Goal: Task Accomplishment & Management: Manage account settings

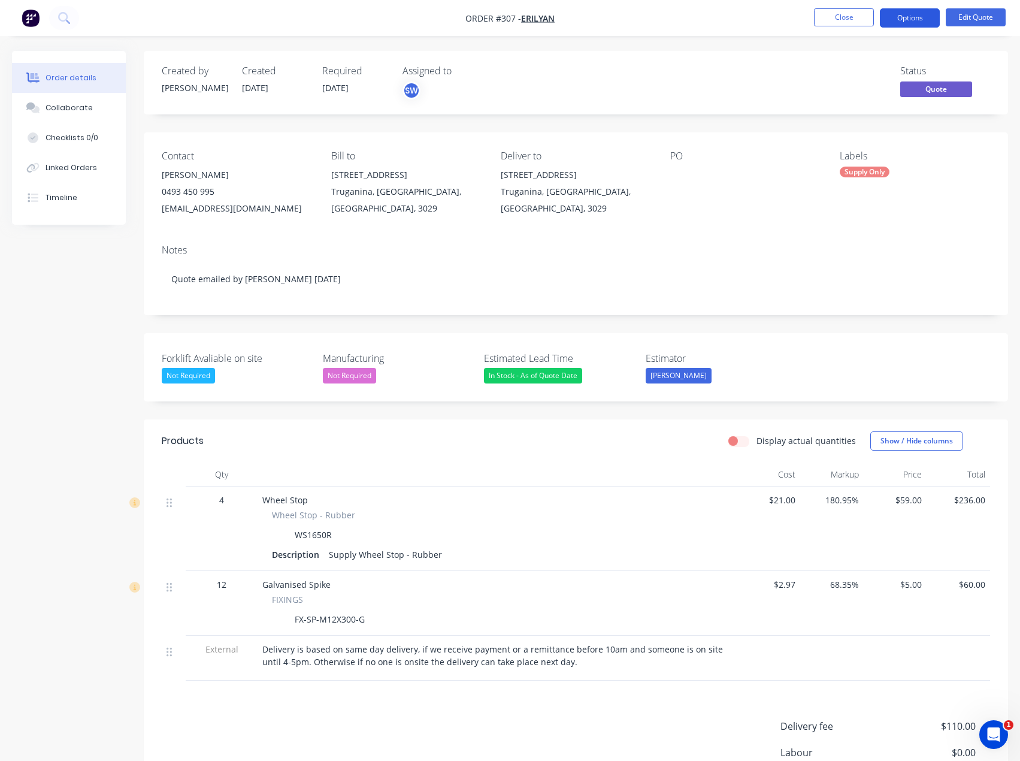
click at [925, 23] on button "Options" at bounding box center [910, 17] width 60 height 19
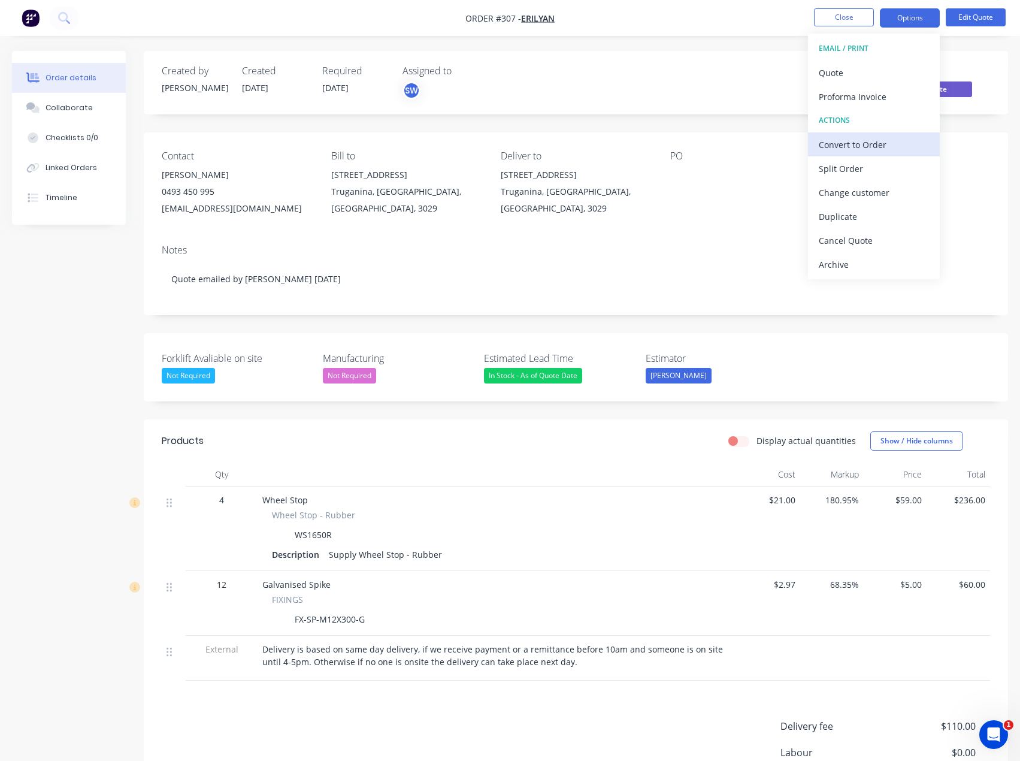
click at [900, 142] on div "Convert to Order" at bounding box center [874, 144] width 110 height 17
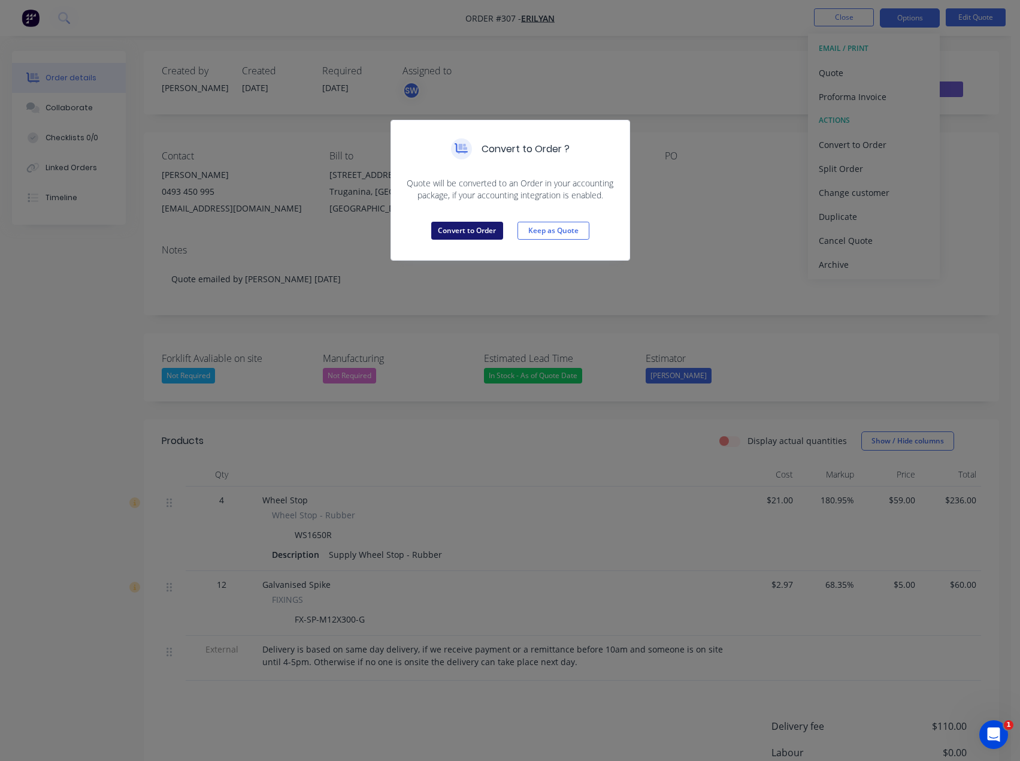
click at [485, 232] on button "Convert to Order" at bounding box center [467, 231] width 72 height 18
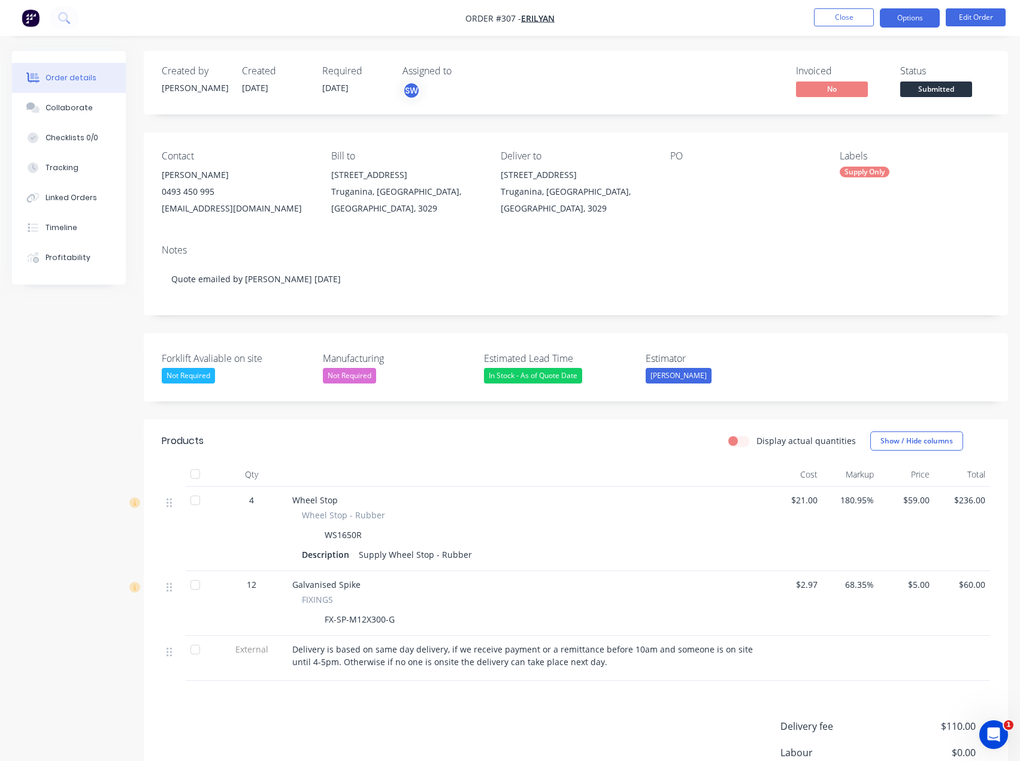
click at [907, 18] on button "Options" at bounding box center [910, 17] width 60 height 19
click at [725, 70] on div "Invoiced No Status Submitted" at bounding box center [756, 82] width 468 height 35
click at [928, 20] on button "Options" at bounding box center [910, 17] width 60 height 19
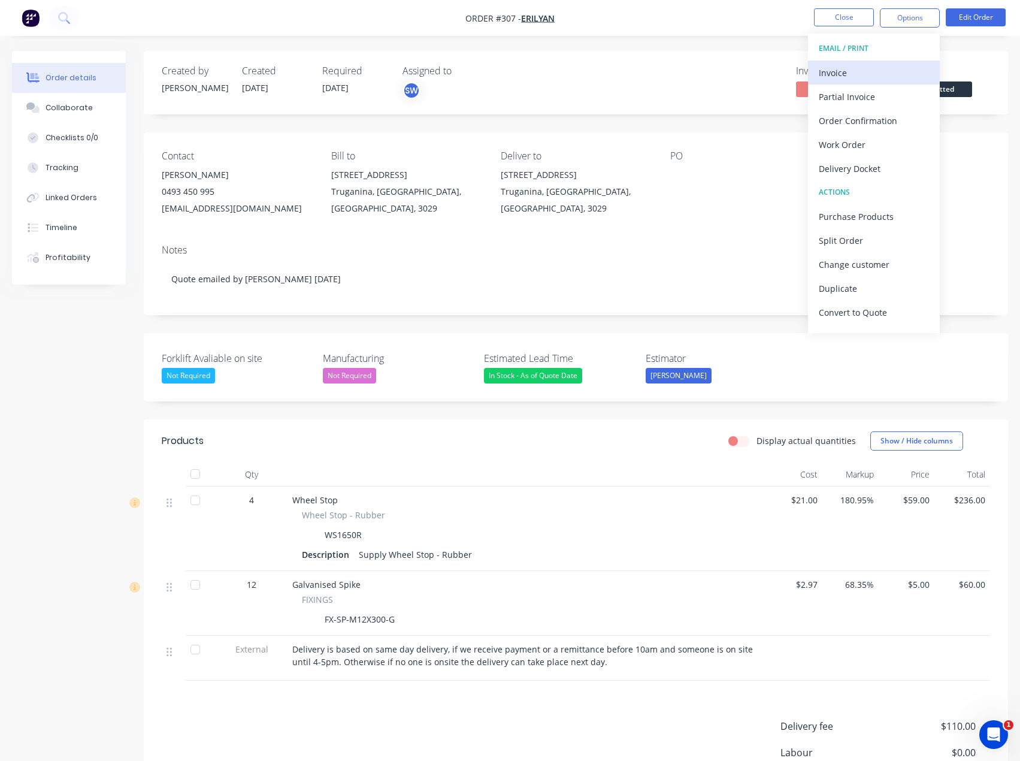
click at [892, 65] on div "Invoice" at bounding box center [874, 72] width 110 height 17
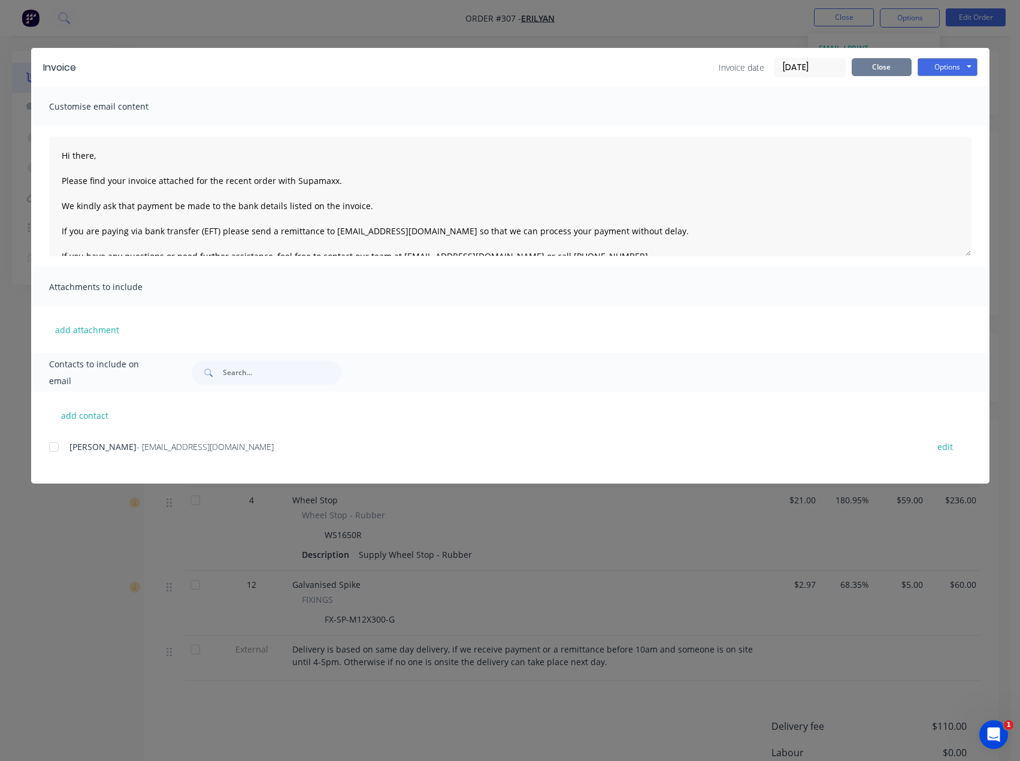
click at [901, 74] on button "Close" at bounding box center [882, 67] width 60 height 18
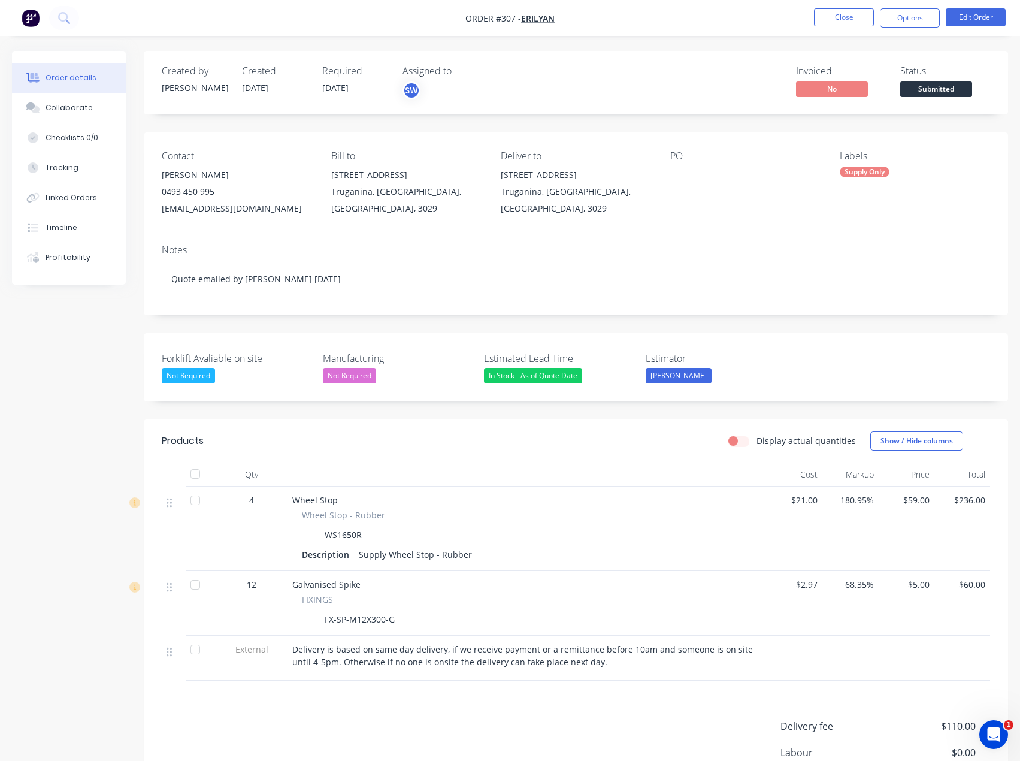
click at [739, 65] on div "Created by [PERSON_NAME] Created [DATE] Required [DATE] Assigned to SW Invoiced…" at bounding box center [576, 82] width 864 height 63
click at [978, 16] on button "Edit Order" at bounding box center [976, 17] width 60 height 18
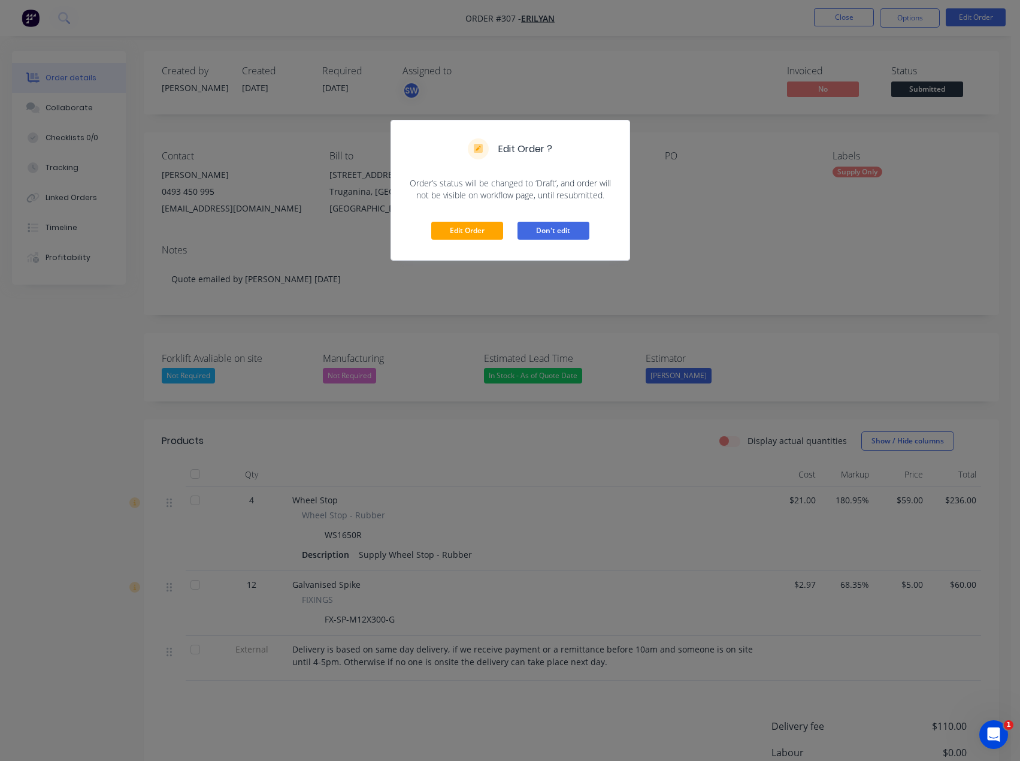
click at [556, 226] on button "Don't edit" at bounding box center [554, 231] width 72 height 18
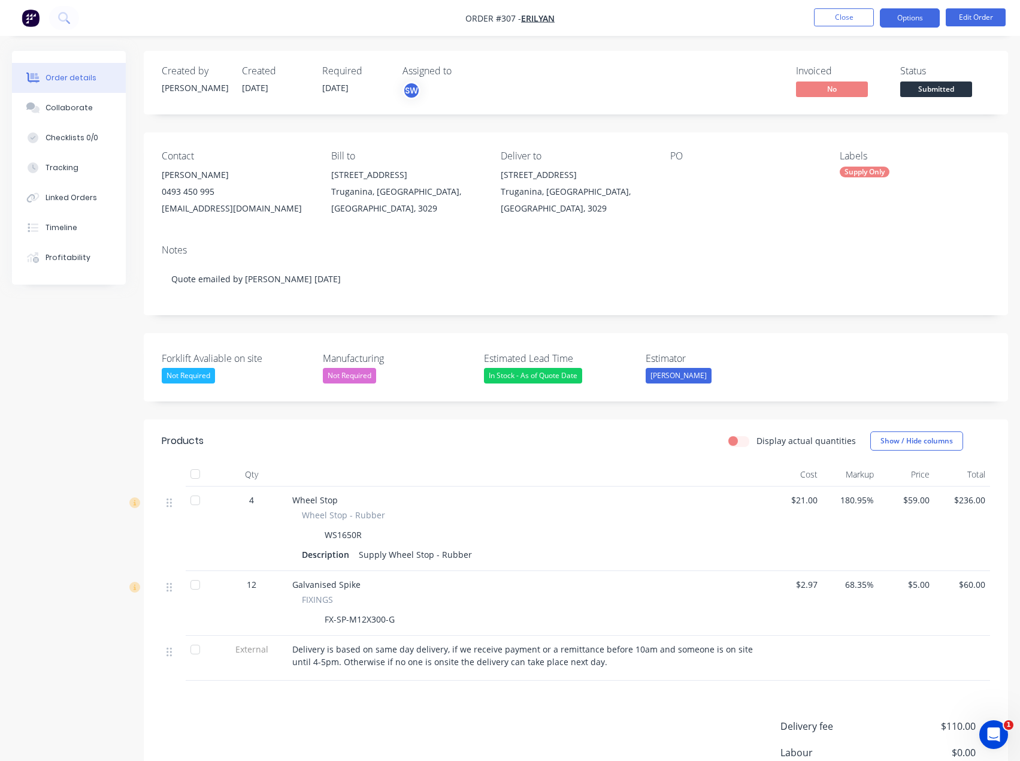
click at [894, 18] on button "Options" at bounding box center [910, 17] width 60 height 19
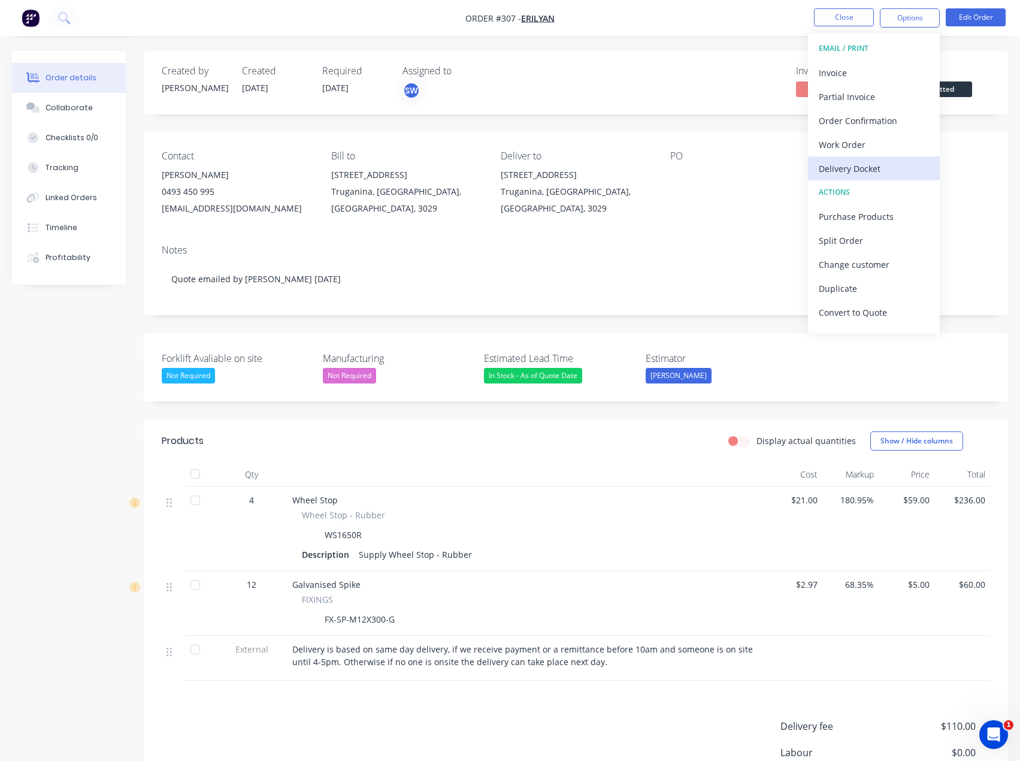
click at [882, 165] on div "Delivery Docket" at bounding box center [874, 168] width 110 height 17
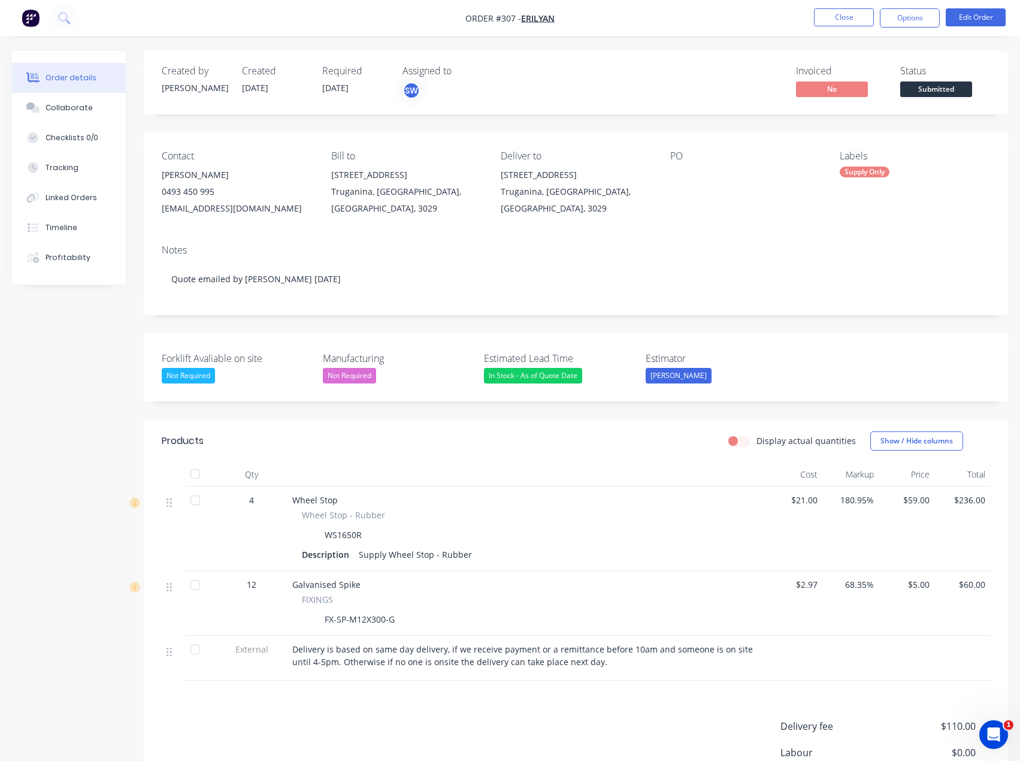
click at [728, 64] on div "Created by [PERSON_NAME] Created [DATE] Required [DATE] Assigned to SW Invoiced…" at bounding box center [576, 82] width 864 height 63
click at [894, 15] on button "Options" at bounding box center [910, 17] width 60 height 19
click at [681, 66] on div "Invoiced No Status Submitted" at bounding box center [756, 82] width 468 height 35
click at [927, 13] on button "Options" at bounding box center [910, 17] width 60 height 19
click at [875, 68] on div "Back" at bounding box center [874, 72] width 110 height 17
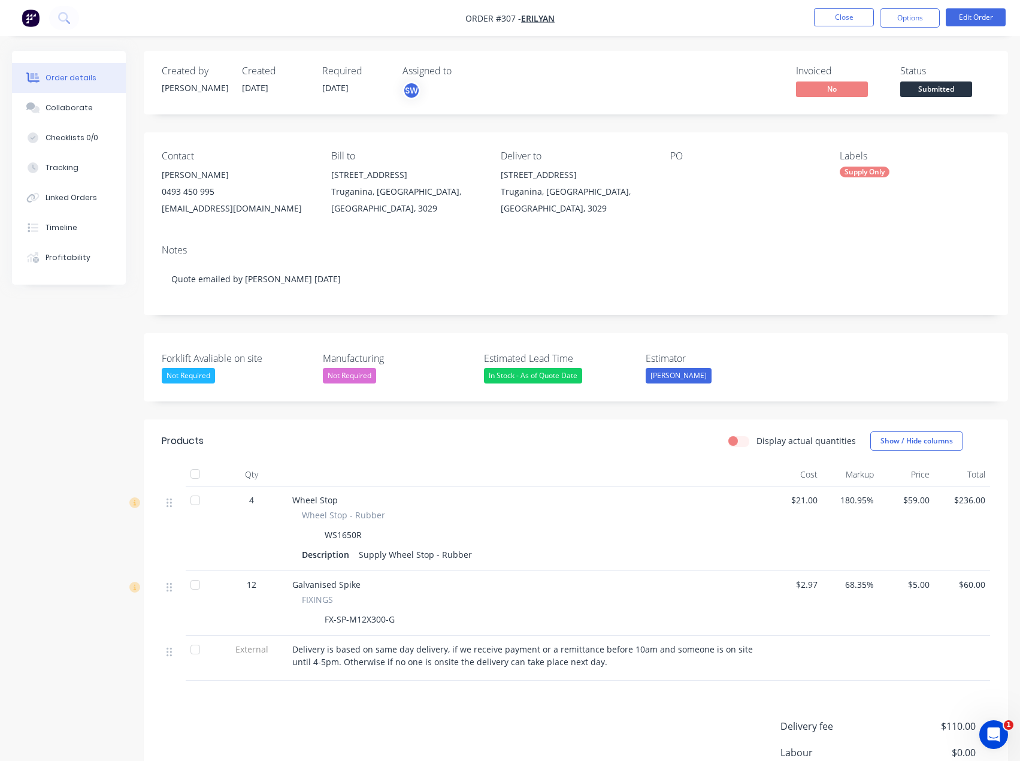
click at [671, 70] on div "Invoiced No Status Submitted" at bounding box center [756, 82] width 468 height 35
click at [928, 19] on button "Options" at bounding box center [910, 17] width 60 height 19
click at [738, 86] on div "Invoiced No Status Submitted" at bounding box center [756, 82] width 468 height 35
click at [951, 85] on span "Submitted" at bounding box center [936, 88] width 72 height 15
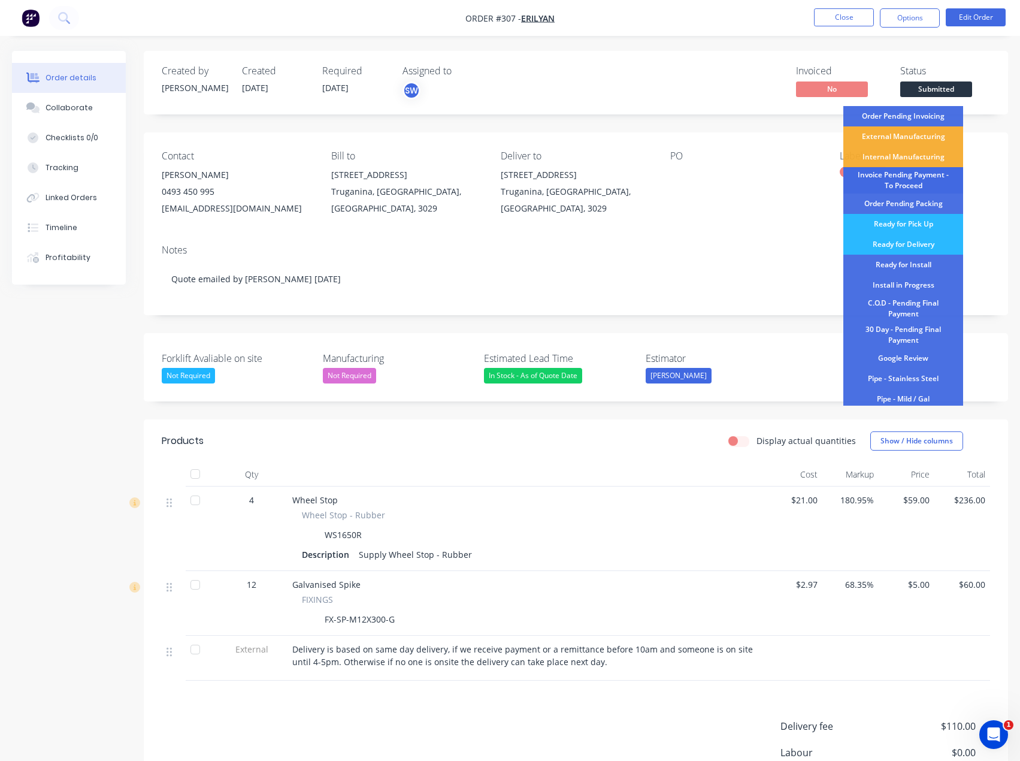
click at [856, 183] on div "Invoice Pending Payment - To Proceed" at bounding box center [903, 180] width 120 height 26
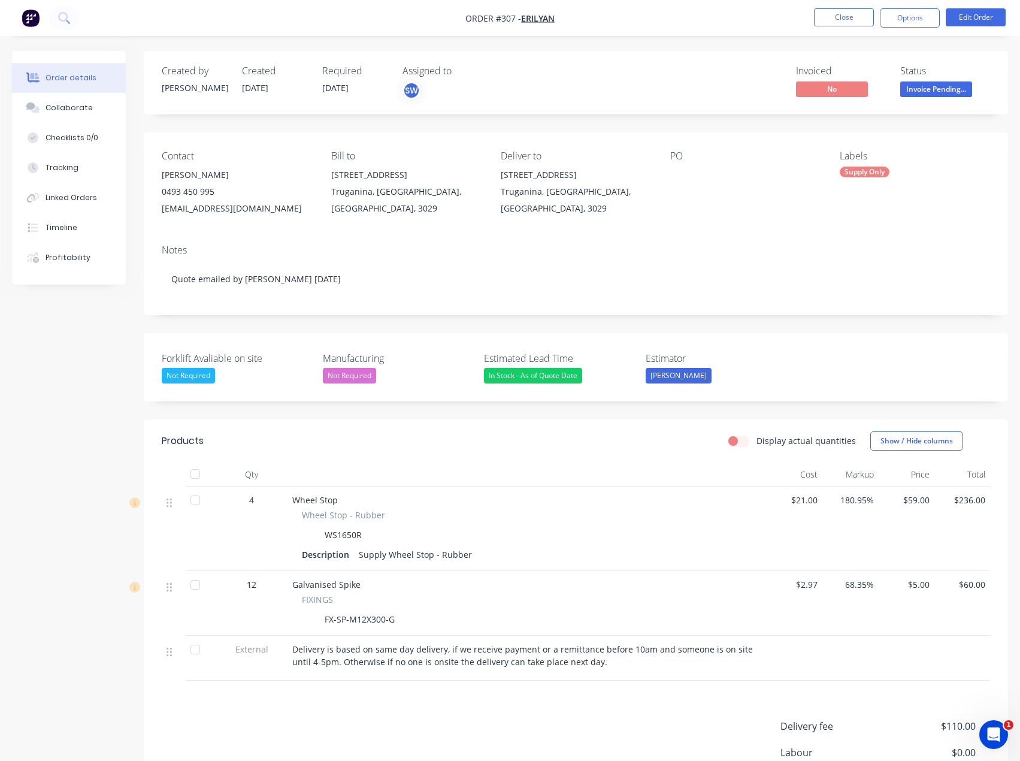
click at [937, 97] on button "Invoice Pending..." at bounding box center [936, 90] width 72 height 18
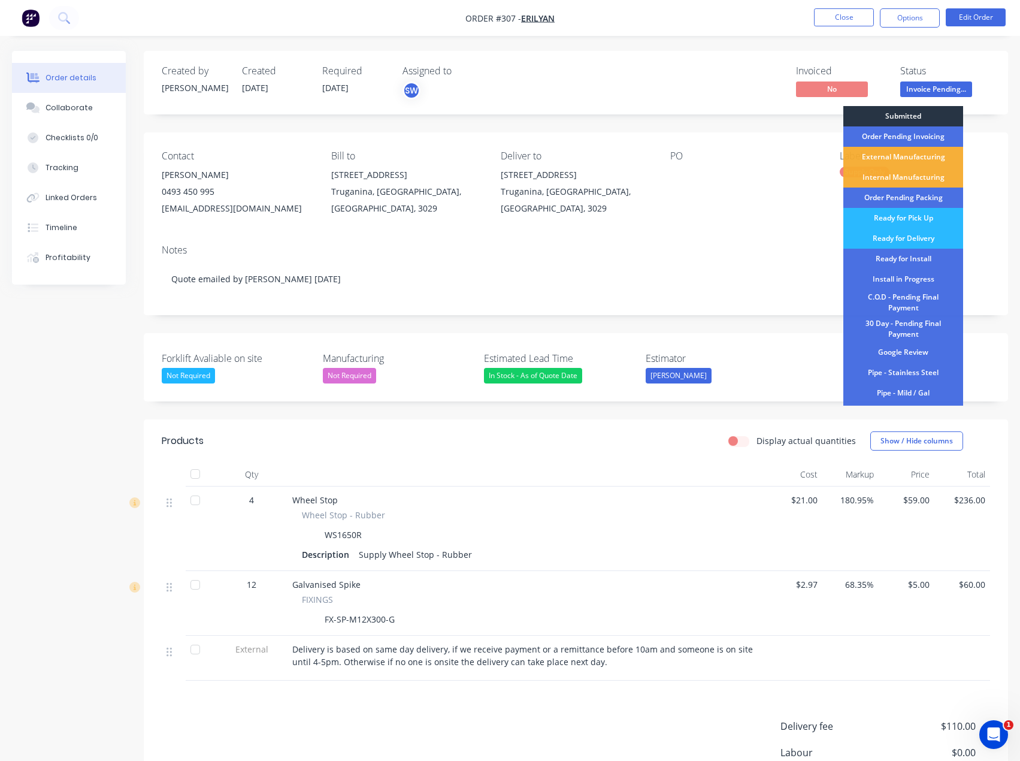
click at [945, 110] on div "Submitted" at bounding box center [903, 116] width 120 height 20
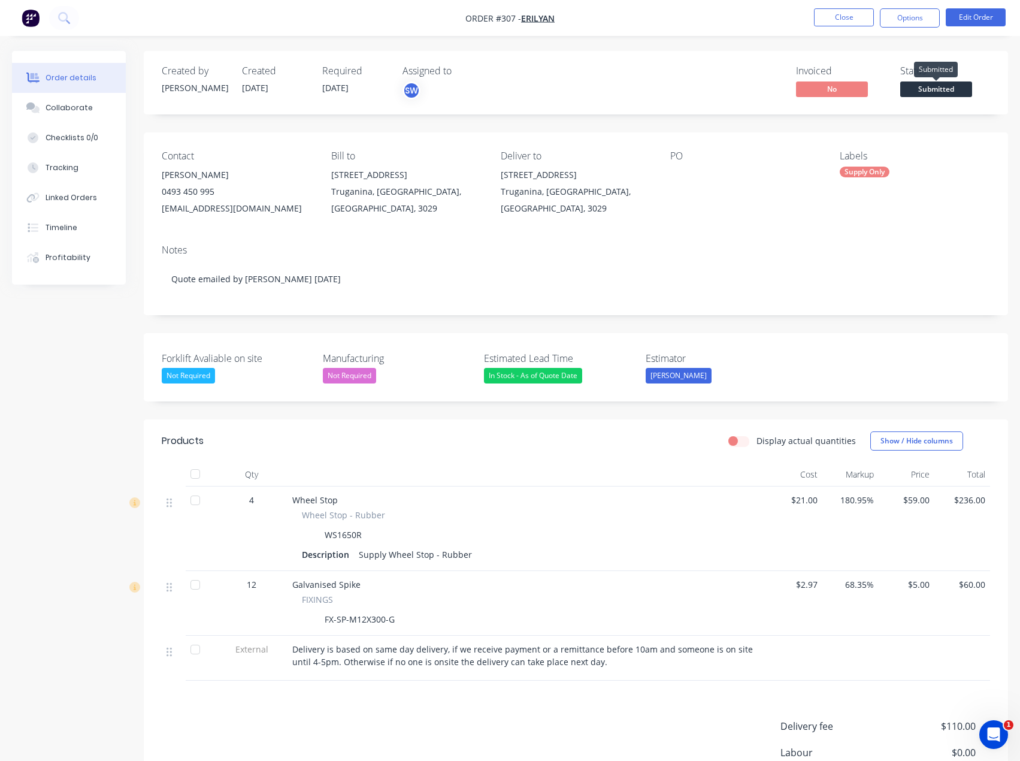
click at [927, 92] on span "Submitted" at bounding box center [936, 88] width 72 height 15
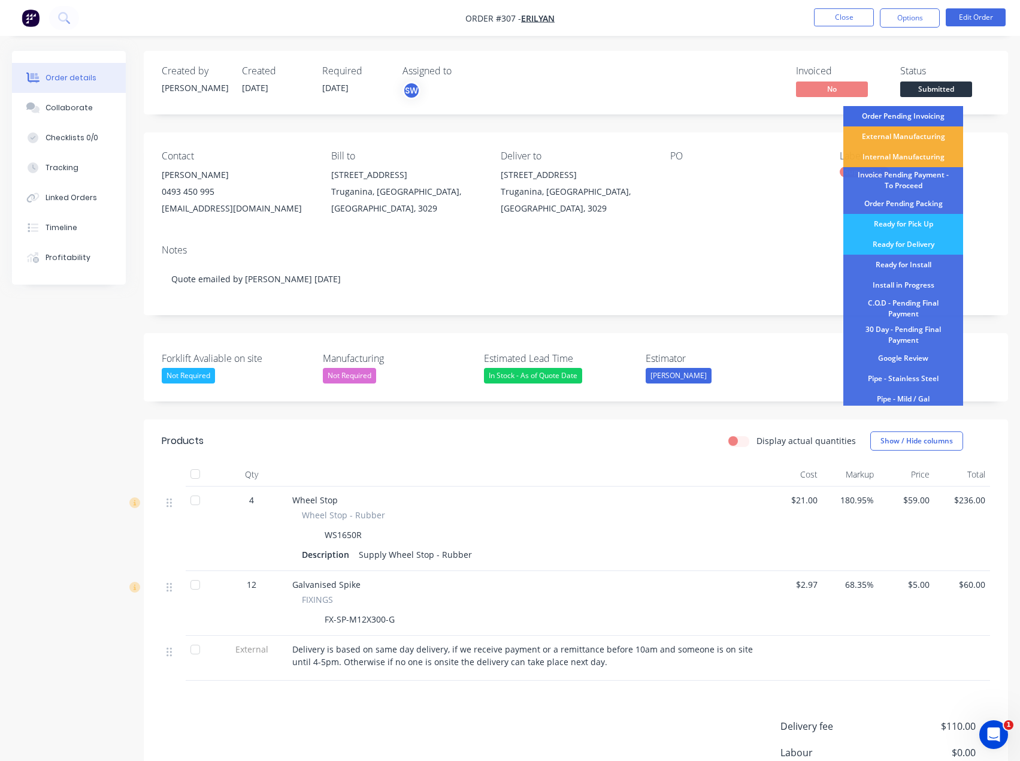
click at [940, 114] on div "Order Pending Invoicing" at bounding box center [903, 116] width 120 height 20
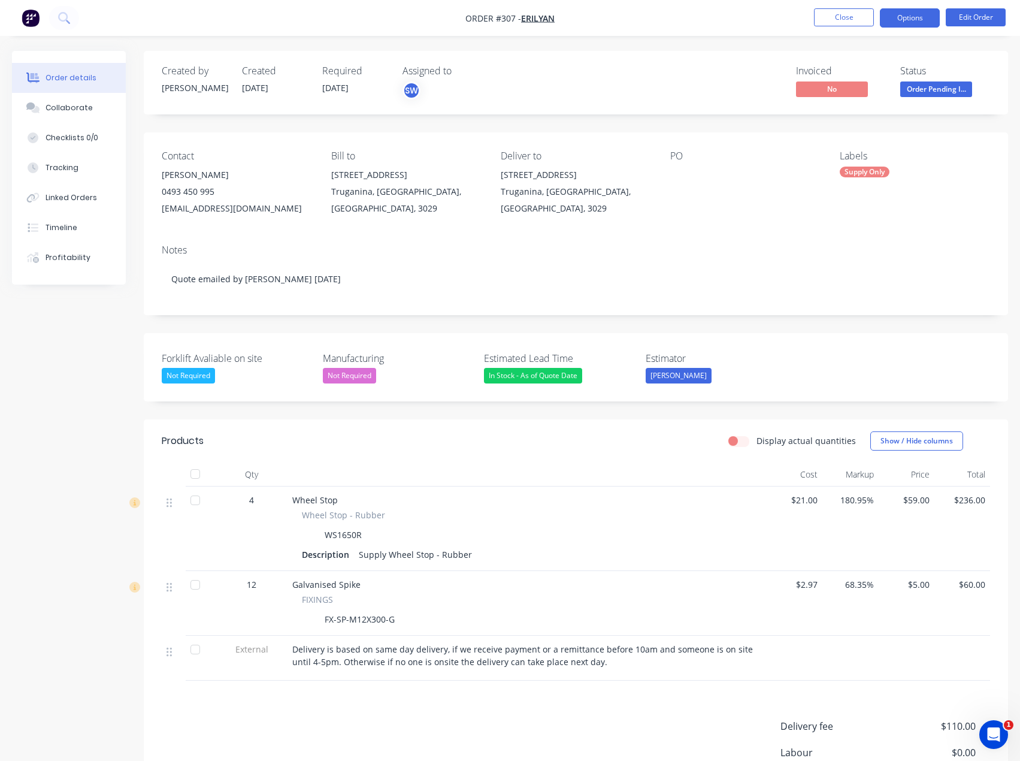
click at [912, 13] on button "Options" at bounding box center [910, 17] width 60 height 19
click at [731, 67] on div "Invoiced No Status Order Pending I..." at bounding box center [756, 82] width 468 height 35
click at [911, 17] on button "Options" at bounding box center [910, 17] width 60 height 19
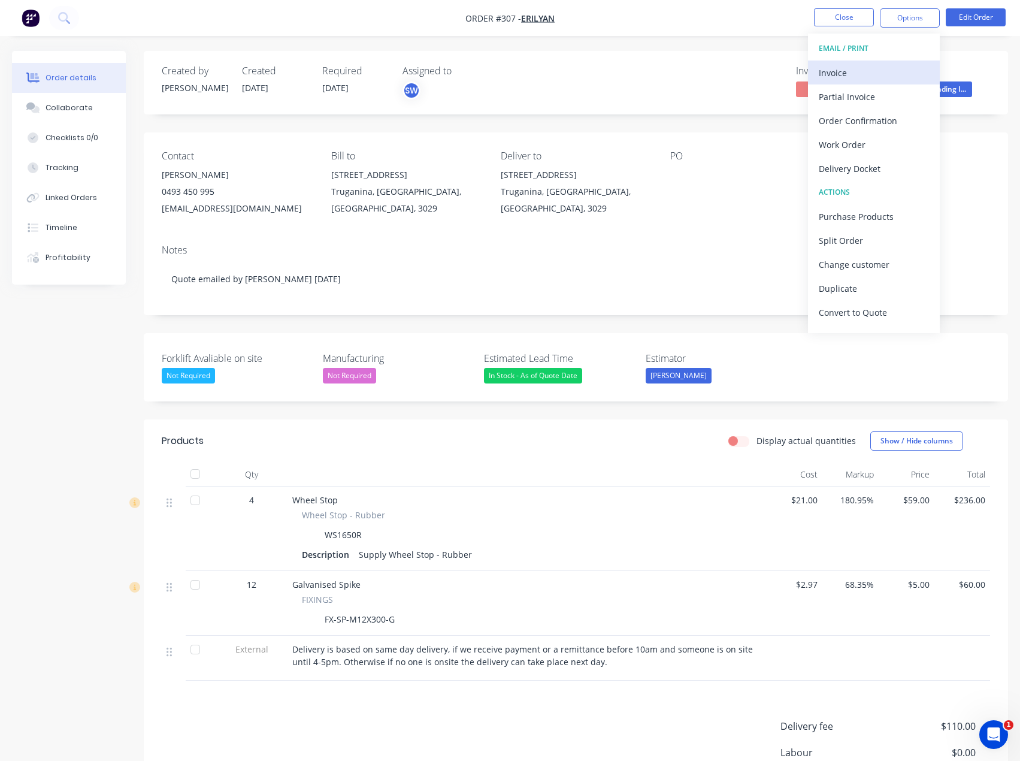
click at [877, 75] on div "Invoice" at bounding box center [874, 72] width 110 height 17
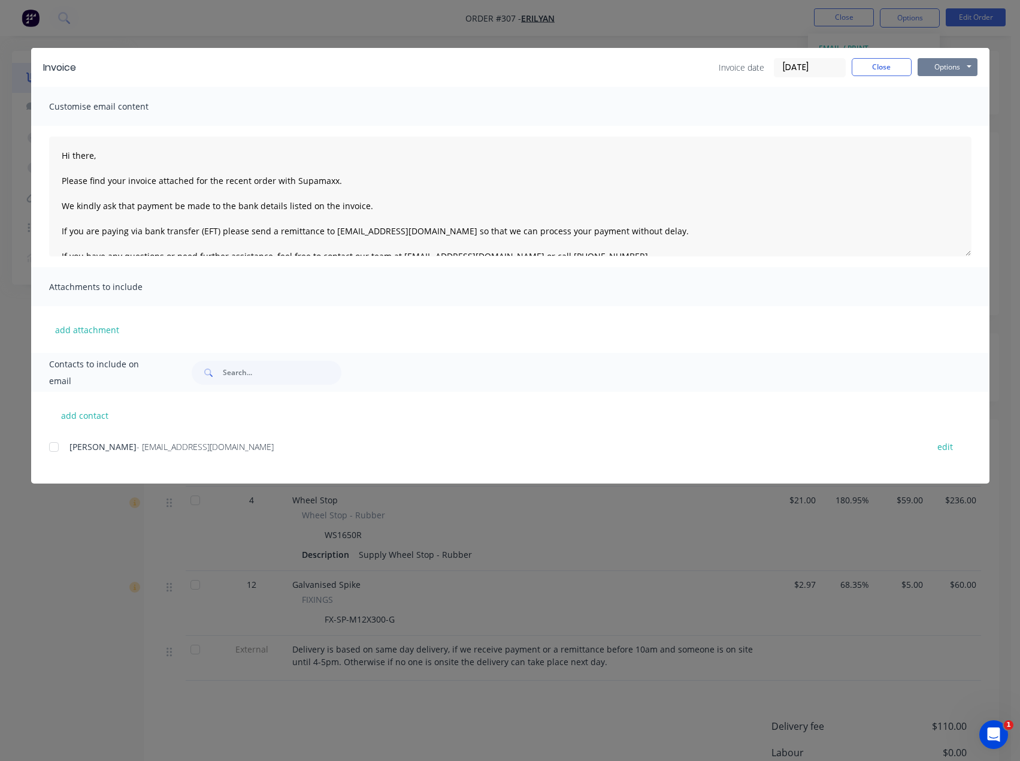
click at [939, 63] on button "Options" at bounding box center [948, 67] width 60 height 18
click at [882, 69] on button "Close" at bounding box center [882, 67] width 60 height 18
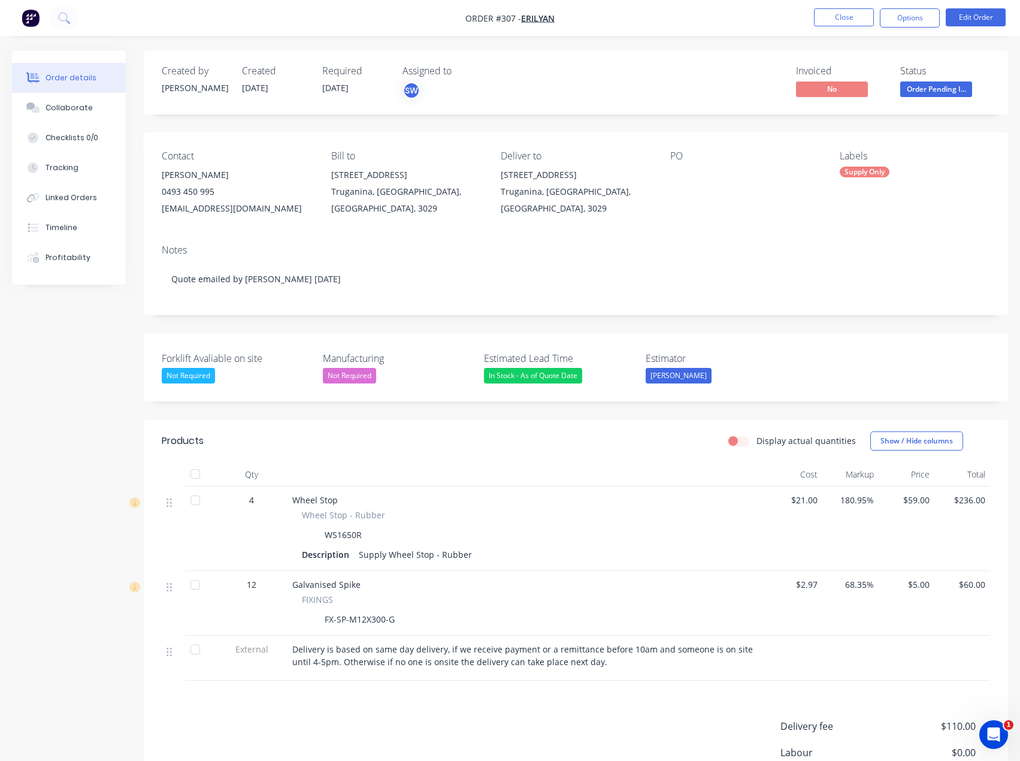
click at [777, 32] on nav "Order #307 - Erilyan Close Options Edit Order" at bounding box center [510, 18] width 1020 height 36
click at [935, 90] on span "Order Pending I..." at bounding box center [936, 88] width 72 height 15
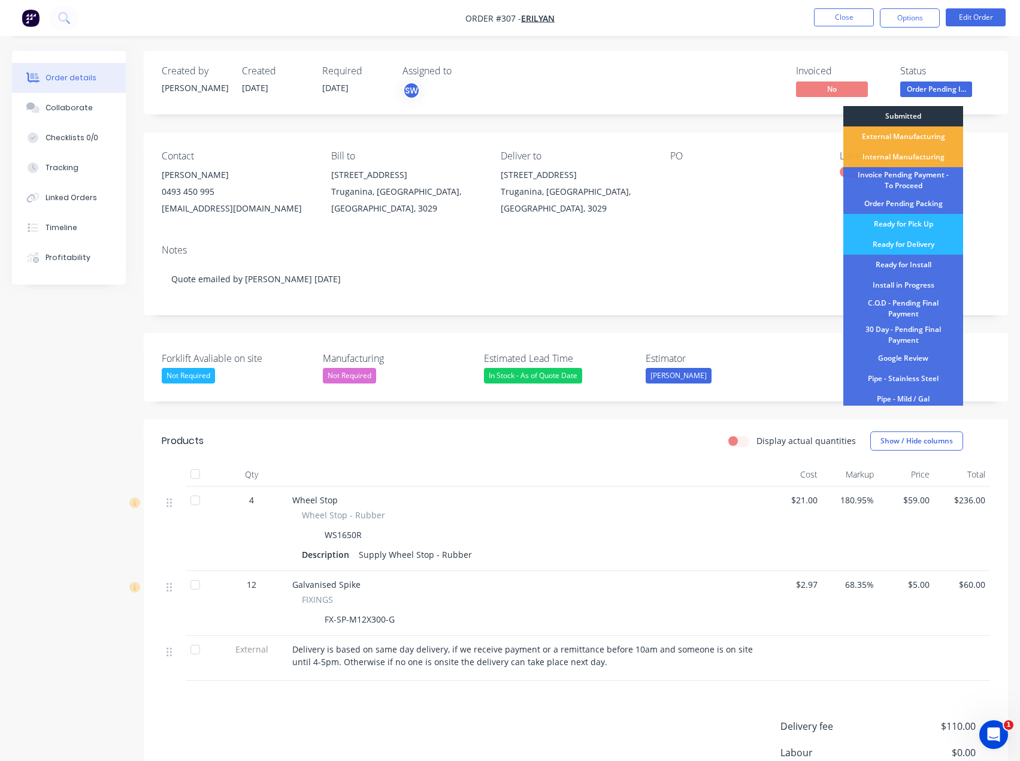
click at [941, 117] on div "Submitted" at bounding box center [903, 116] width 120 height 20
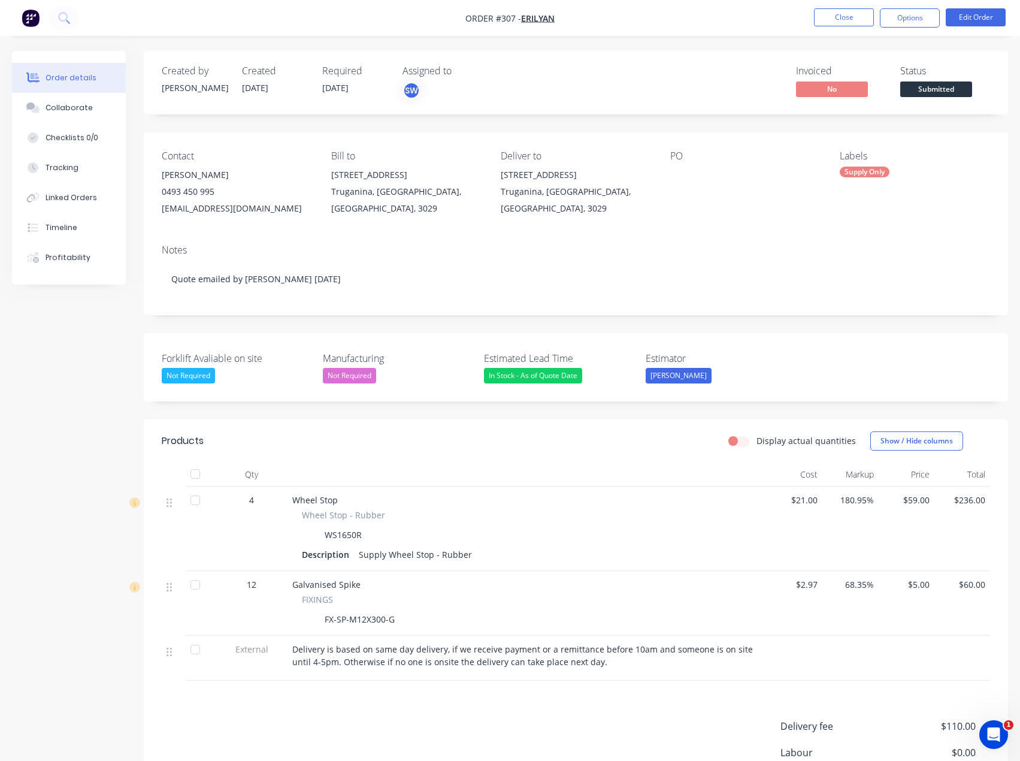
drag, startPoint x: 589, startPoint y: 19, endPoint x: 589, endPoint y: 26, distance: 7.2
click at [589, 19] on nav "Order #307 - Erilyan Close Options Edit Order" at bounding box center [510, 18] width 1020 height 36
click at [906, 17] on button "Options" at bounding box center [910, 17] width 60 height 19
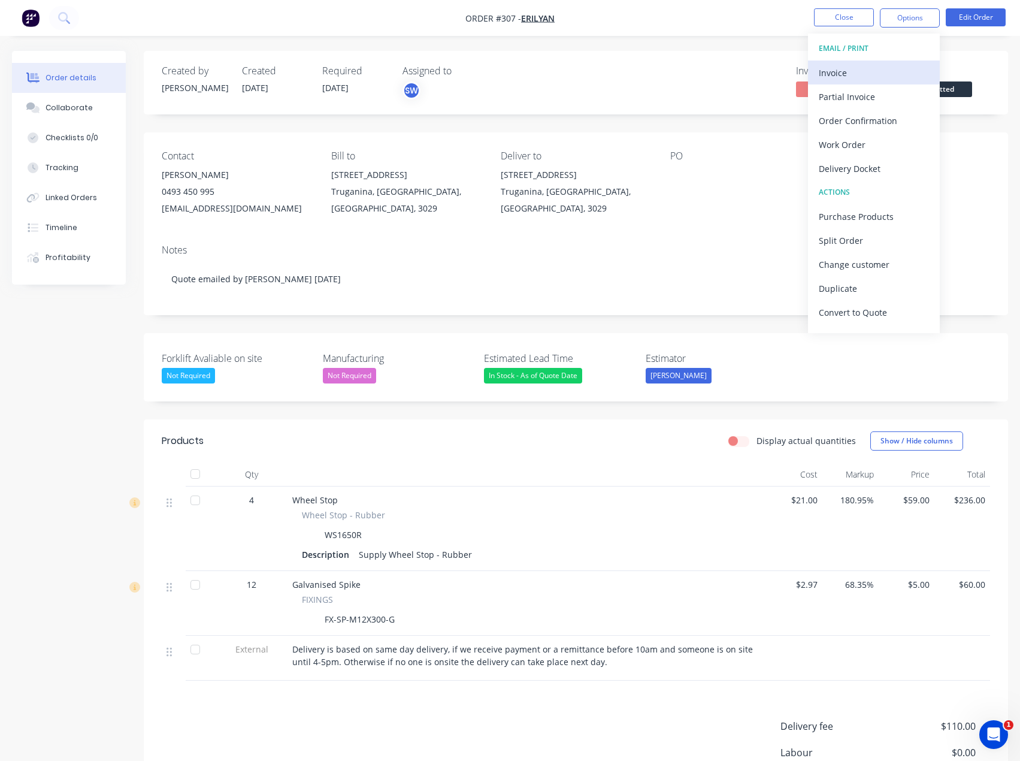
click at [873, 68] on div "Invoice" at bounding box center [874, 72] width 110 height 17
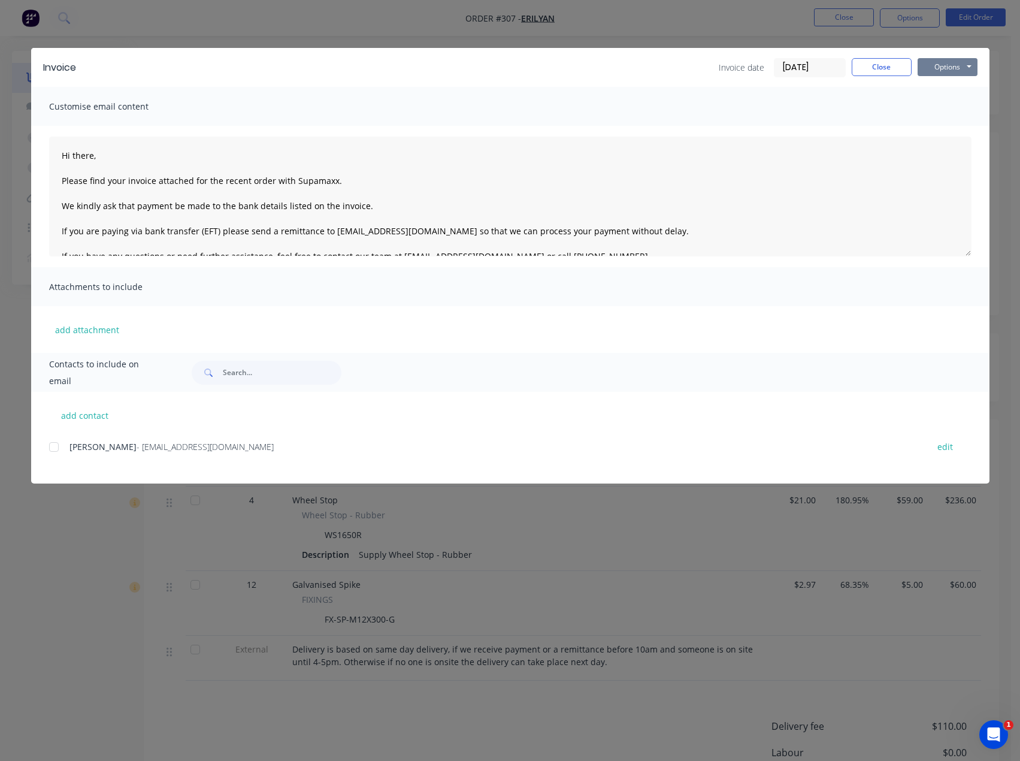
click at [950, 61] on button "Options" at bounding box center [948, 67] width 60 height 18
click at [283, 434] on div "add contact [PERSON_NAME] - [EMAIL_ADDRESS][DOMAIN_NAME] edit" at bounding box center [510, 438] width 958 height 92
click at [46, 452] on div "add contact [PERSON_NAME] - [EMAIL_ADDRESS][DOMAIN_NAME] edit" at bounding box center [510, 438] width 958 height 92
click at [58, 446] on div at bounding box center [54, 447] width 24 height 24
click at [90, 417] on button "add contact" at bounding box center [85, 415] width 72 height 18
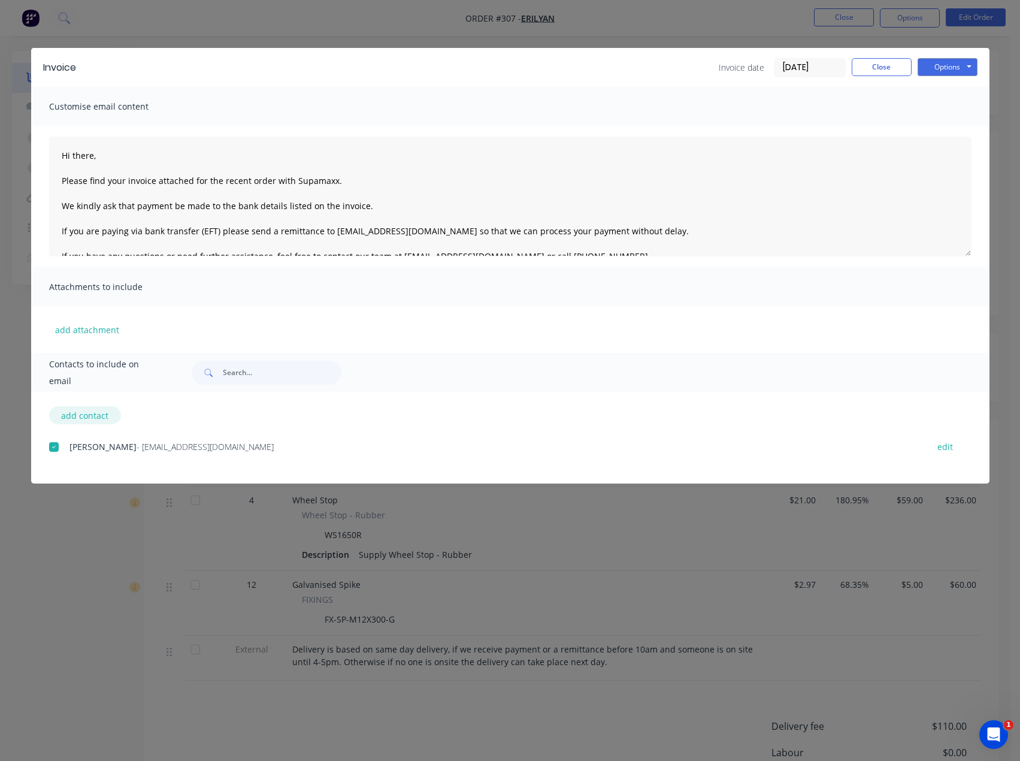
select select "AU"
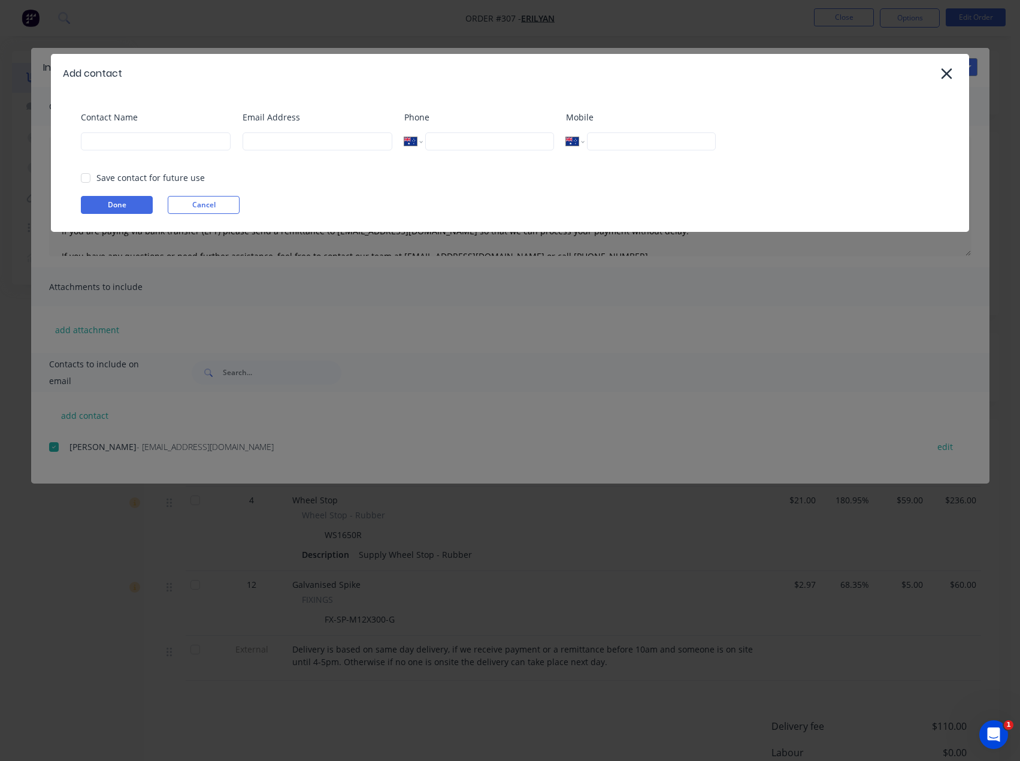
click at [164, 416] on div "Add contact Contact Name Email Address Phone International [GEOGRAPHIC_DATA] [G…" at bounding box center [510, 380] width 1020 height 761
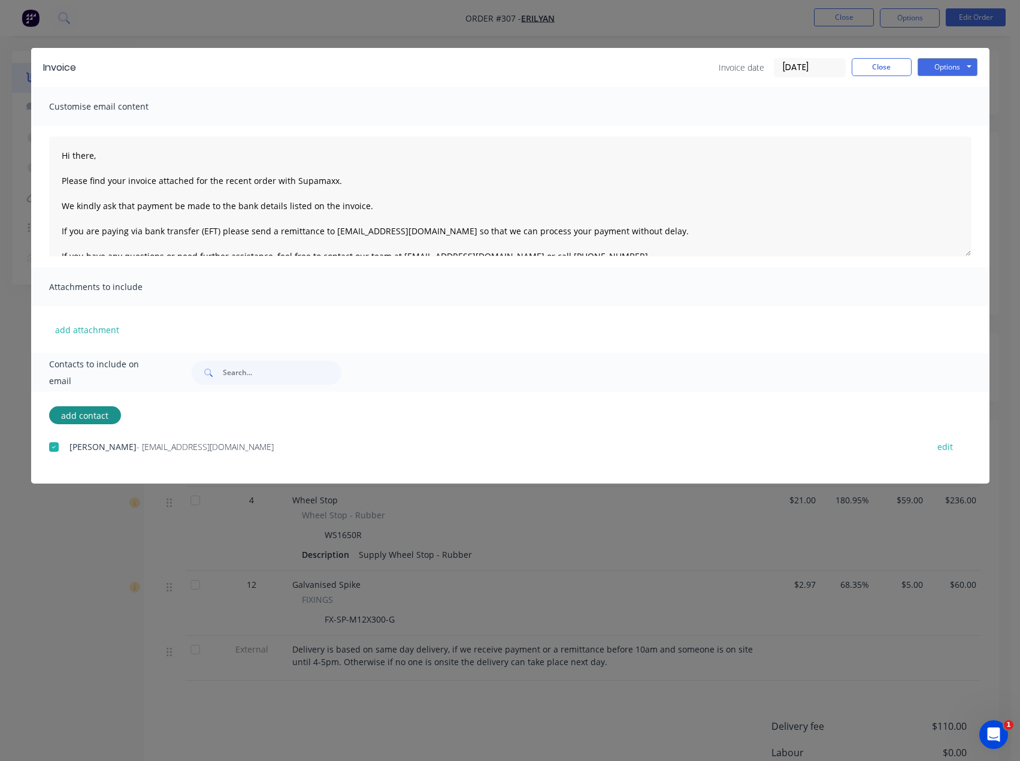
click at [58, 444] on div at bounding box center [54, 447] width 24 height 24
click at [699, 124] on div "Customise email content" at bounding box center [510, 106] width 958 height 39
click at [880, 56] on div "Invoice Invoice date [DATE] Close Options Preview Print Email" at bounding box center [510, 67] width 958 height 39
click at [871, 68] on button "Close" at bounding box center [882, 67] width 60 height 18
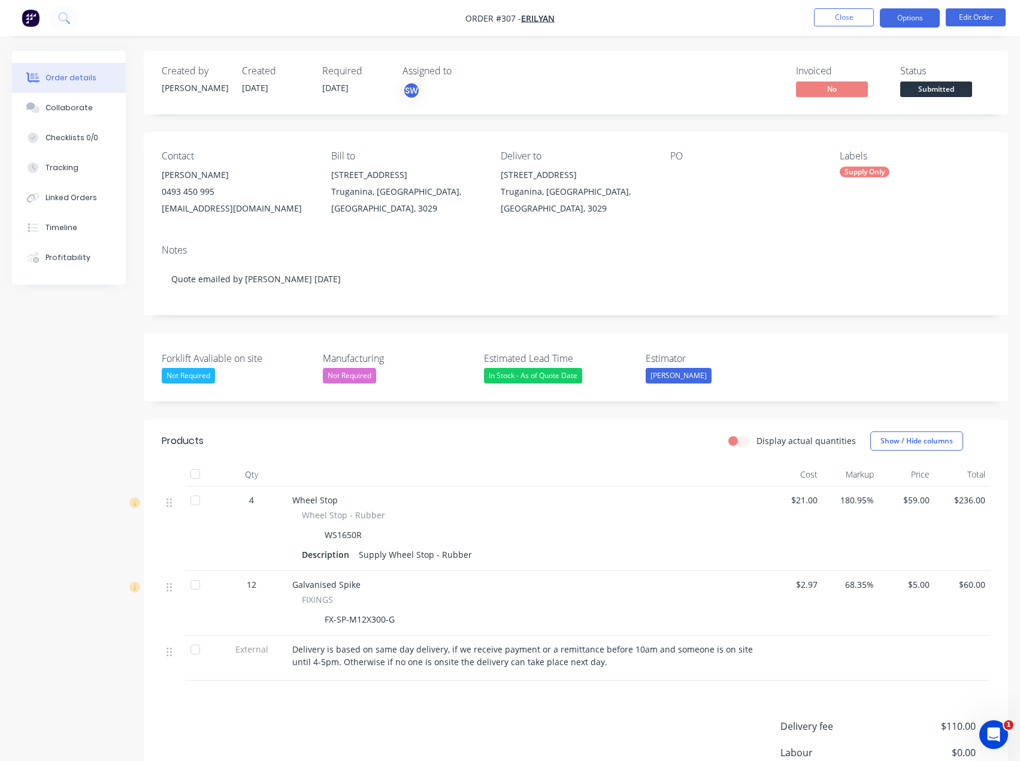
click at [906, 22] on button "Options" at bounding box center [910, 17] width 60 height 19
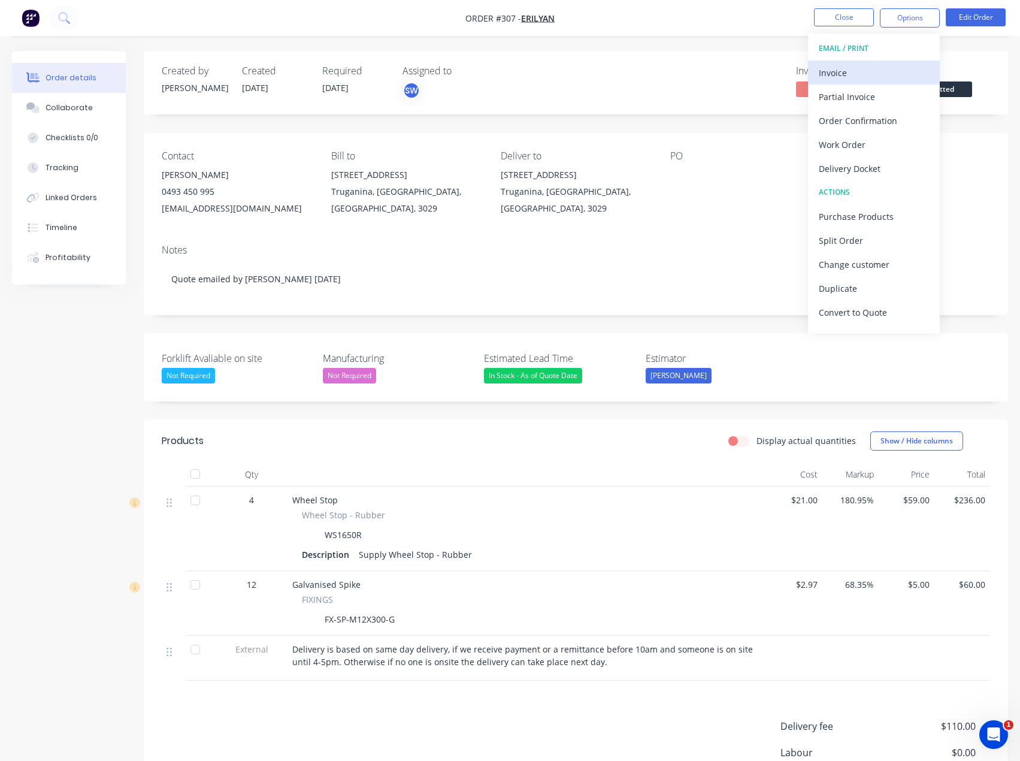
click at [829, 69] on div "Invoice" at bounding box center [874, 72] width 110 height 17
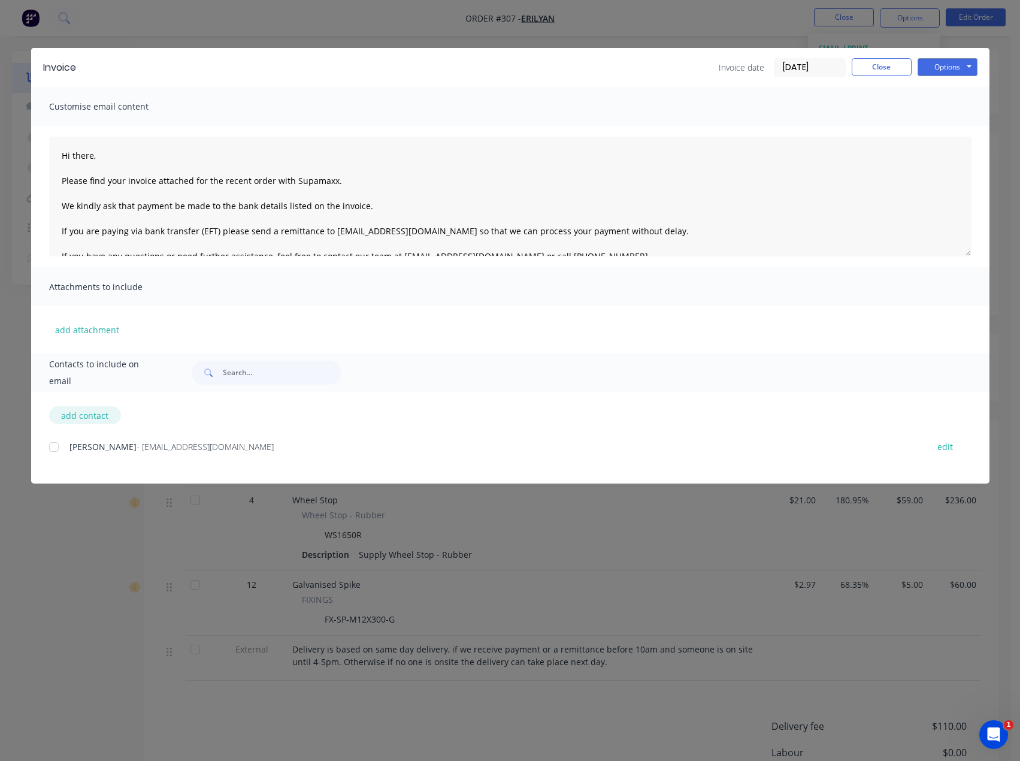
click at [92, 413] on button "add contact" at bounding box center [85, 415] width 72 height 18
select select "AU"
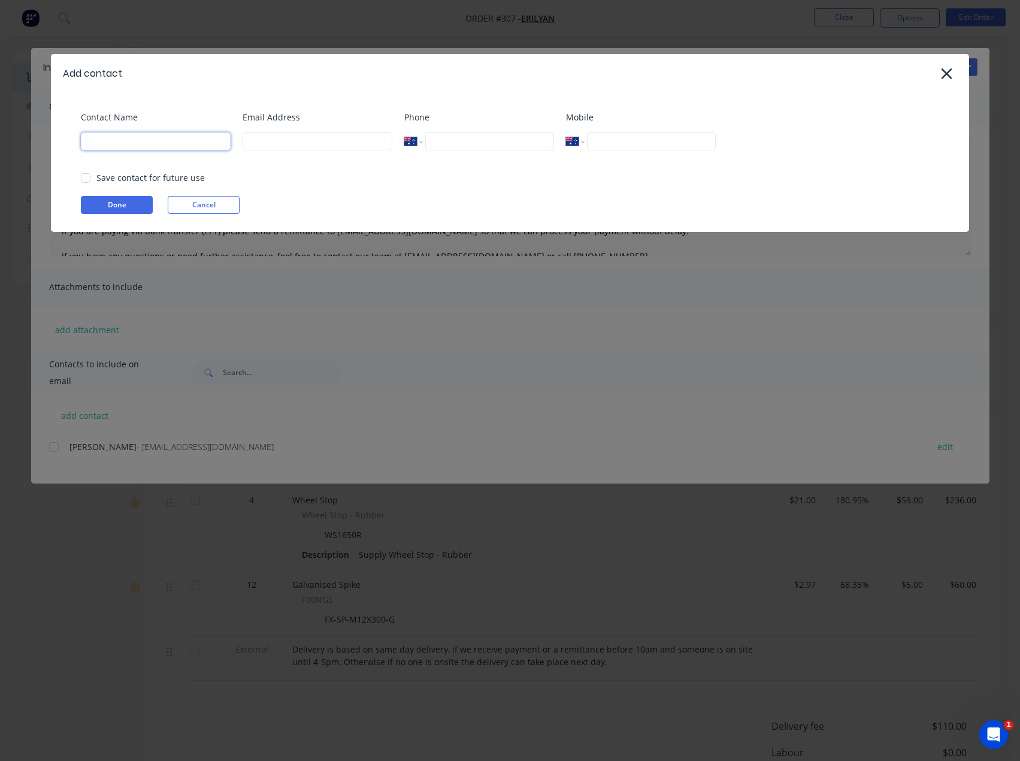
click at [173, 143] on input at bounding box center [156, 141] width 150 height 18
type input "[PERSON_NAME]"
click at [257, 141] on input at bounding box center [318, 141] width 150 height 18
type input "[PERSON_NAME][EMAIL_ADDRESS][DOMAIN_NAME]"
click at [122, 205] on button "Done" at bounding box center [117, 205] width 72 height 18
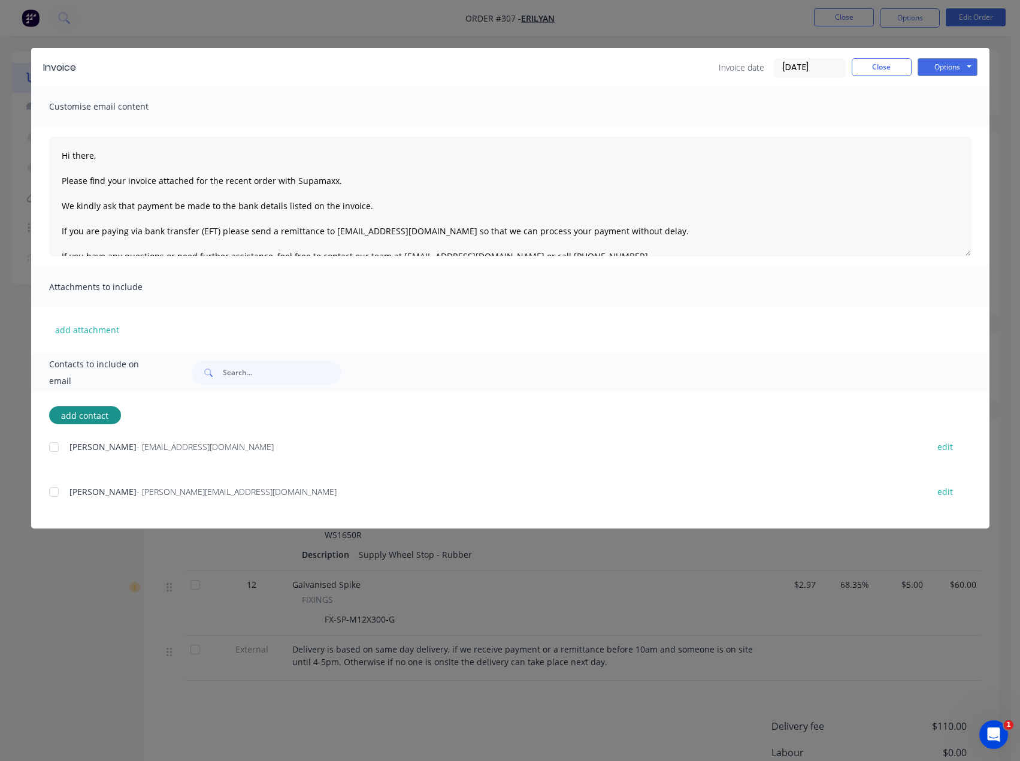
click at [53, 492] on div at bounding box center [54, 492] width 24 height 24
click at [931, 63] on button "Options" at bounding box center [948, 67] width 60 height 18
click at [955, 120] on button "Email" at bounding box center [956, 128] width 77 height 20
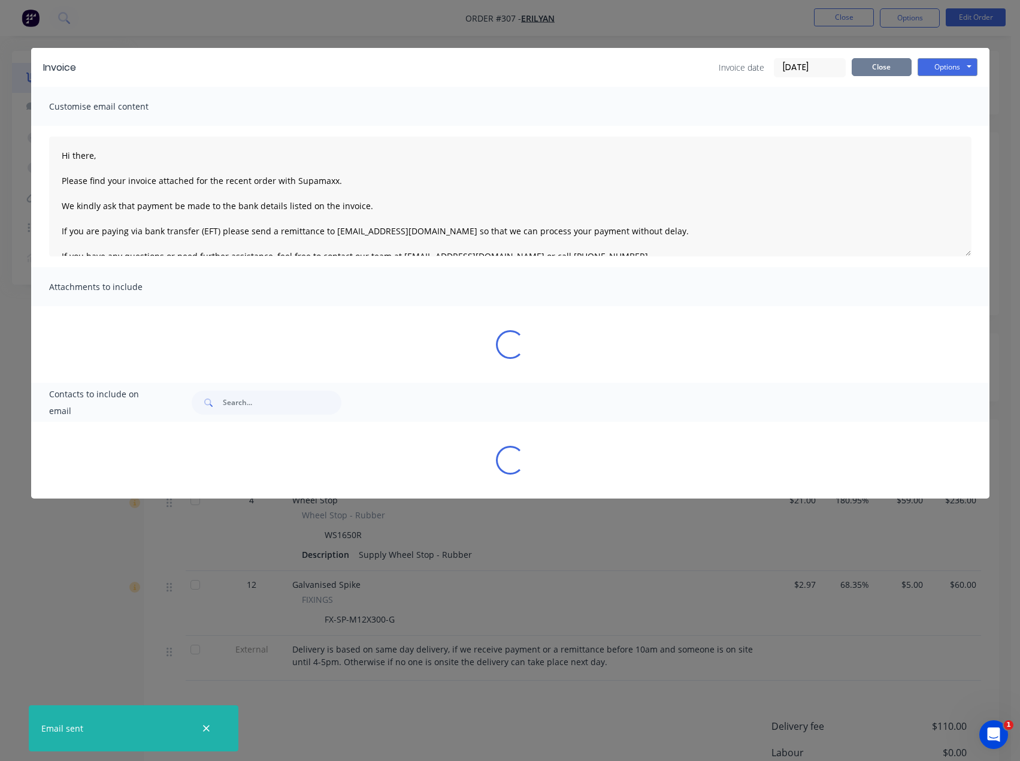
click at [881, 68] on button "Close" at bounding box center [882, 67] width 60 height 18
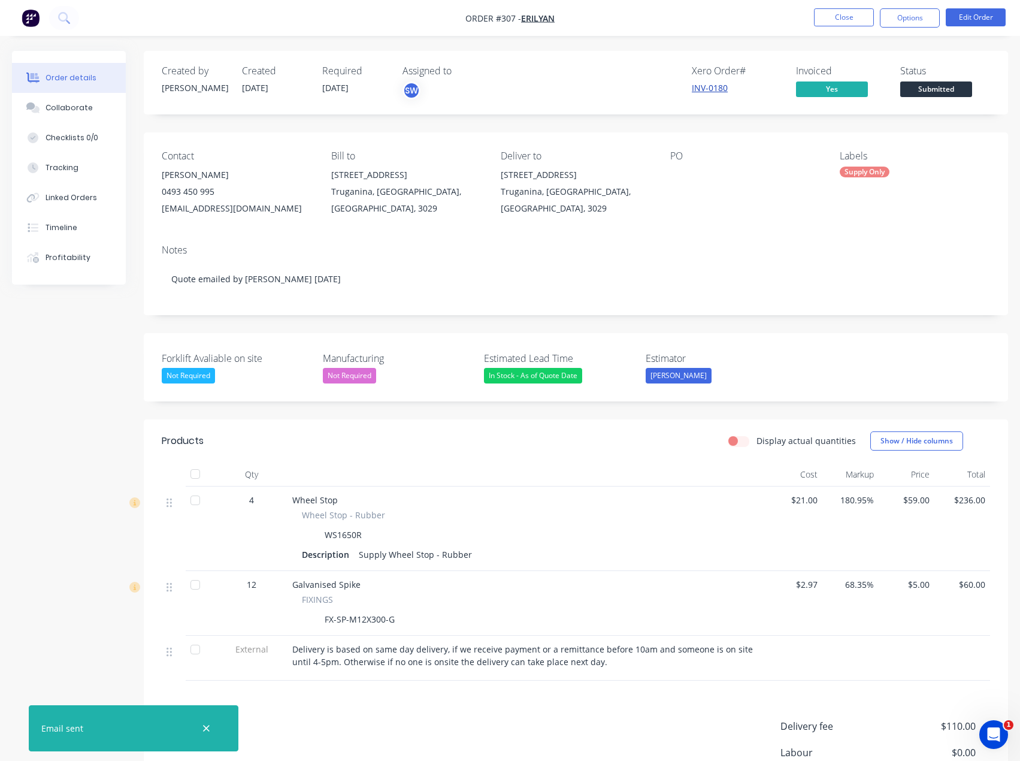
click at [713, 83] on link "INV-0180" at bounding box center [710, 87] width 36 height 11
click at [919, 17] on button "Options" at bounding box center [910, 17] width 60 height 19
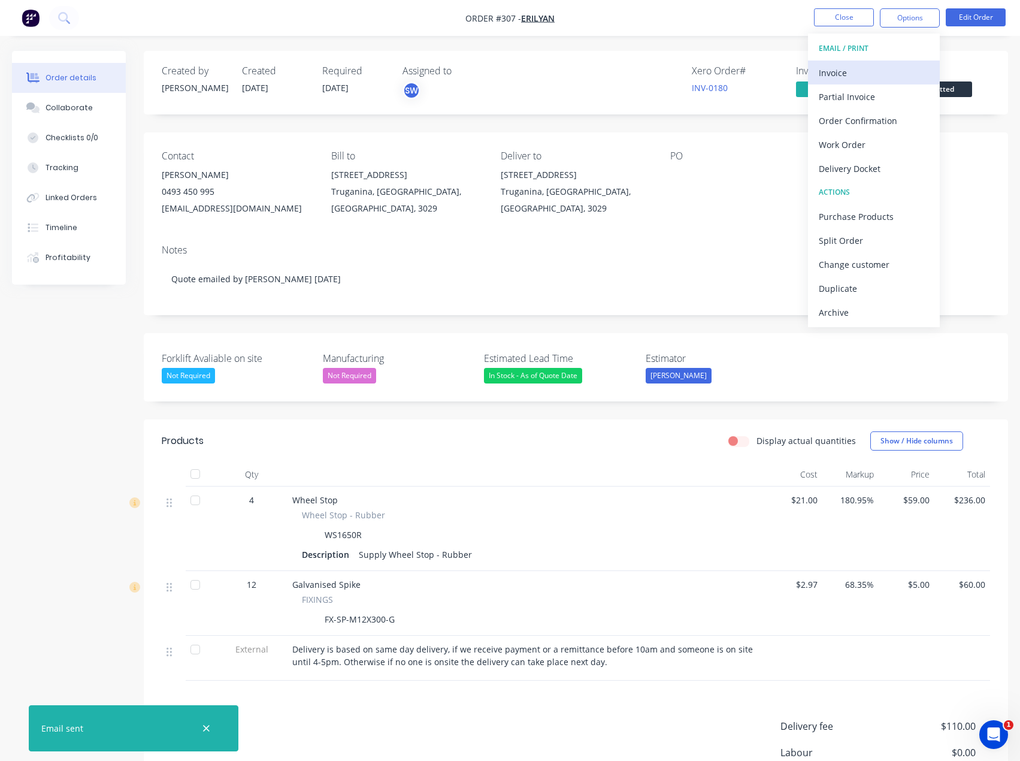
click at [873, 77] on div "Invoice" at bounding box center [874, 72] width 110 height 17
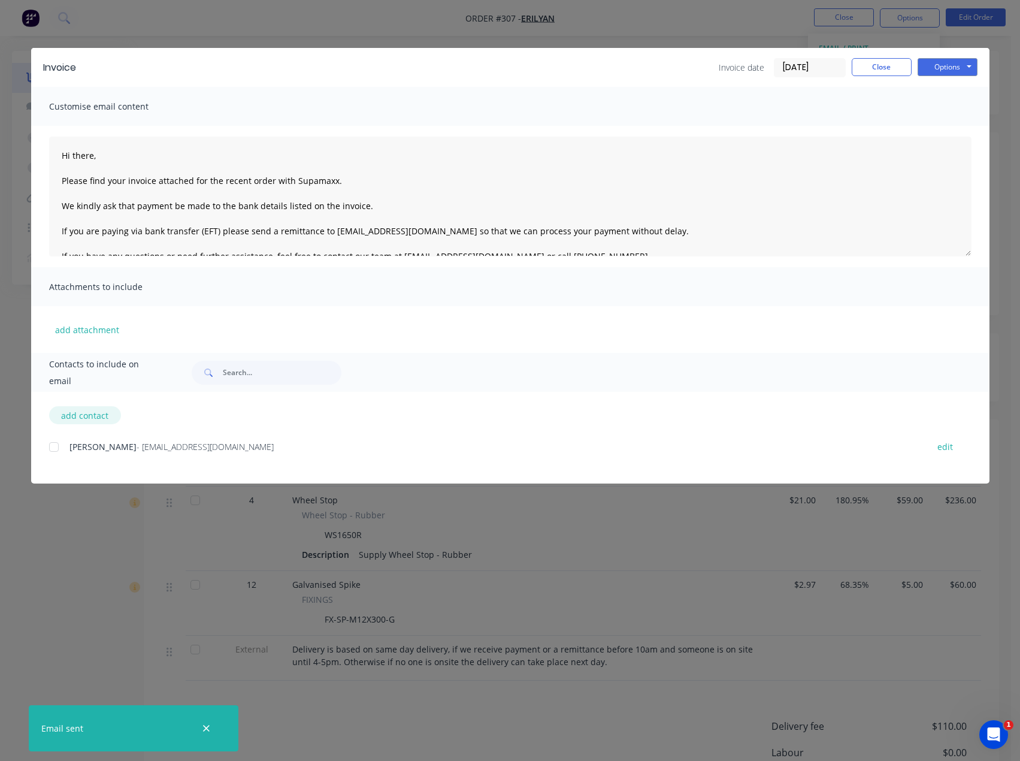
click at [72, 412] on button "add contact" at bounding box center [85, 415] width 72 height 18
select select "AU"
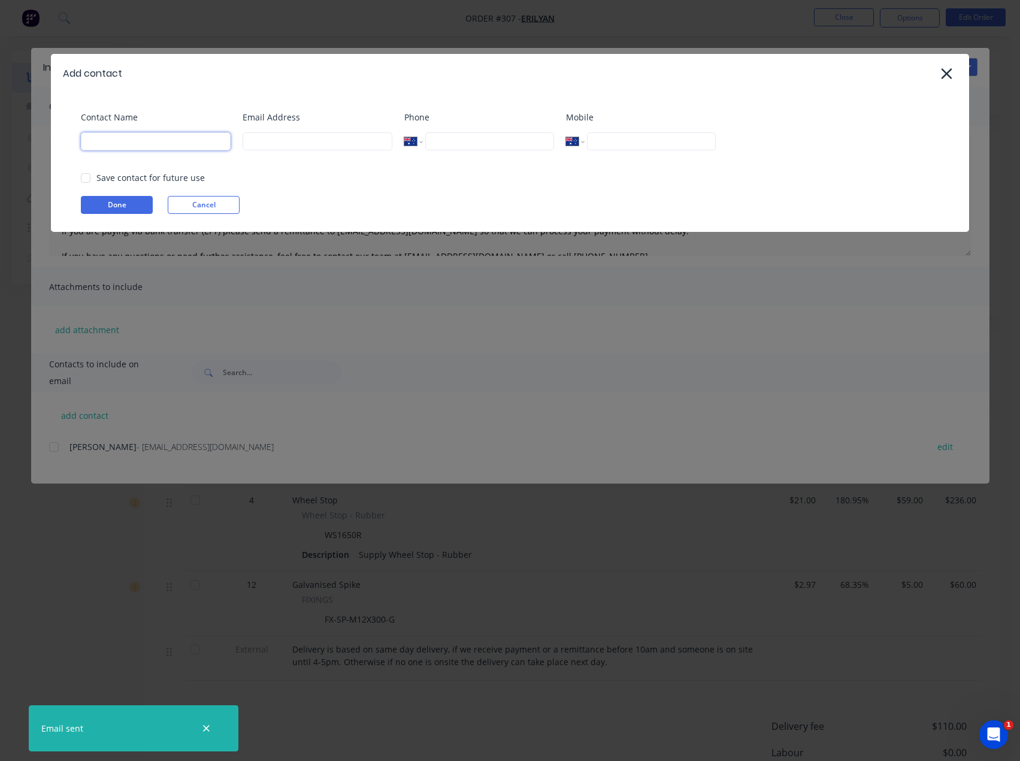
click at [134, 142] on input at bounding box center [156, 141] width 150 height 18
type input "[PERSON_NAME]"
click at [287, 139] on input at bounding box center [318, 141] width 150 height 18
click at [254, 209] on div "Done Cancel" at bounding box center [516, 205] width 870 height 18
click at [184, 197] on button "Cancel" at bounding box center [204, 205] width 72 height 18
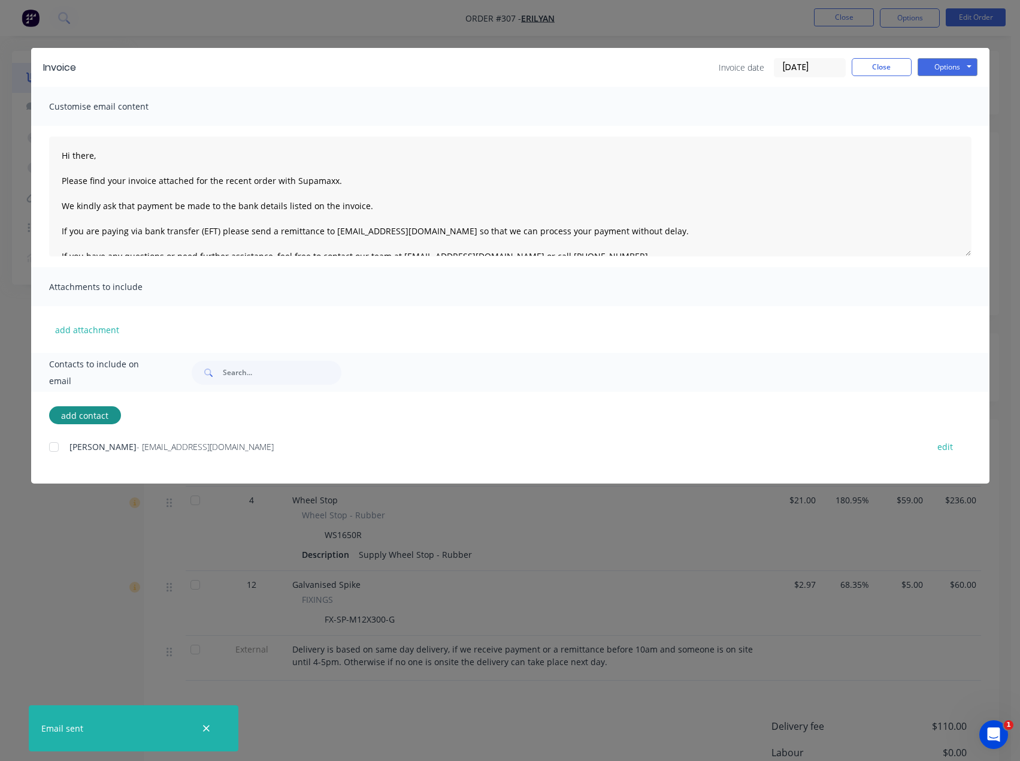
click at [53, 445] on div at bounding box center [54, 447] width 24 height 24
click at [114, 157] on textarea "Hi there, Please find your invoice attached for the recent order with Supamaxx.…" at bounding box center [510, 197] width 922 height 120
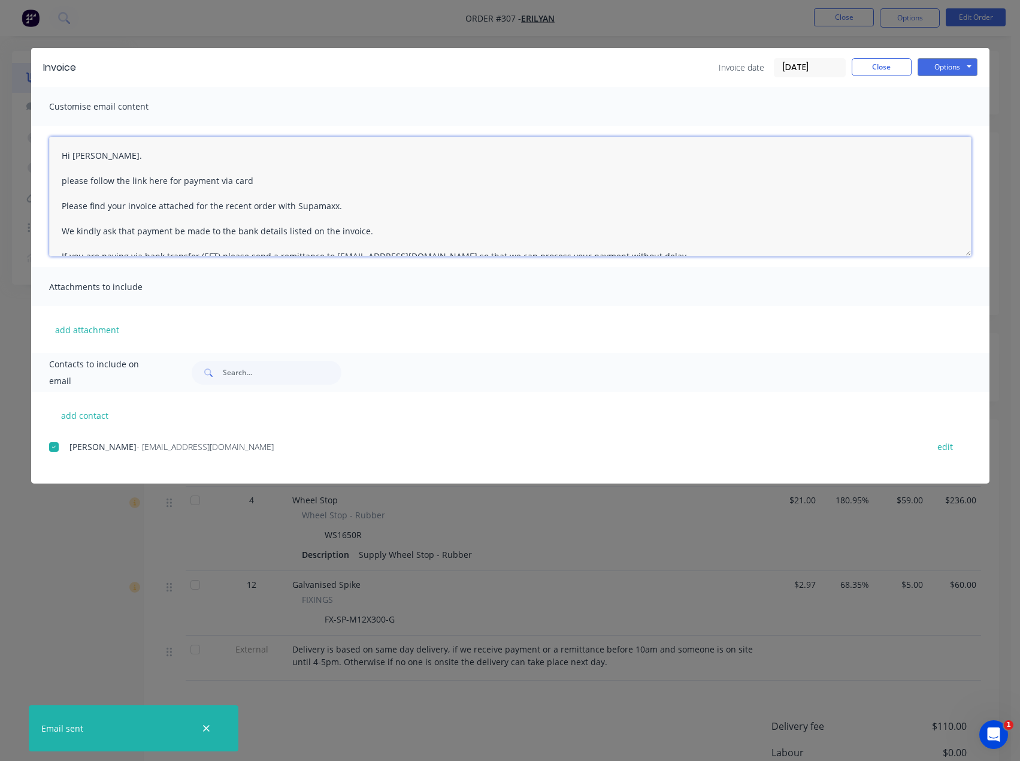
click at [160, 178] on textarea "Hi [PERSON_NAME]. please follow the link here for payment via card Please find …" at bounding box center [510, 197] width 922 height 120
click at [161, 177] on textarea "Hi [PERSON_NAME]. please follow the link here for payment via card Please find …" at bounding box center [510, 197] width 922 height 120
click at [156, 178] on textarea "Hi [PERSON_NAME]. please follow the link here for payment via card Please find …" at bounding box center [510, 197] width 922 height 120
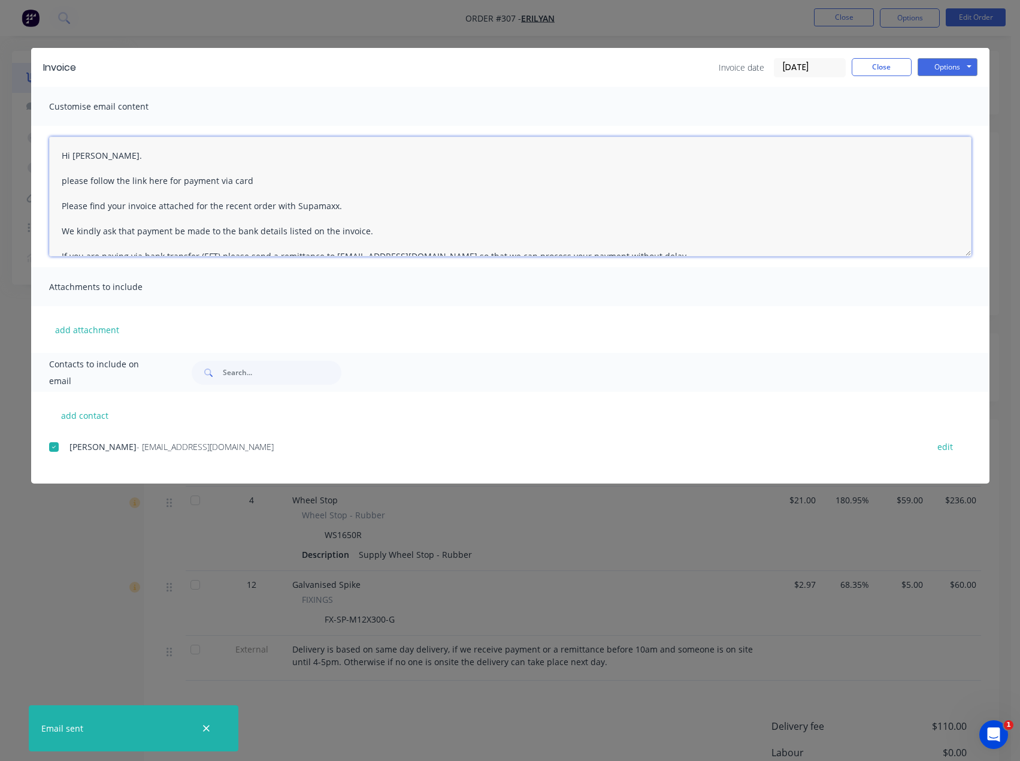
click at [153, 183] on textarea "Hi [PERSON_NAME]. please follow the link here for payment via card Please find …" at bounding box center [510, 197] width 922 height 120
drag, startPoint x: 155, startPoint y: 181, endPoint x: 465, endPoint y: 179, distance: 309.7
click at [465, 179] on textarea "Hi [PERSON_NAME]. please follow the link here for payment via card Please find …" at bounding box center [510, 197] width 922 height 120
click at [162, 181] on textarea "Hi [PERSON_NAME]. please follow the link here for payment via card Please find …" at bounding box center [510, 197] width 922 height 120
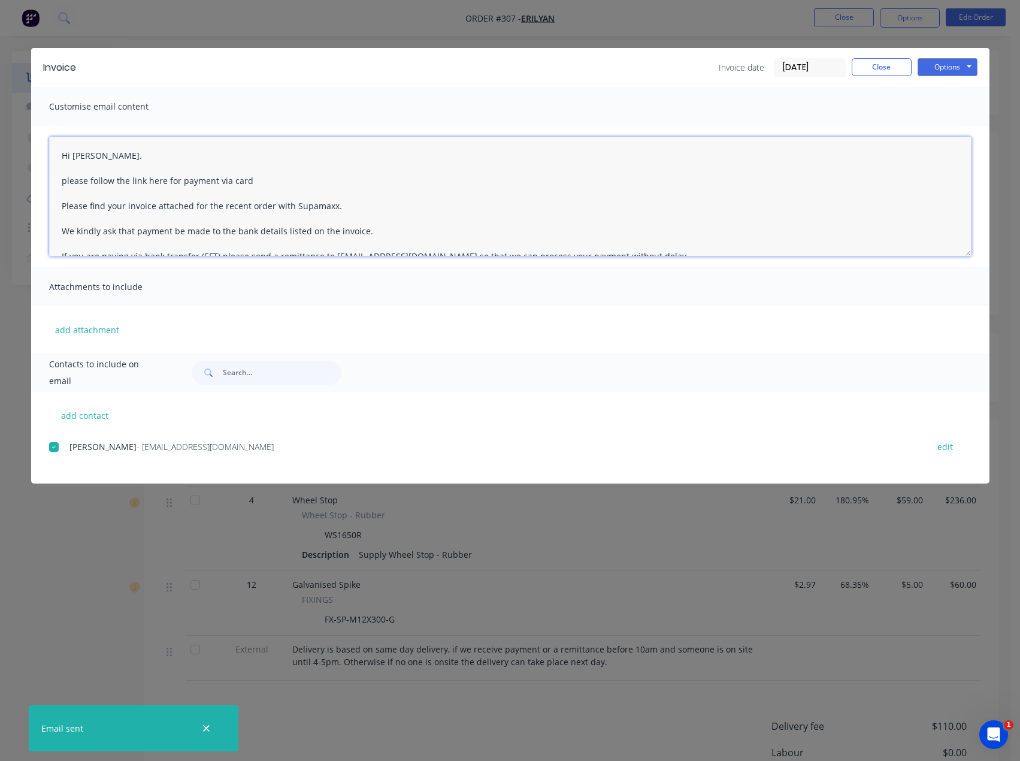
drag, startPoint x: 162, startPoint y: 178, endPoint x: 143, endPoint y: 178, distance: 19.8
click at [143, 178] on textarea "Hi [PERSON_NAME]. please follow the link here for payment via card Please find …" at bounding box center [510, 197] width 922 height 120
click at [229, 181] on textarea "Hi [PERSON_NAME]. please follow the link for payment via card Please find your …" at bounding box center [510, 197] width 922 height 120
paste textarea "[URL][DOMAIN_NAME]"
click at [933, 71] on button "Options" at bounding box center [948, 67] width 60 height 18
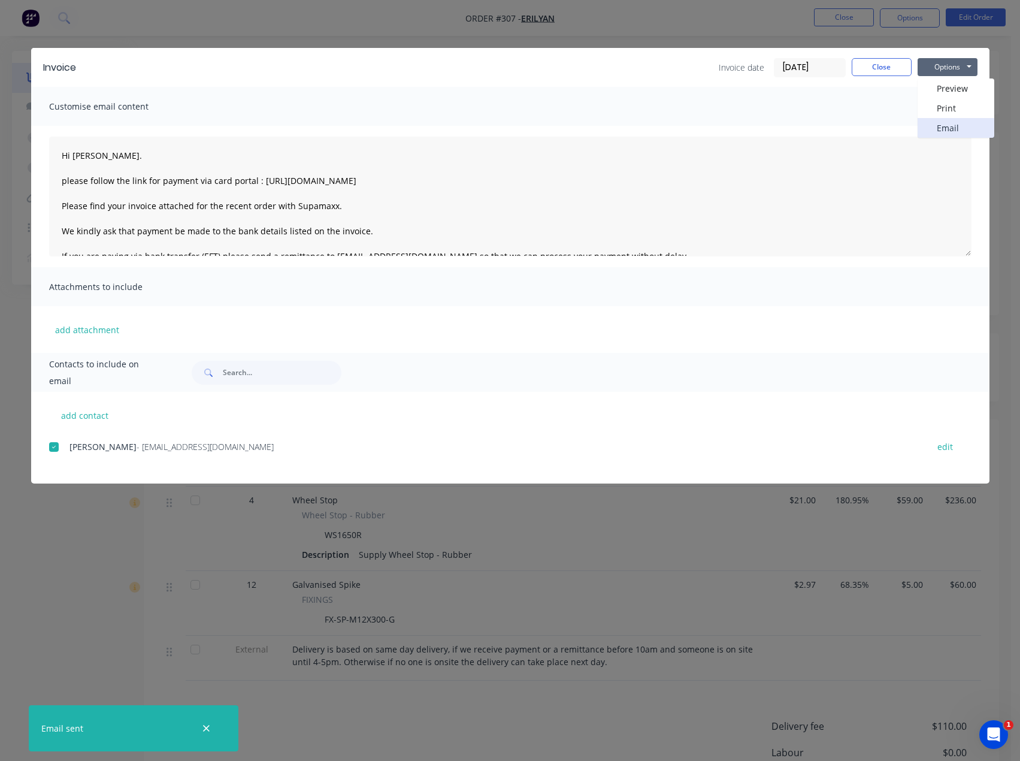
click at [960, 125] on button "Email" at bounding box center [956, 128] width 77 height 20
type textarea "Hi there, Please find your invoice attached for the recent order with Supamaxx.…"
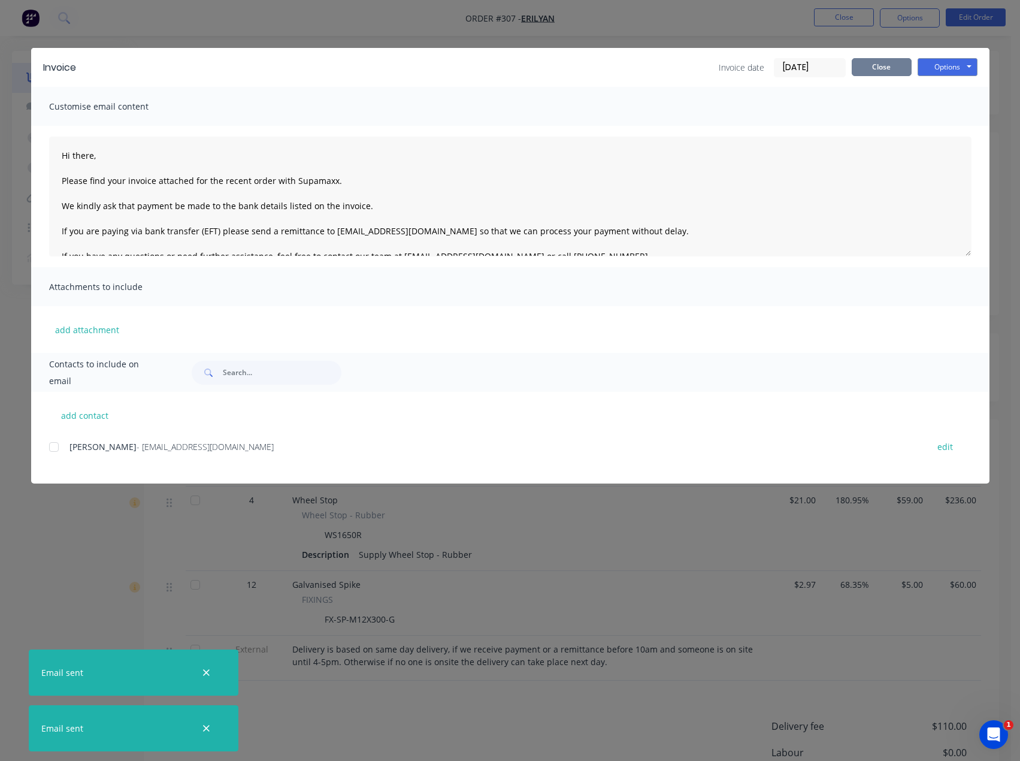
click at [900, 63] on button "Close" at bounding box center [882, 67] width 60 height 18
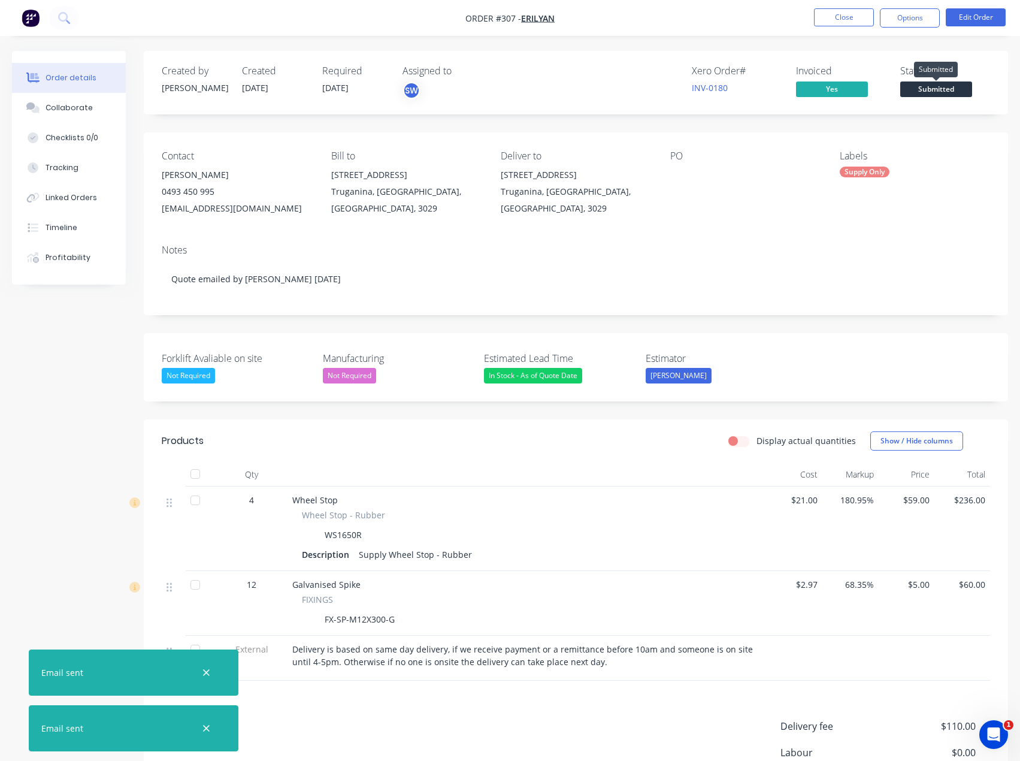
click at [941, 87] on span "Submitted" at bounding box center [936, 88] width 72 height 15
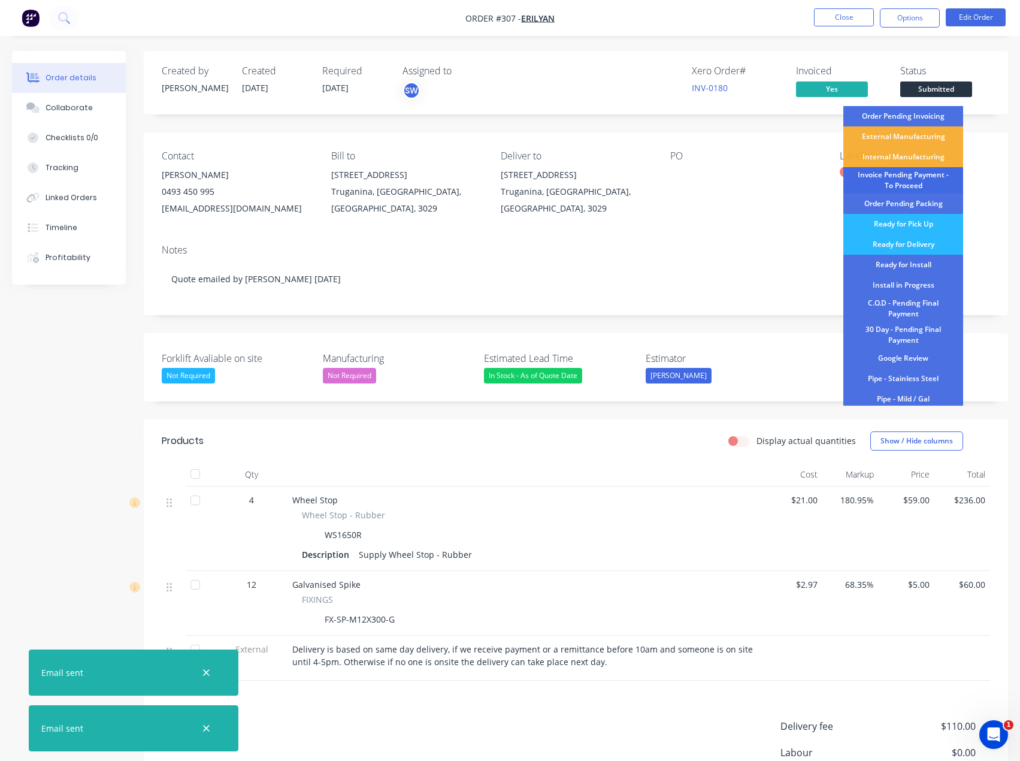
click at [922, 179] on div "Invoice Pending Payment - To Proceed" at bounding box center [903, 180] width 120 height 26
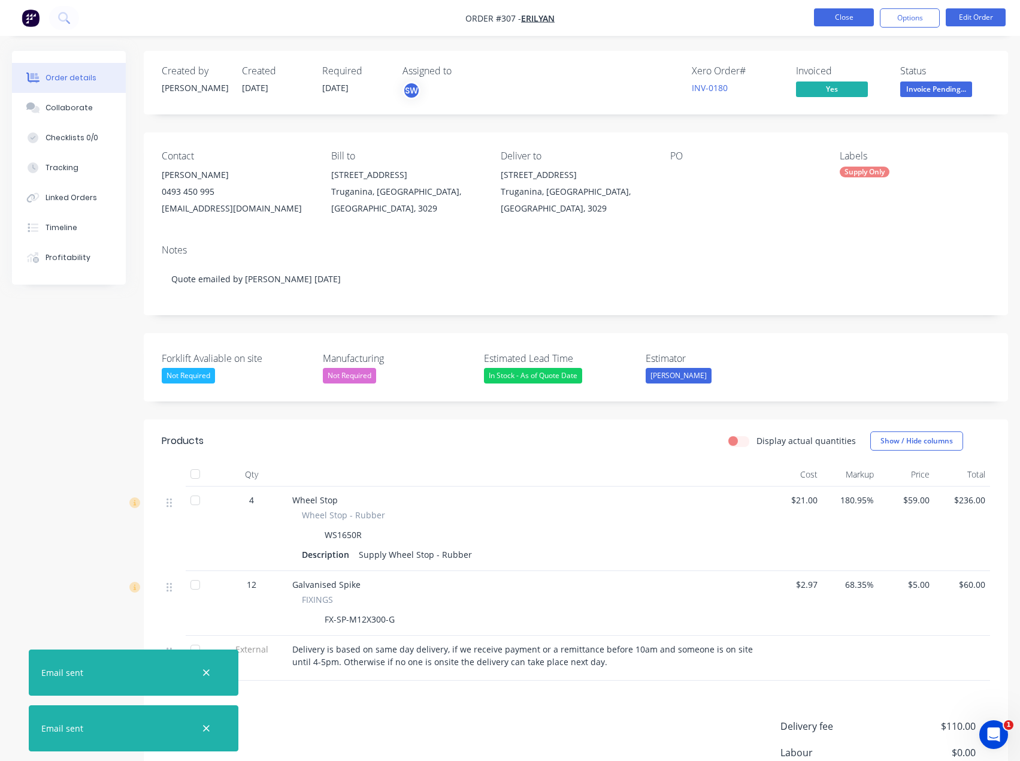
click at [852, 21] on button "Close" at bounding box center [844, 17] width 60 height 18
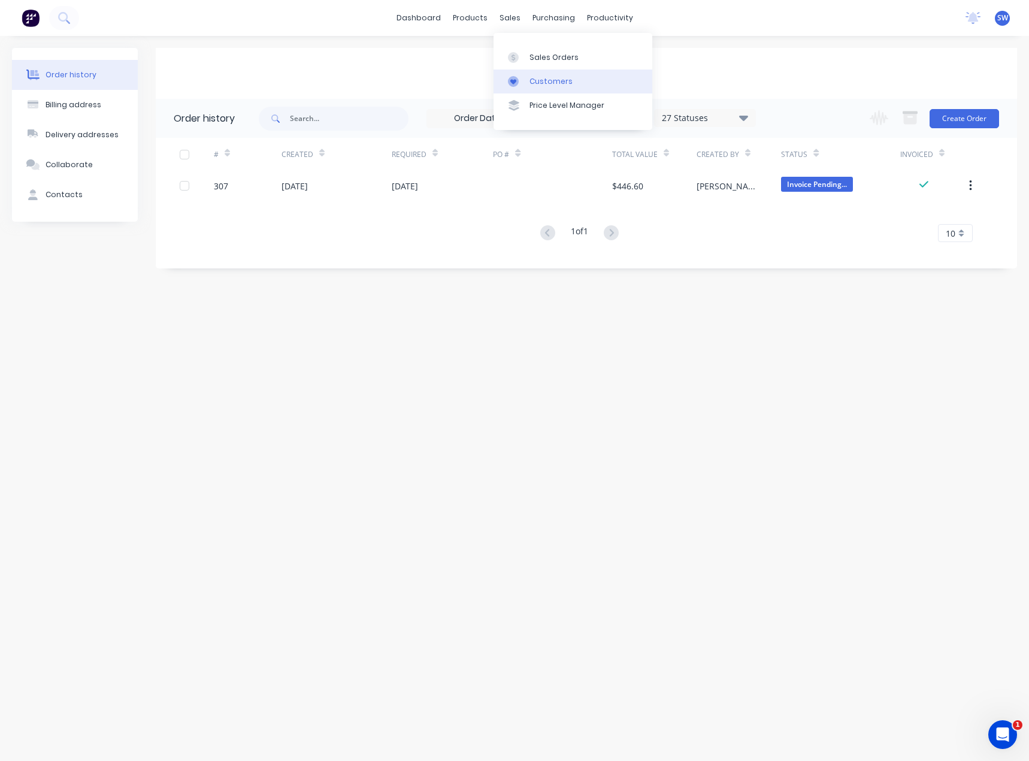
click at [529, 88] on link "Customers" at bounding box center [573, 81] width 159 height 24
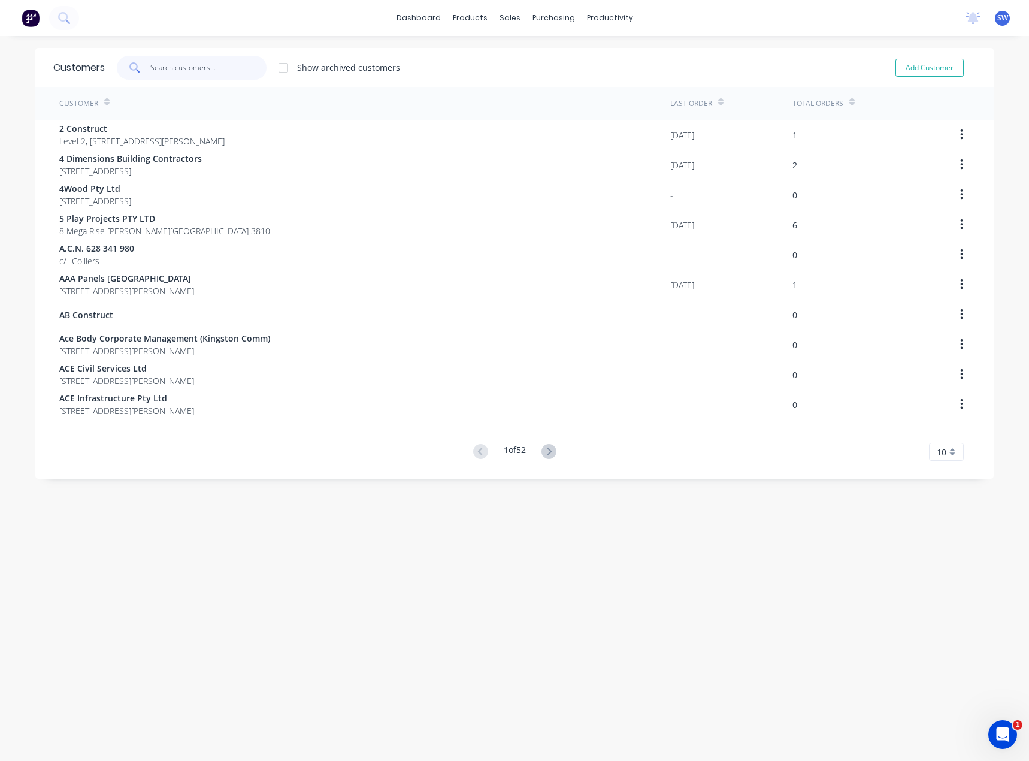
click at [177, 62] on input "text" at bounding box center [208, 68] width 117 height 24
click at [210, 67] on input "e" at bounding box center [208, 68] width 117 height 24
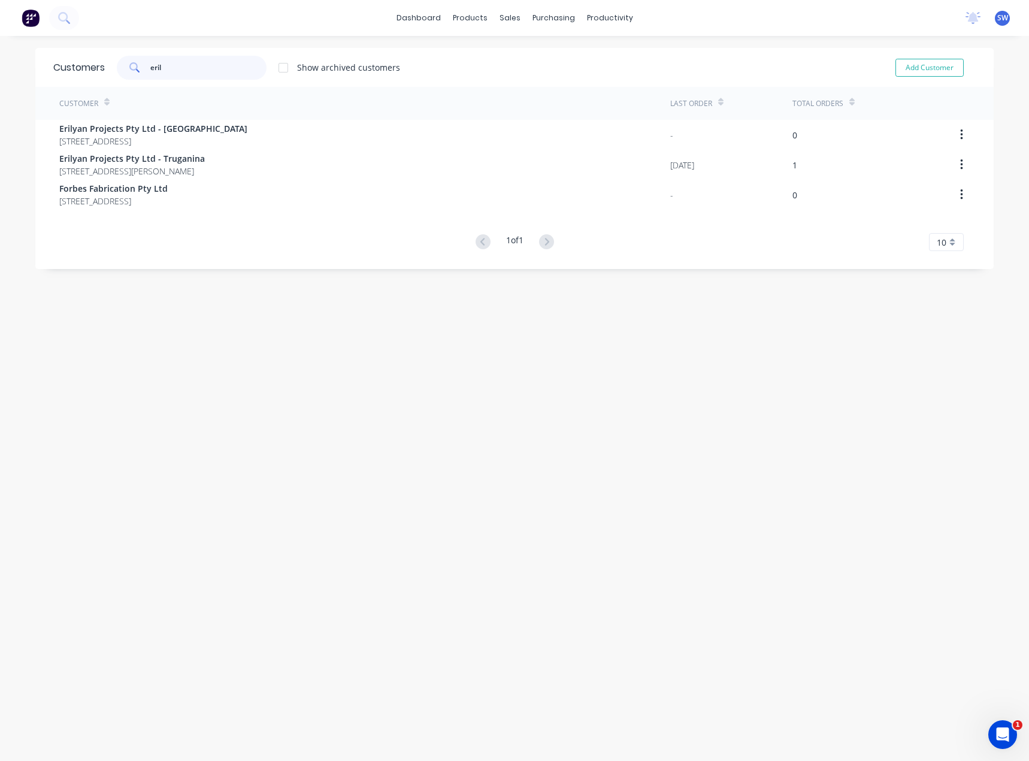
type input "eril"
click at [266, 382] on div "Customers eril Show archived customers Add Customer Customer Last Order Total O…" at bounding box center [514, 410] width 958 height 725
drag, startPoint x: 201, startPoint y: 64, endPoint x: 55, endPoint y: 70, distance: 146.3
click at [55, 70] on div "Customers eril Show archived customers Add Customer" at bounding box center [514, 67] width 958 height 39
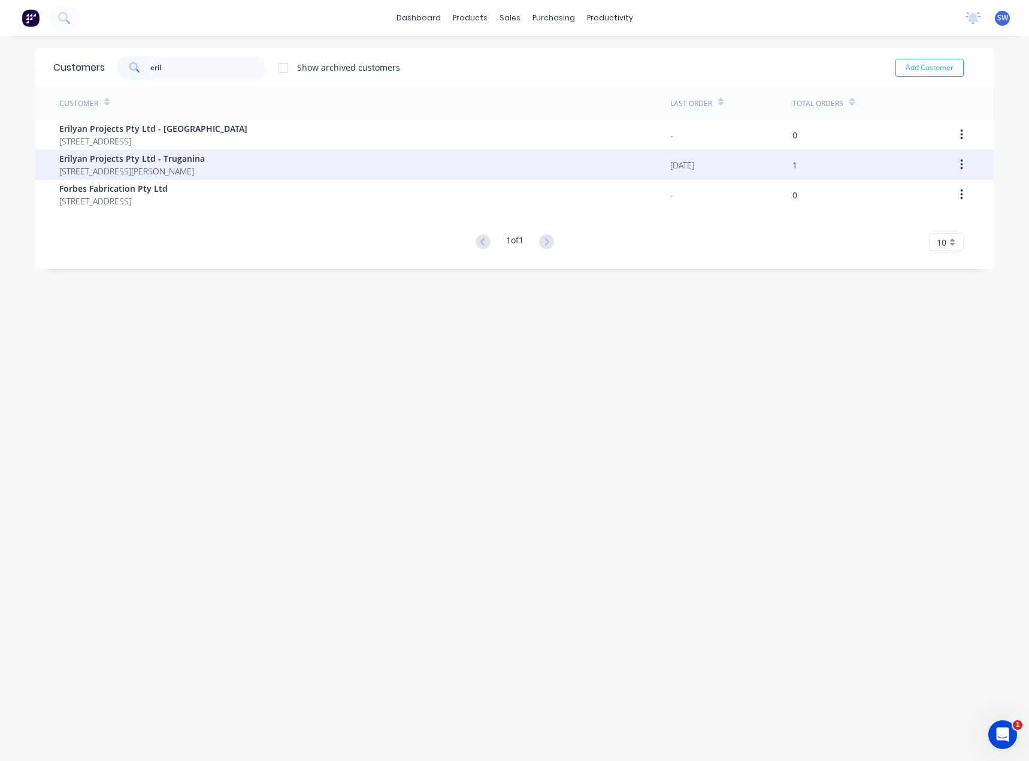
click at [308, 156] on div "Erilyan Projects Pty Ltd - Truganina [STREET_ADDRESS]" at bounding box center [364, 165] width 611 height 30
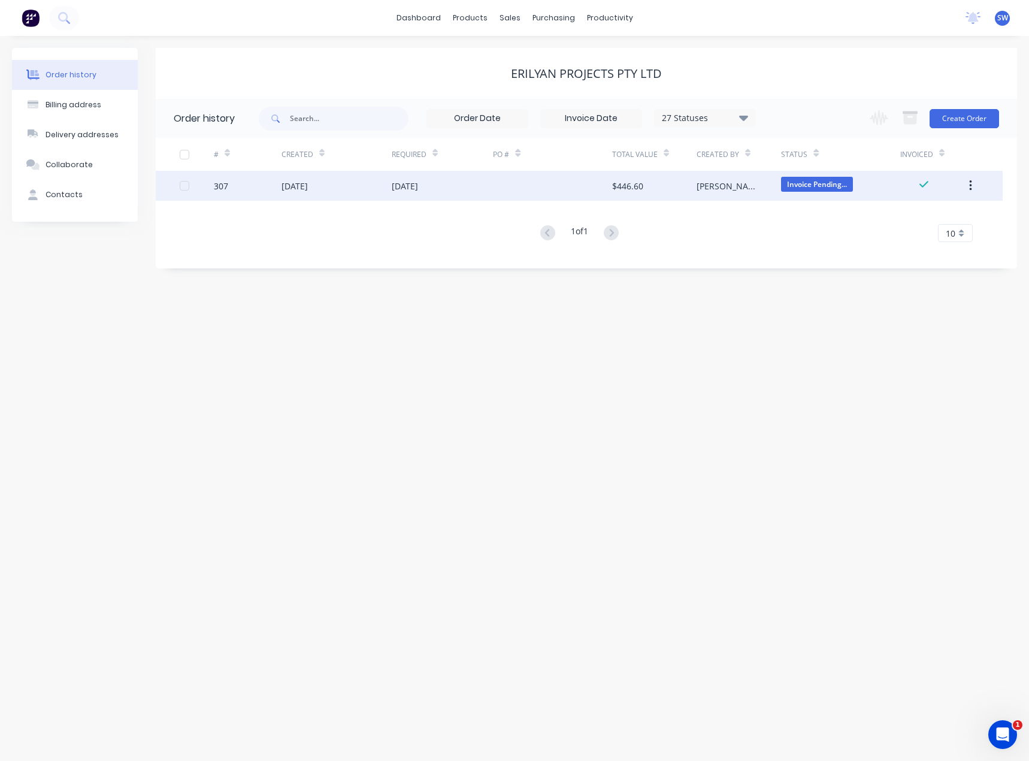
click at [503, 186] on div at bounding box center [552, 186] width 119 height 30
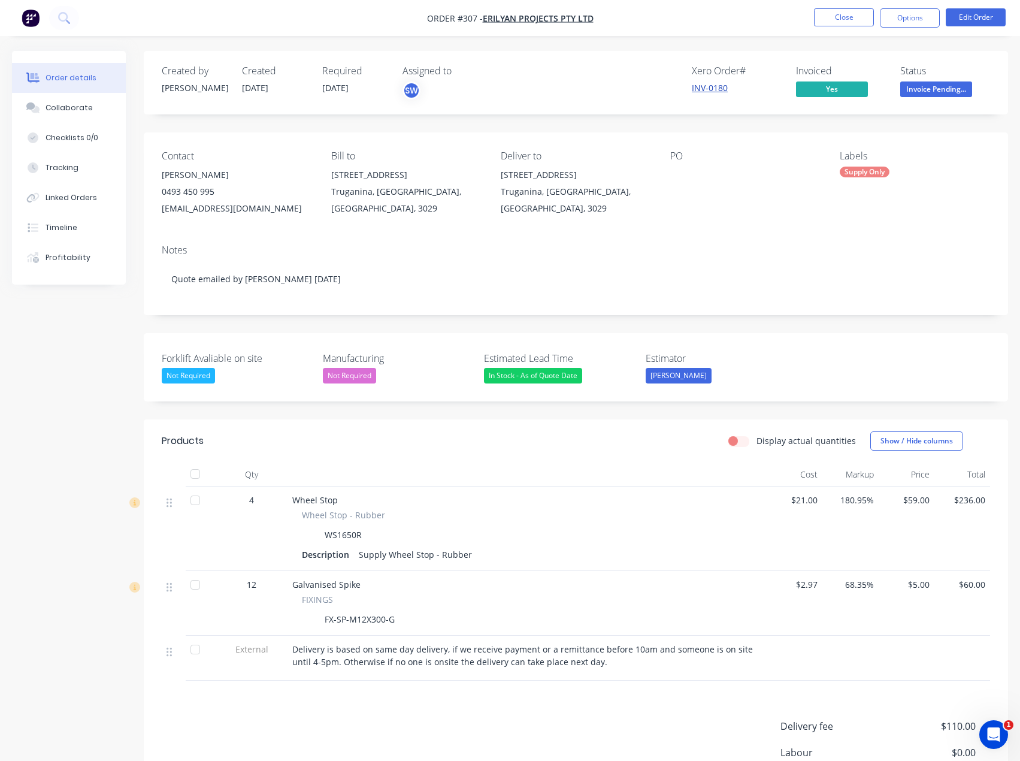
click at [701, 83] on link "INV-0180" at bounding box center [710, 87] width 36 height 11
click at [930, 87] on span "Invoice Pending..." at bounding box center [936, 88] width 72 height 15
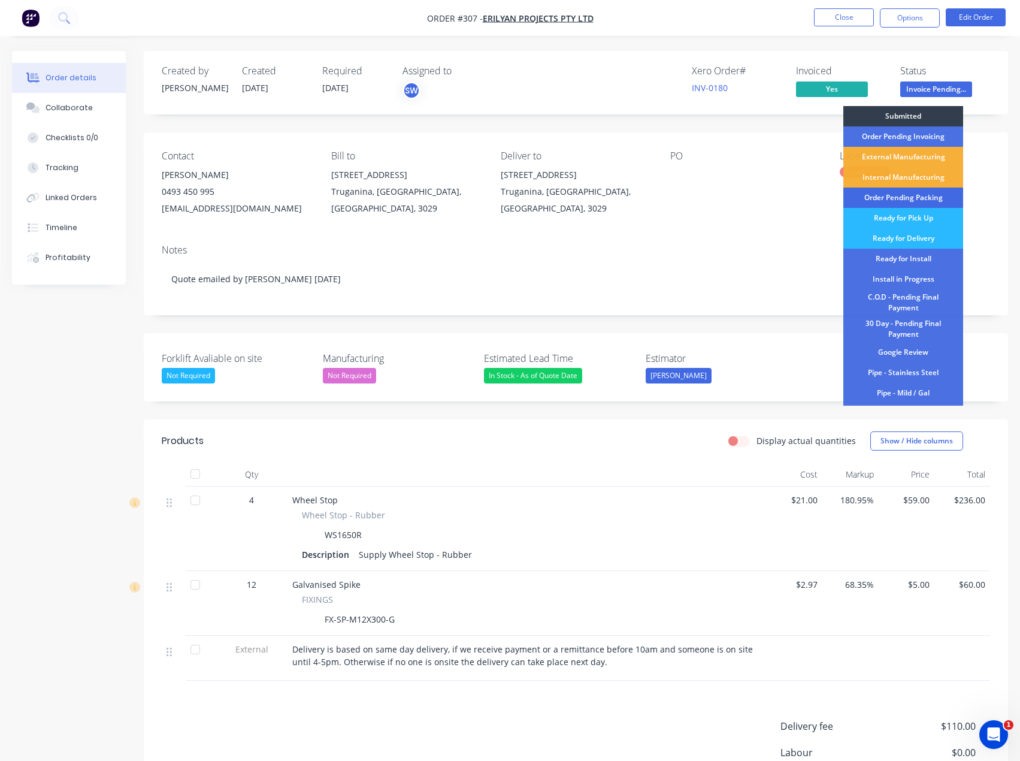
click at [950, 196] on div "Order Pending Packing" at bounding box center [903, 197] width 120 height 20
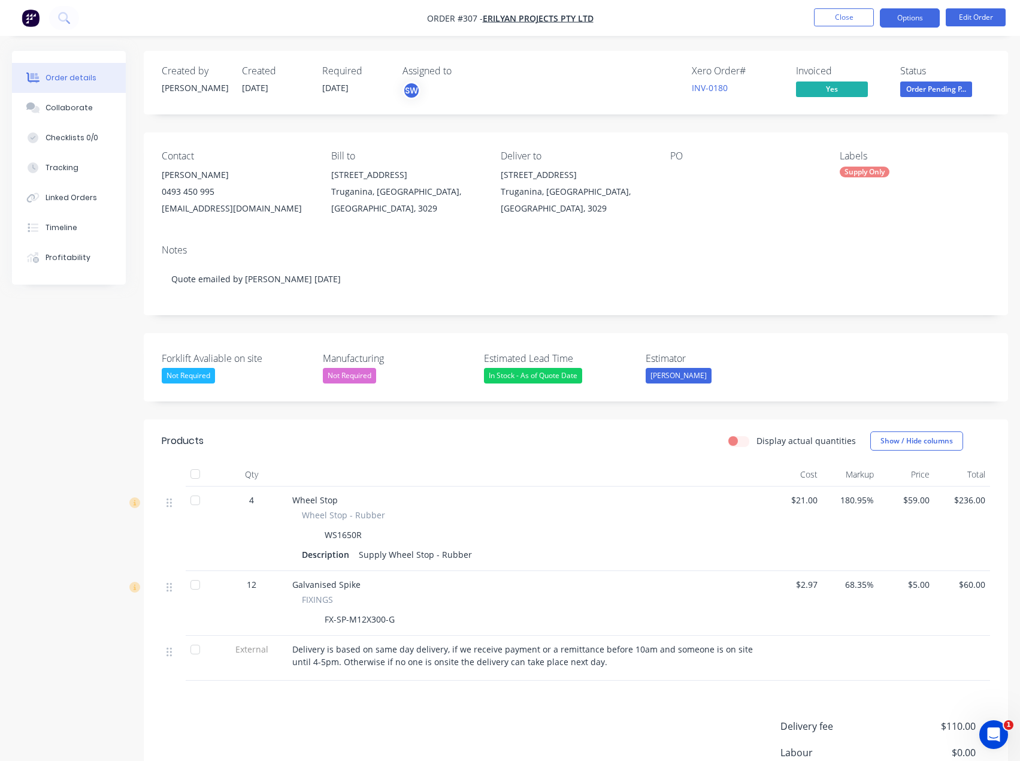
click at [933, 20] on button "Options" at bounding box center [910, 17] width 60 height 19
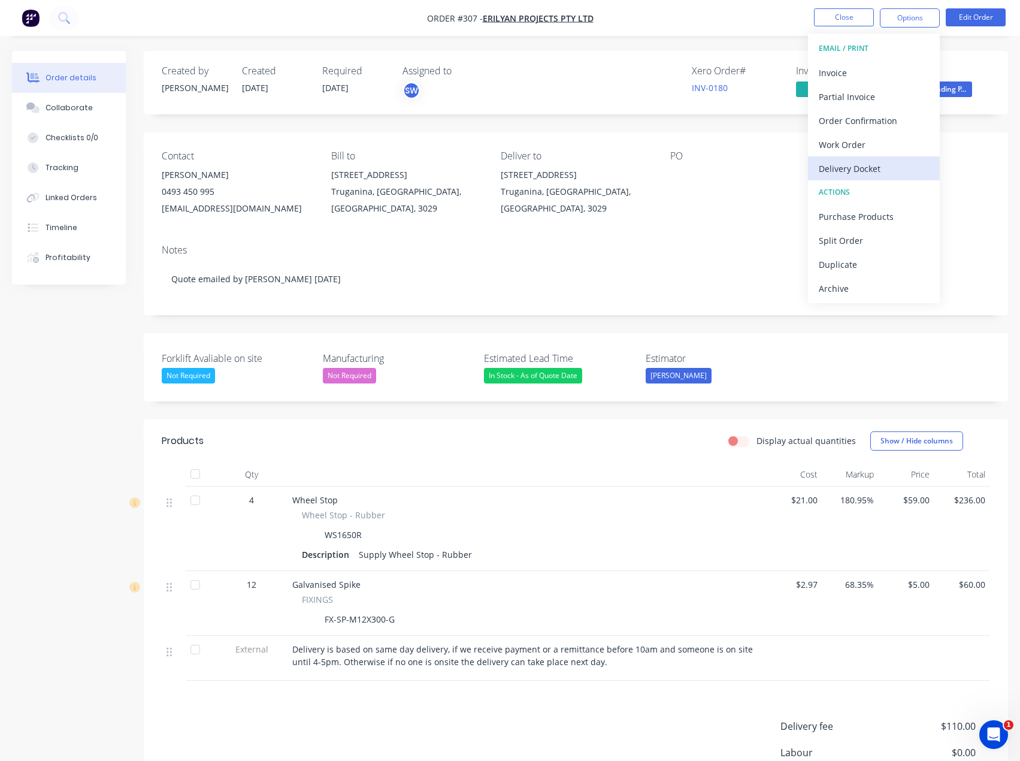
click at [898, 166] on div "Delivery Docket" at bounding box center [874, 168] width 110 height 17
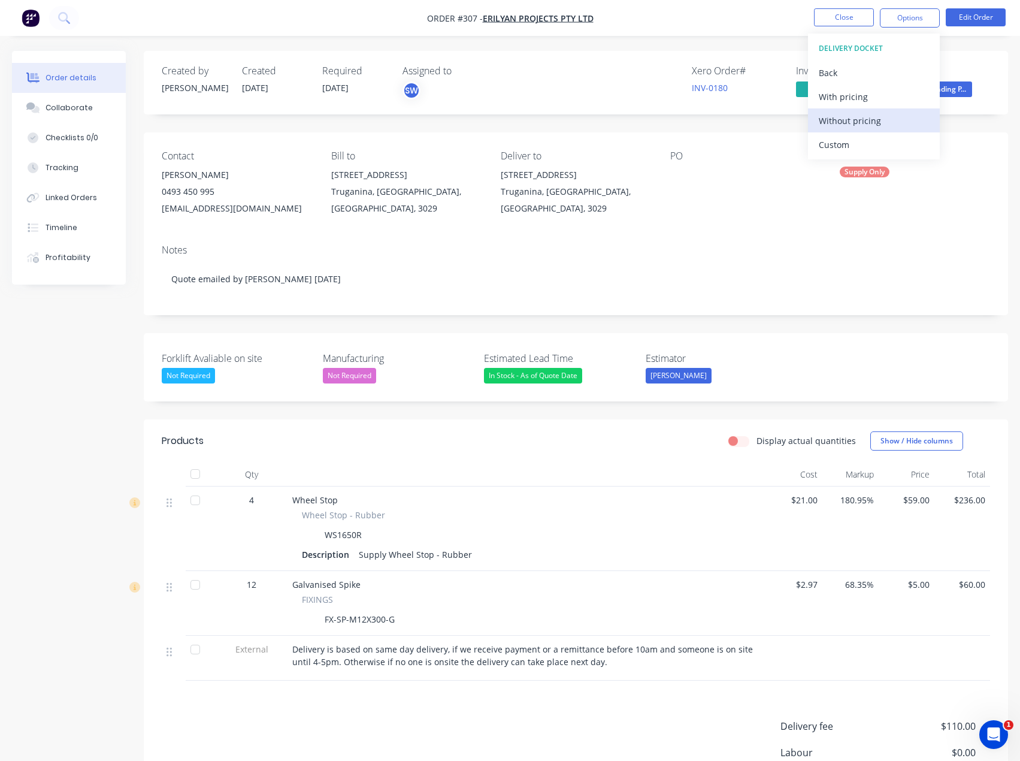
click at [894, 122] on div "Without pricing" at bounding box center [874, 120] width 110 height 17
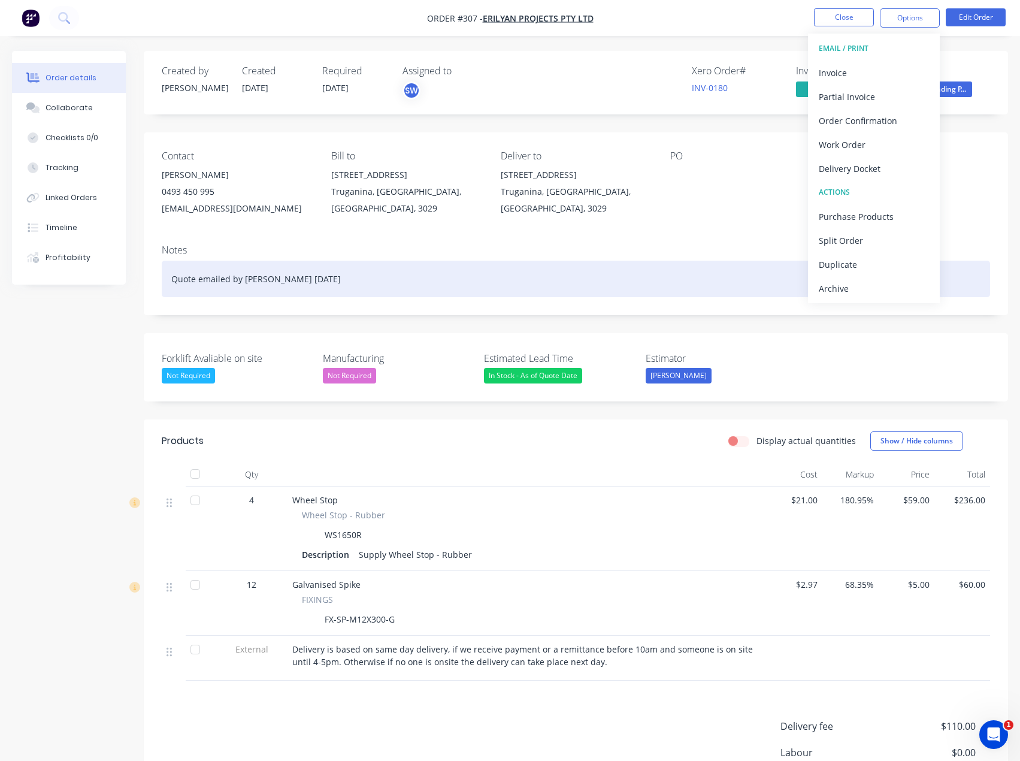
click at [979, 274] on div "Quote emailed by [PERSON_NAME] [DATE]" at bounding box center [576, 279] width 828 height 37
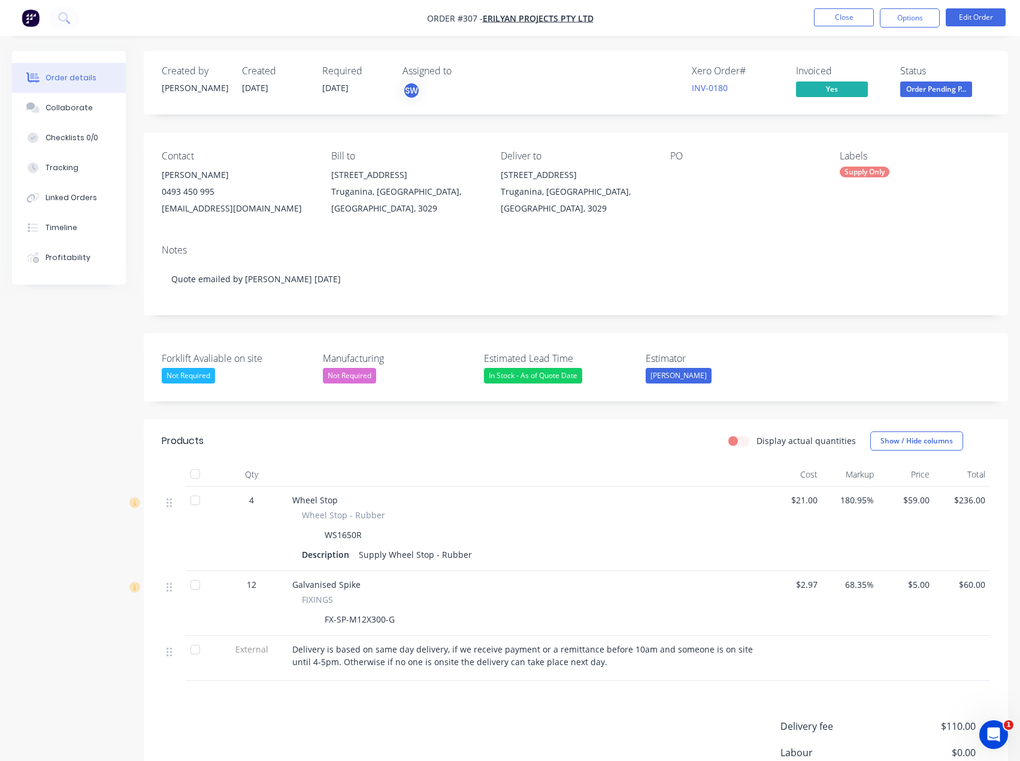
click at [117, 333] on div "Created by [PERSON_NAME] Created [DATE] Required [DATE] Assigned to SW Xero Ord…" at bounding box center [510, 485] width 996 height 869
click at [852, 17] on button "Close" at bounding box center [844, 17] width 60 height 18
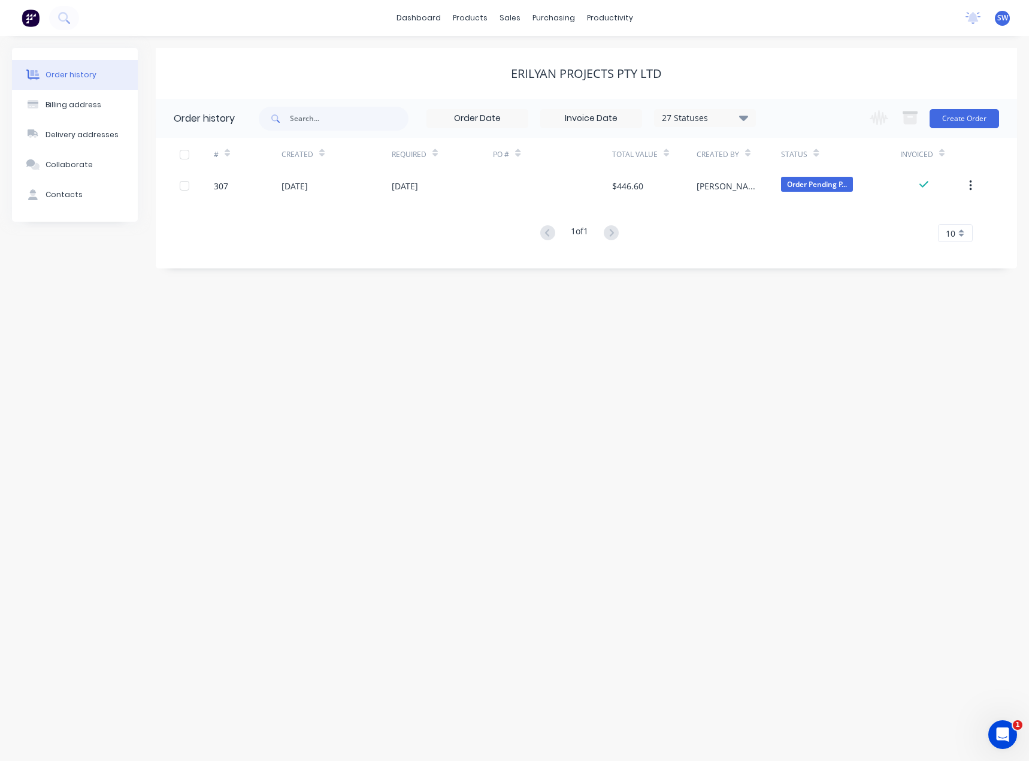
drag, startPoint x: 782, startPoint y: 53, endPoint x: 776, endPoint y: 59, distance: 8.1
click at [782, 53] on div "Erilyan Projects Pty Ltd" at bounding box center [586, 73] width 861 height 51
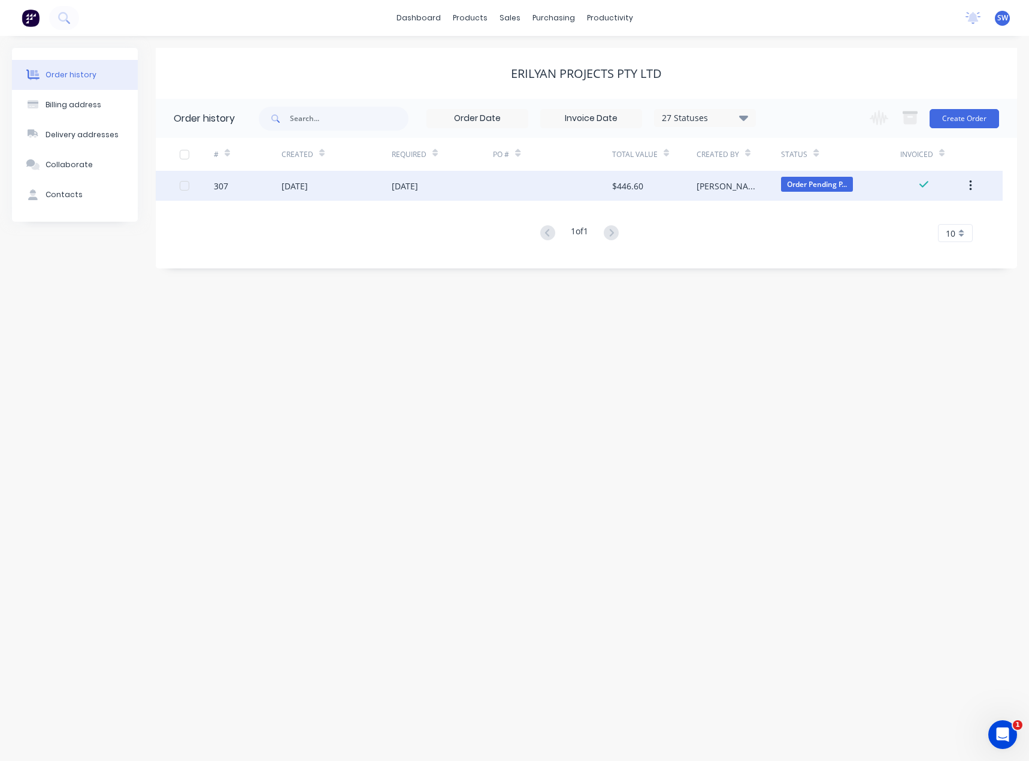
click at [498, 175] on div at bounding box center [552, 186] width 119 height 30
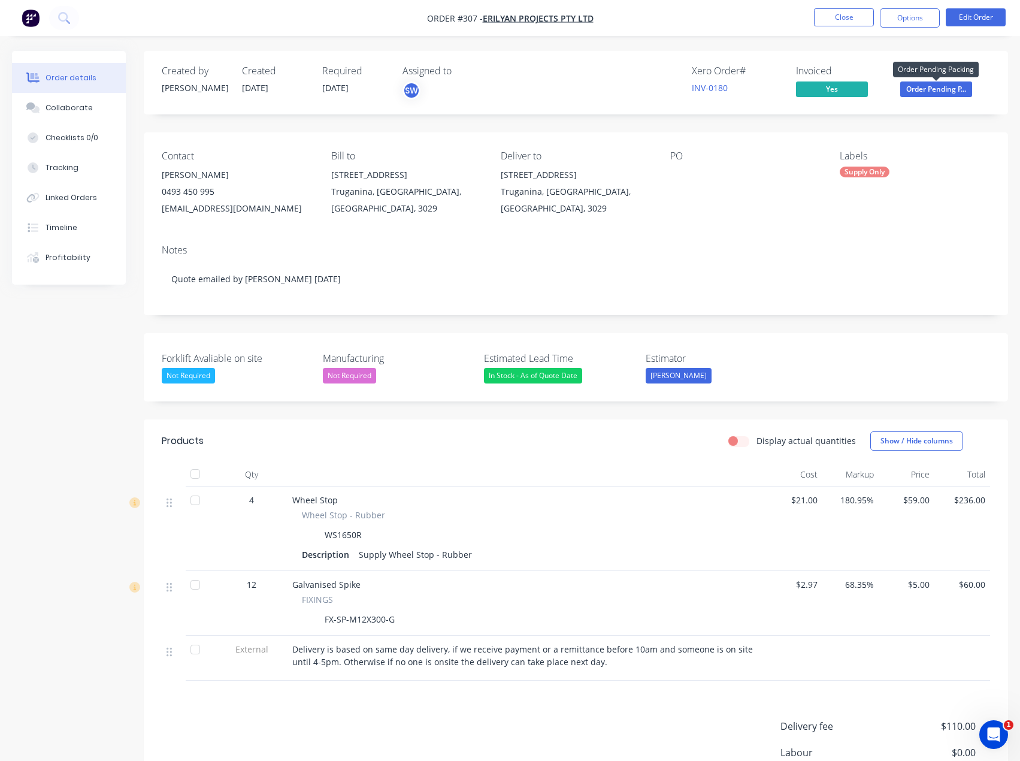
click at [925, 86] on span "Order Pending P..." at bounding box center [936, 88] width 72 height 15
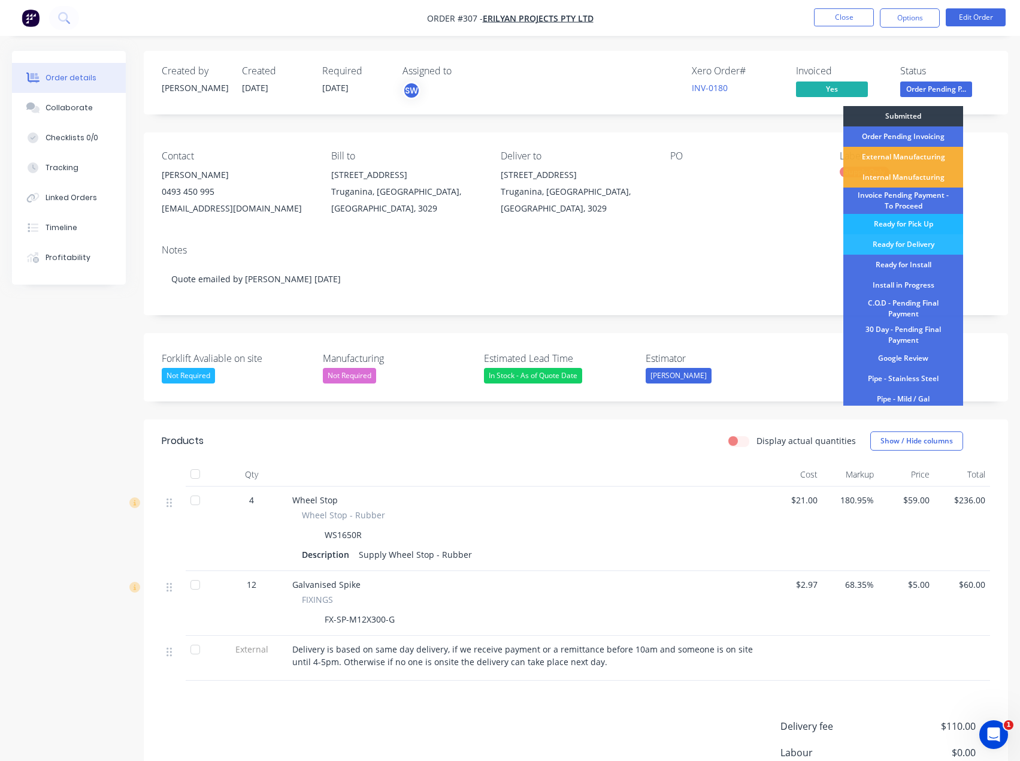
click at [931, 221] on div "Ready for Pick Up" at bounding box center [903, 224] width 120 height 20
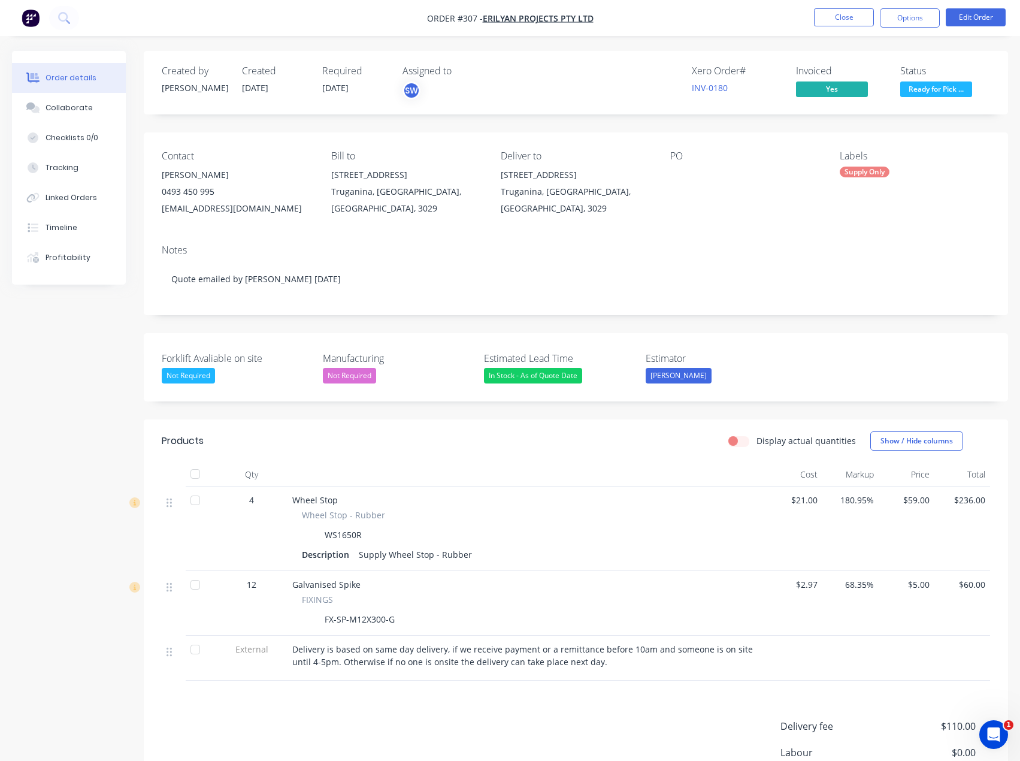
click at [951, 87] on span "Ready for Pick ..." at bounding box center [936, 88] width 72 height 15
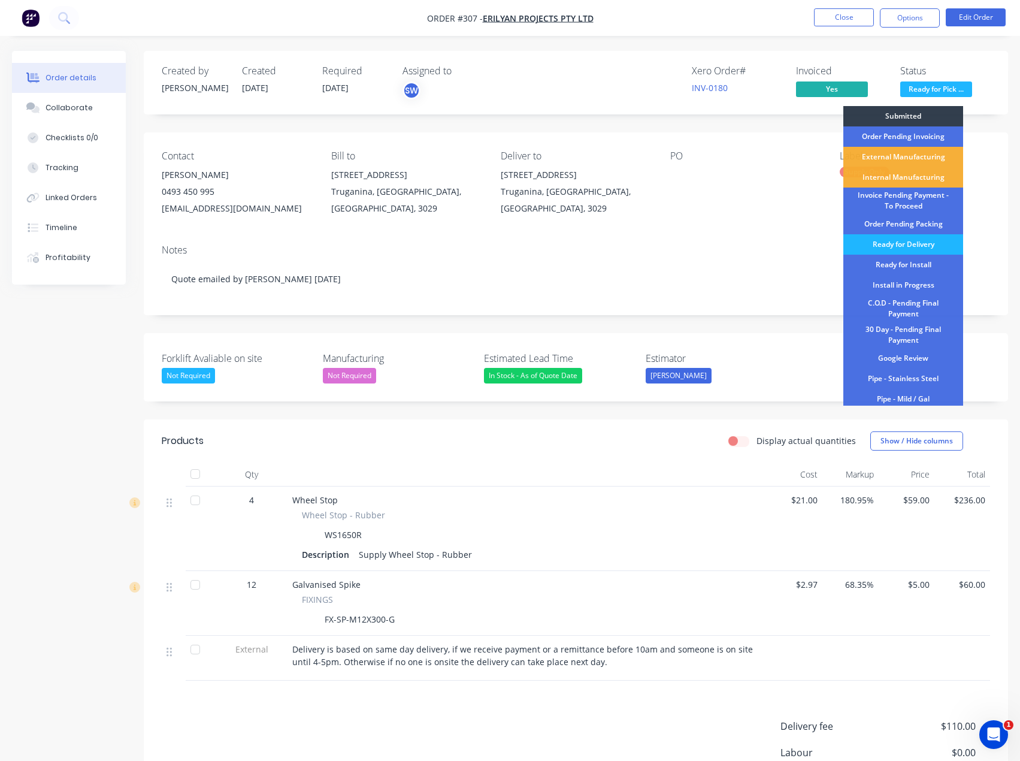
click at [937, 243] on div "Ready for Delivery" at bounding box center [903, 244] width 120 height 20
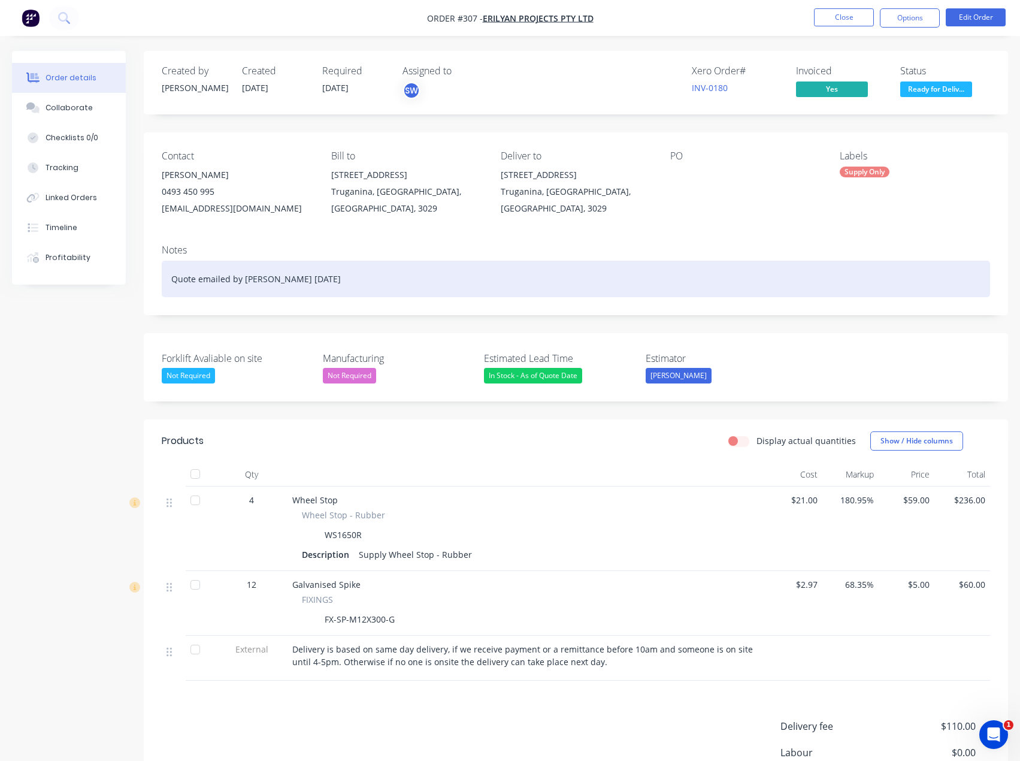
click at [344, 280] on div "Quote emailed by [PERSON_NAME] [DATE]" at bounding box center [576, 279] width 828 height 37
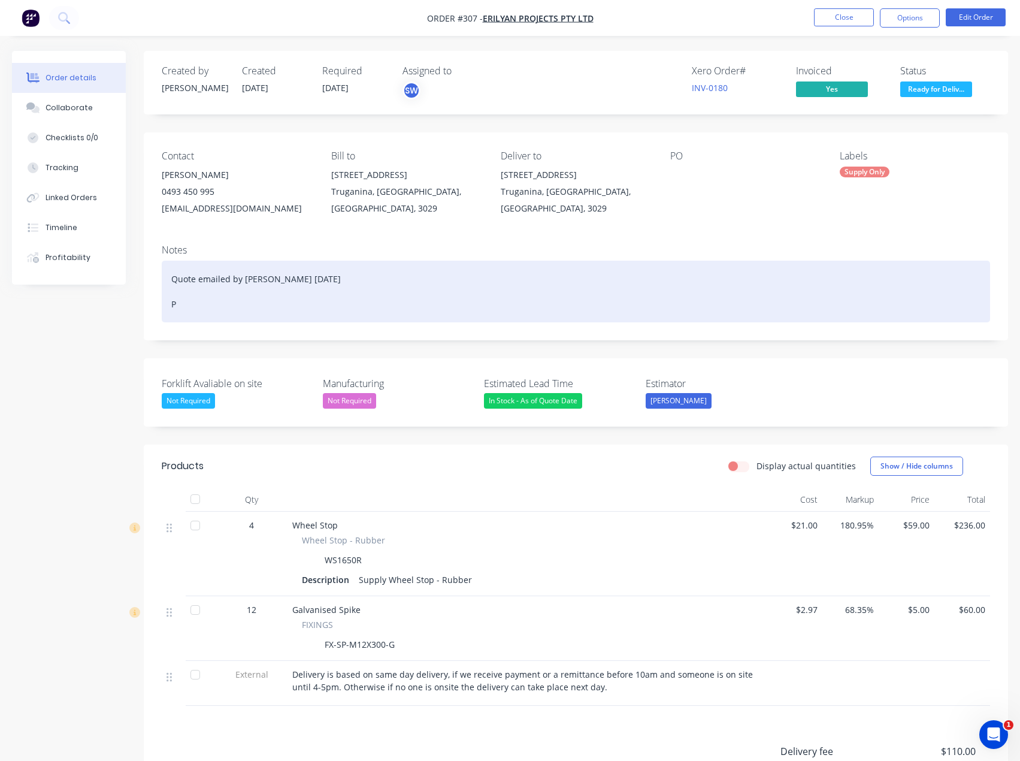
click at [204, 305] on div "Quote emailed by [PERSON_NAME] [DATE] P" at bounding box center [576, 292] width 828 height 62
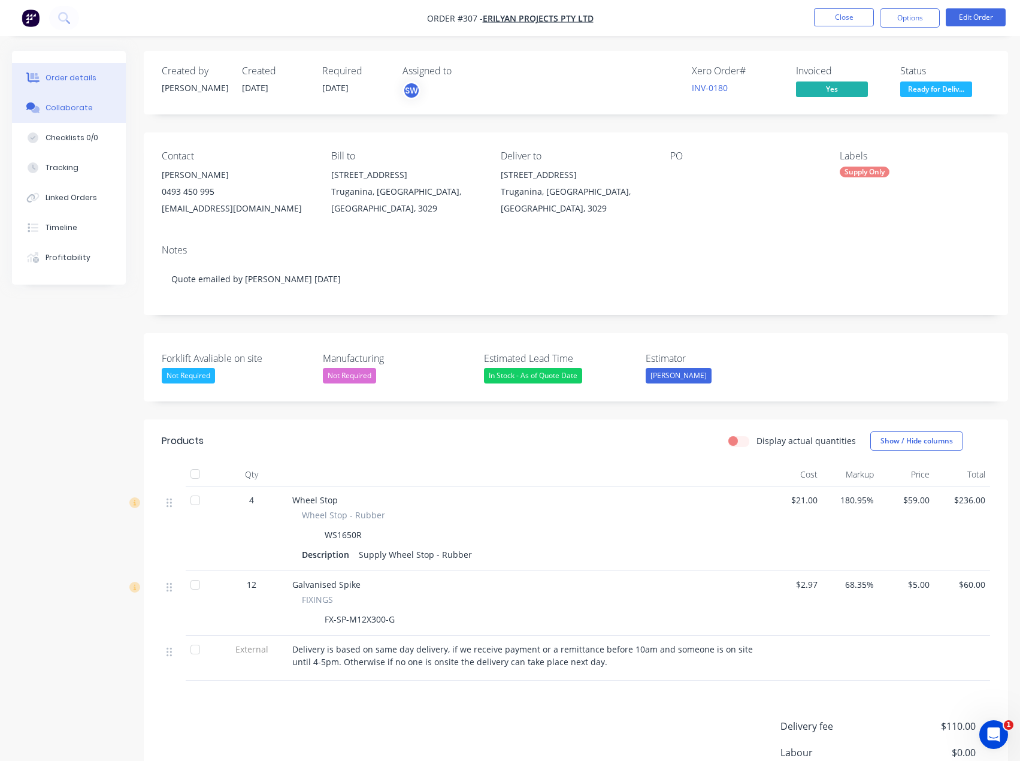
click at [62, 116] on button "Collaborate" at bounding box center [69, 108] width 114 height 30
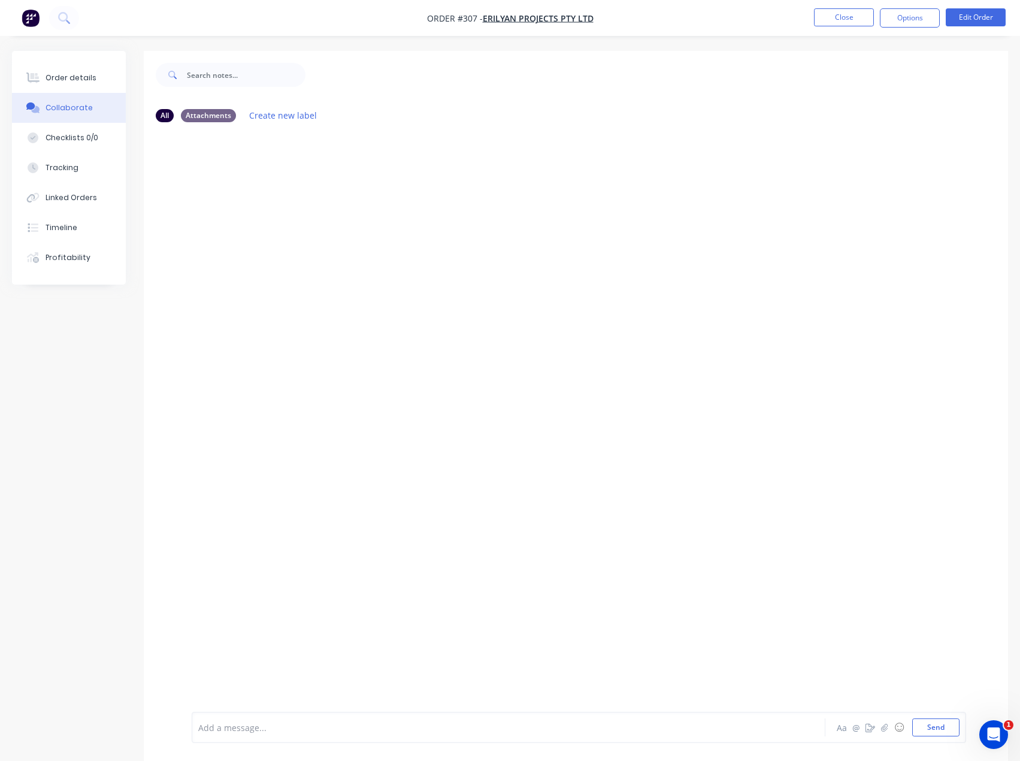
click at [300, 728] on div at bounding box center [484, 727] width 570 height 13
drag, startPoint x: 924, startPoint y: 730, endPoint x: 926, endPoint y: 698, distance: 31.2
click at [924, 729] on button "Send" at bounding box center [935, 727] width 47 height 18
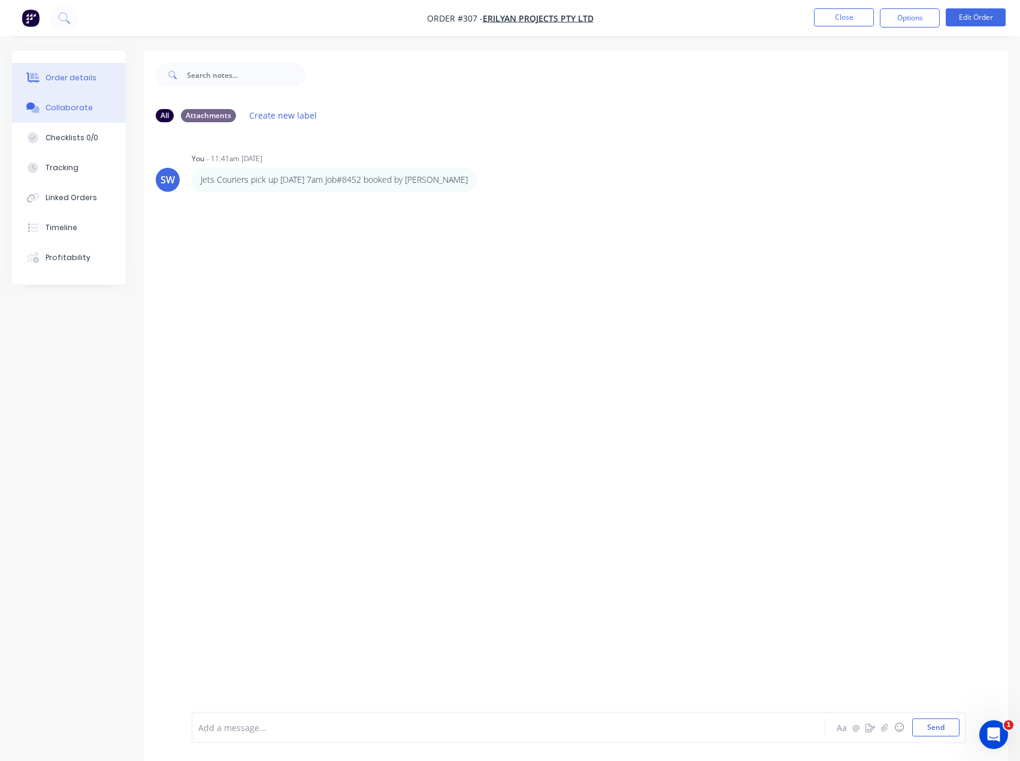
click at [63, 73] on div "Order details" at bounding box center [71, 77] width 51 height 11
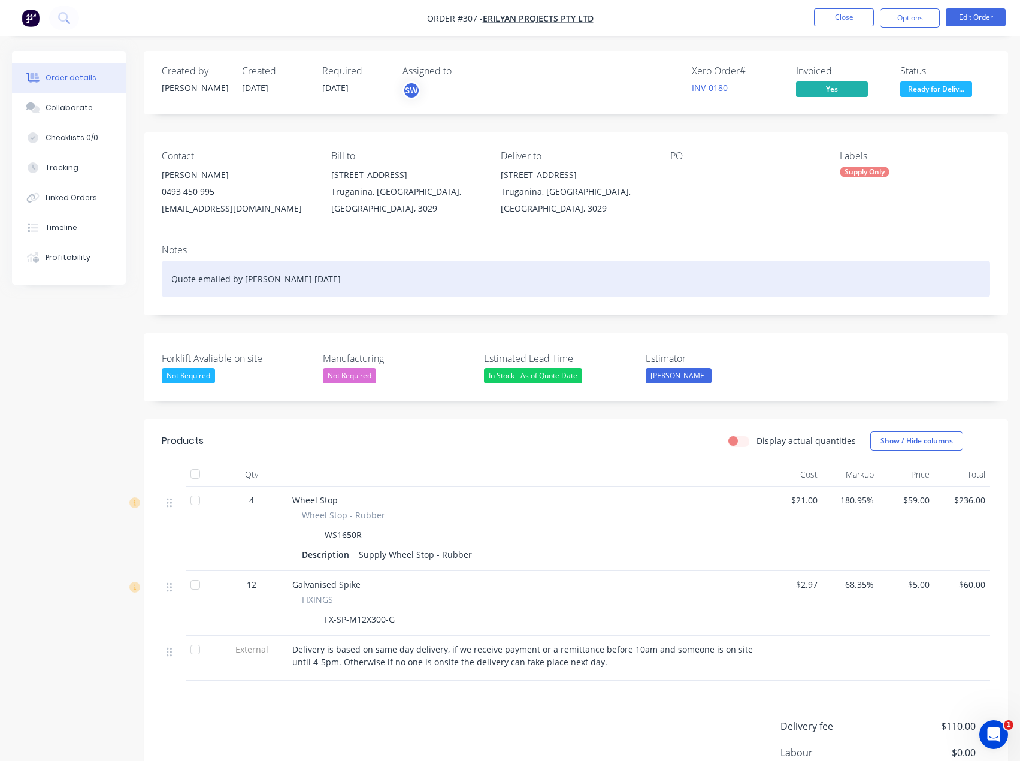
click at [371, 286] on div "Quote emailed by [PERSON_NAME] [DATE]" at bounding box center [576, 279] width 828 height 37
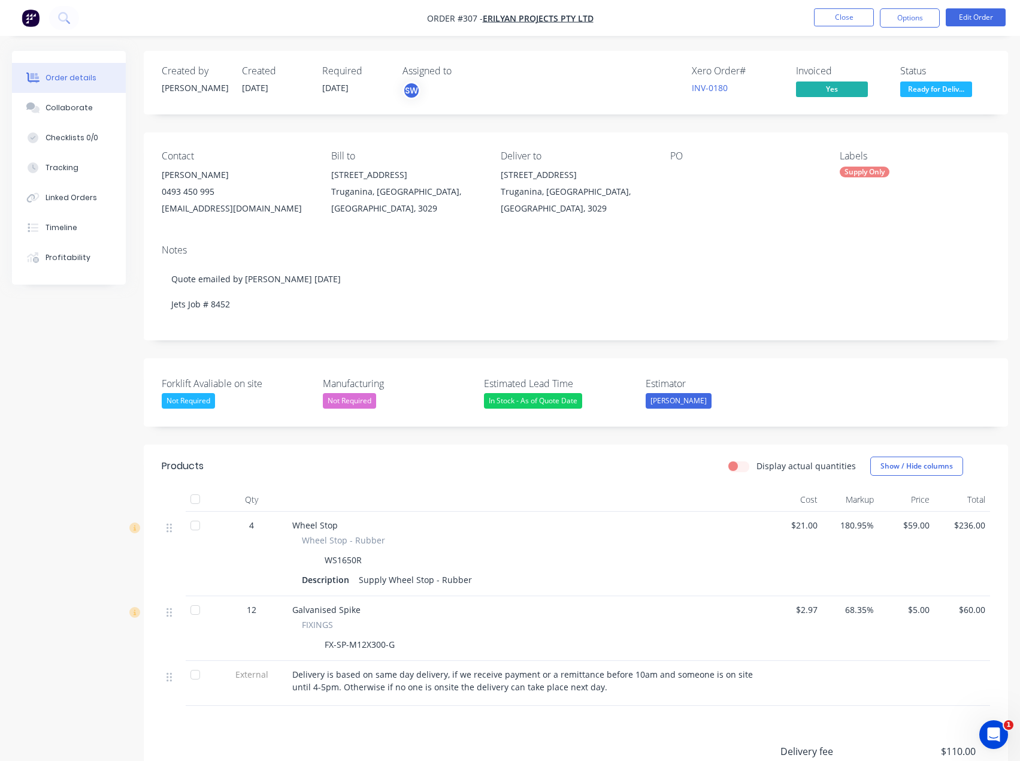
click at [368, 331] on div "Notes Quote emailed by [PERSON_NAME] [DATE] Jets Job # 8452" at bounding box center [576, 287] width 864 height 105
click at [855, 13] on button "Close" at bounding box center [844, 17] width 60 height 18
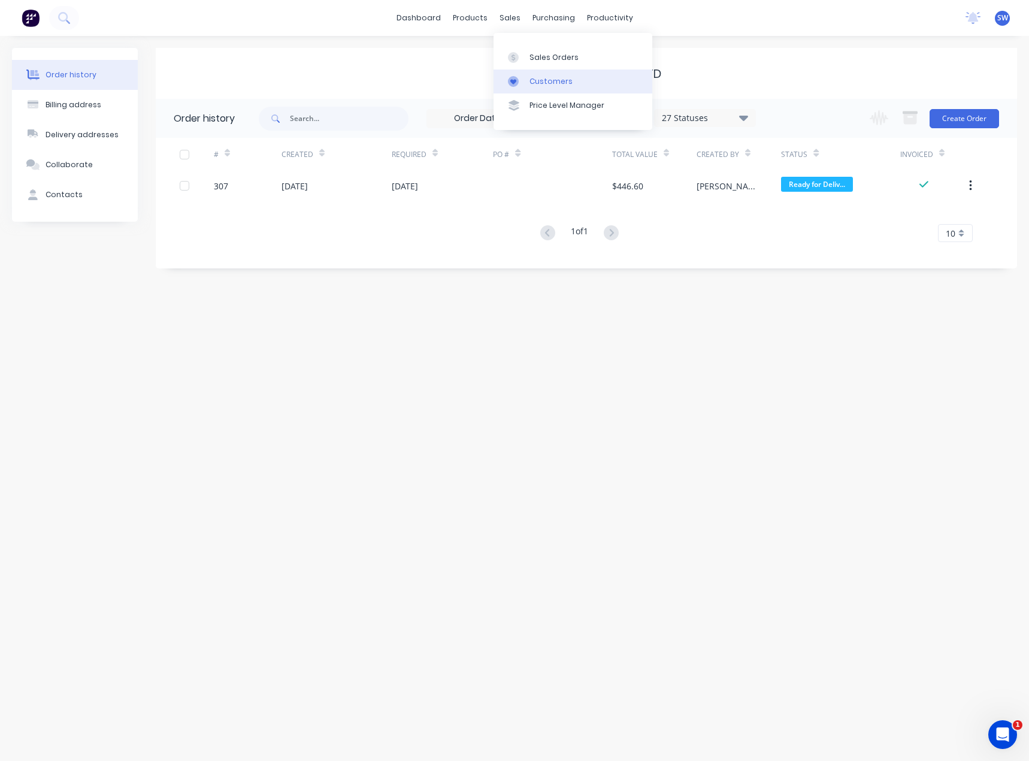
click at [549, 85] on div "Customers" at bounding box center [550, 81] width 43 height 11
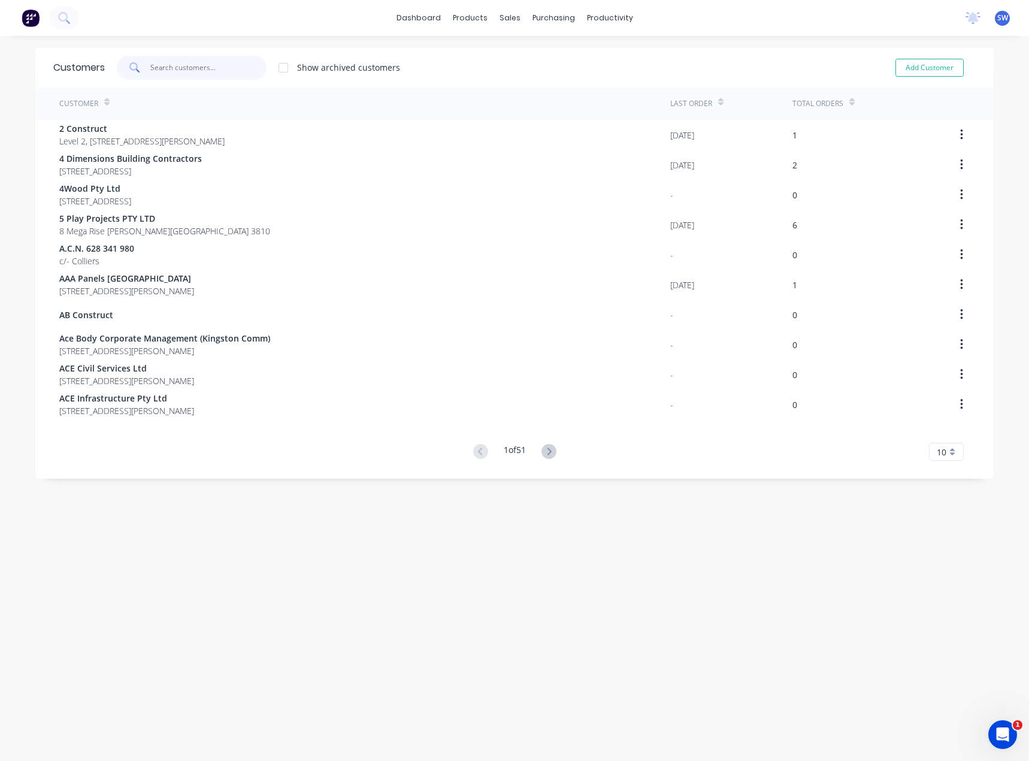
click at [203, 66] on input "text" at bounding box center [208, 68] width 117 height 24
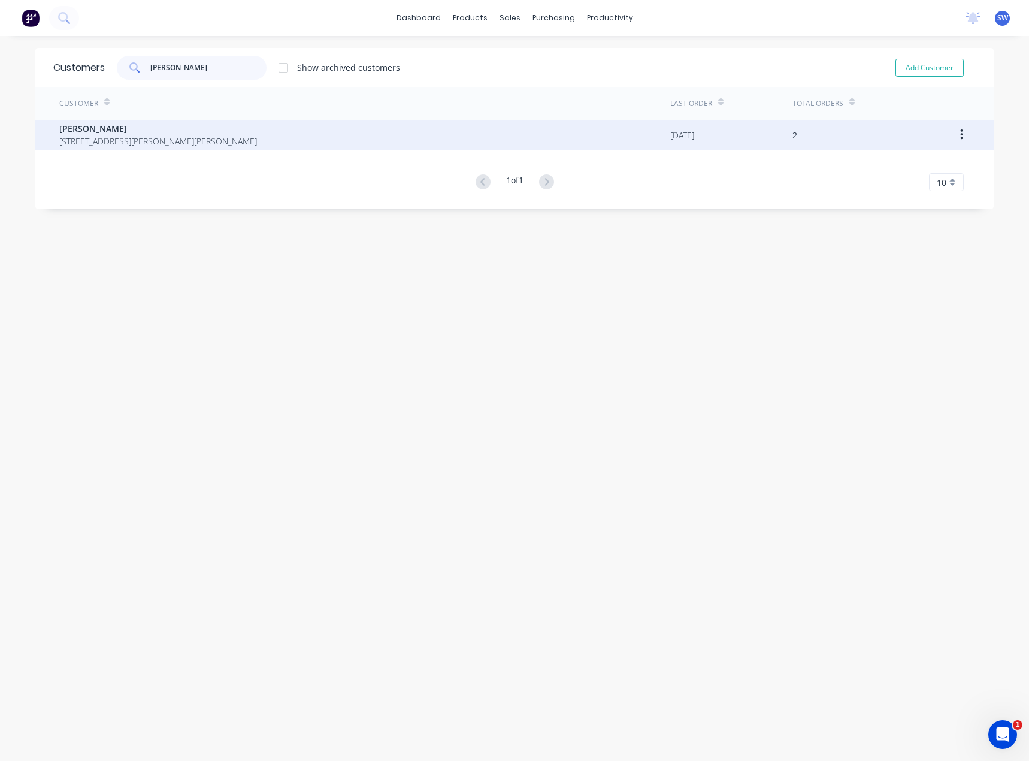
type input "[PERSON_NAME]"
click at [126, 143] on span "[STREET_ADDRESS][PERSON_NAME][PERSON_NAME]" at bounding box center [158, 141] width 198 height 13
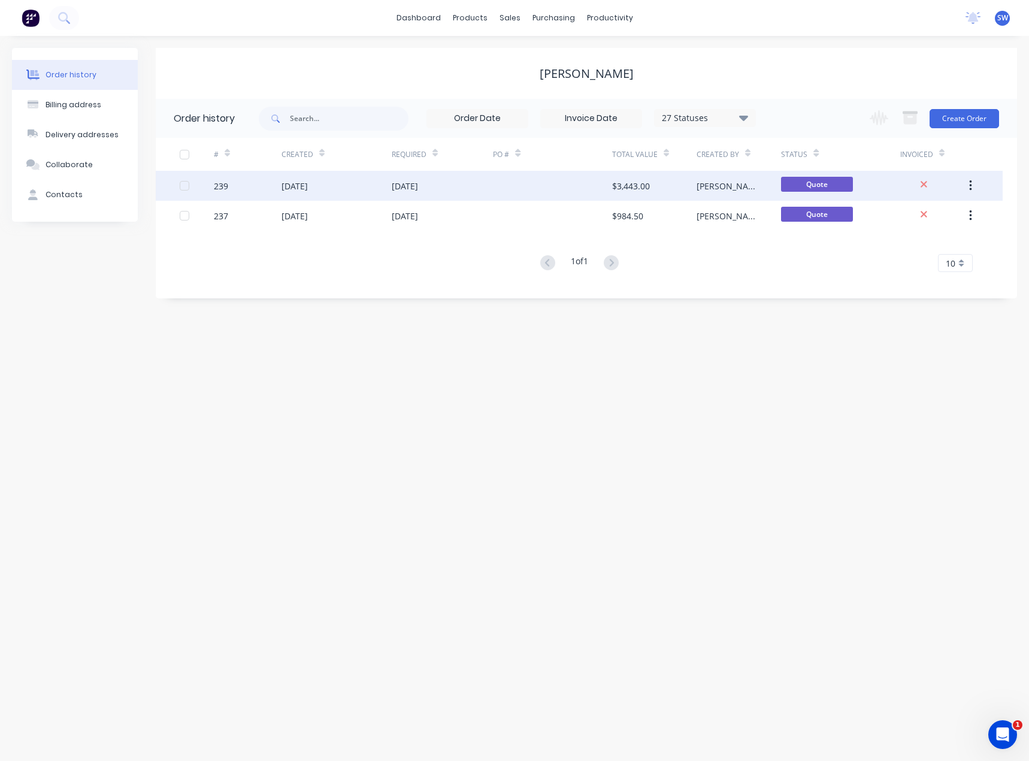
click at [665, 188] on div "$3,443.00" at bounding box center [654, 186] width 84 height 30
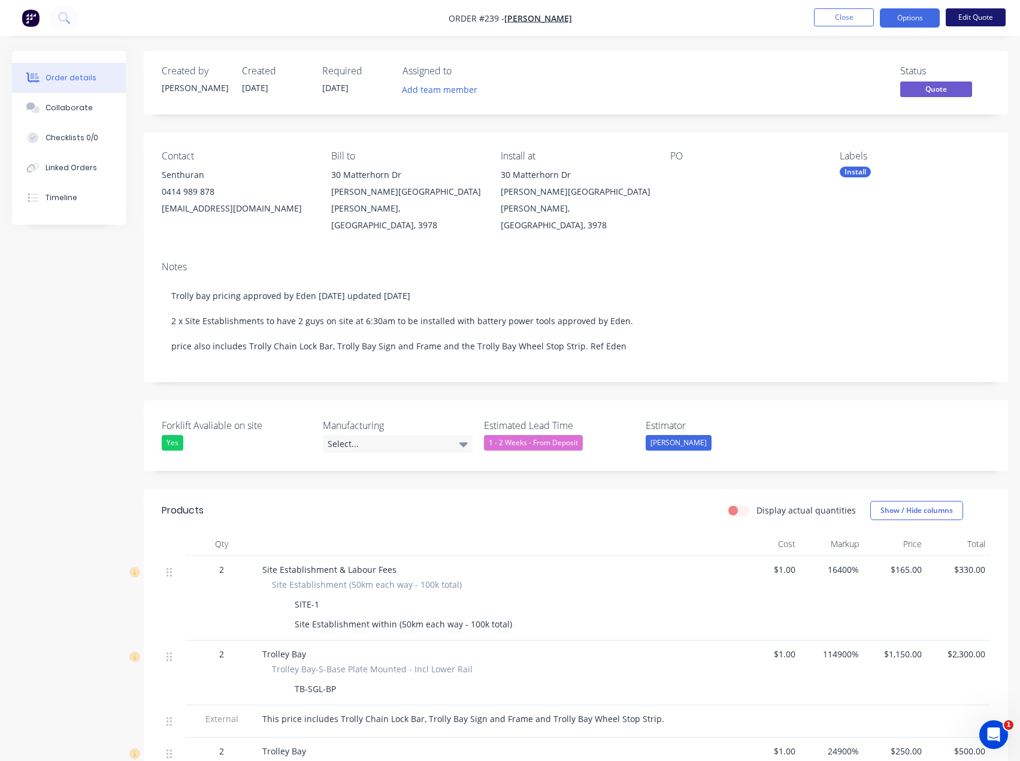
click at [968, 20] on button "Edit Quote" at bounding box center [976, 17] width 60 height 18
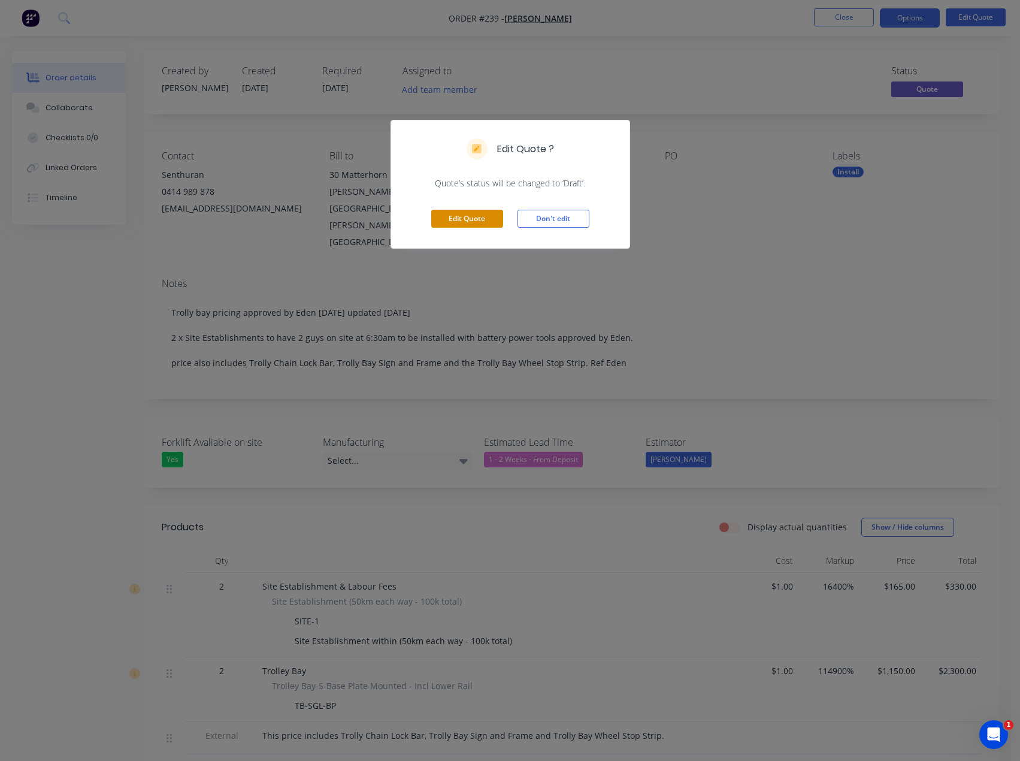
click at [470, 217] on button "Edit Quote" at bounding box center [467, 219] width 72 height 18
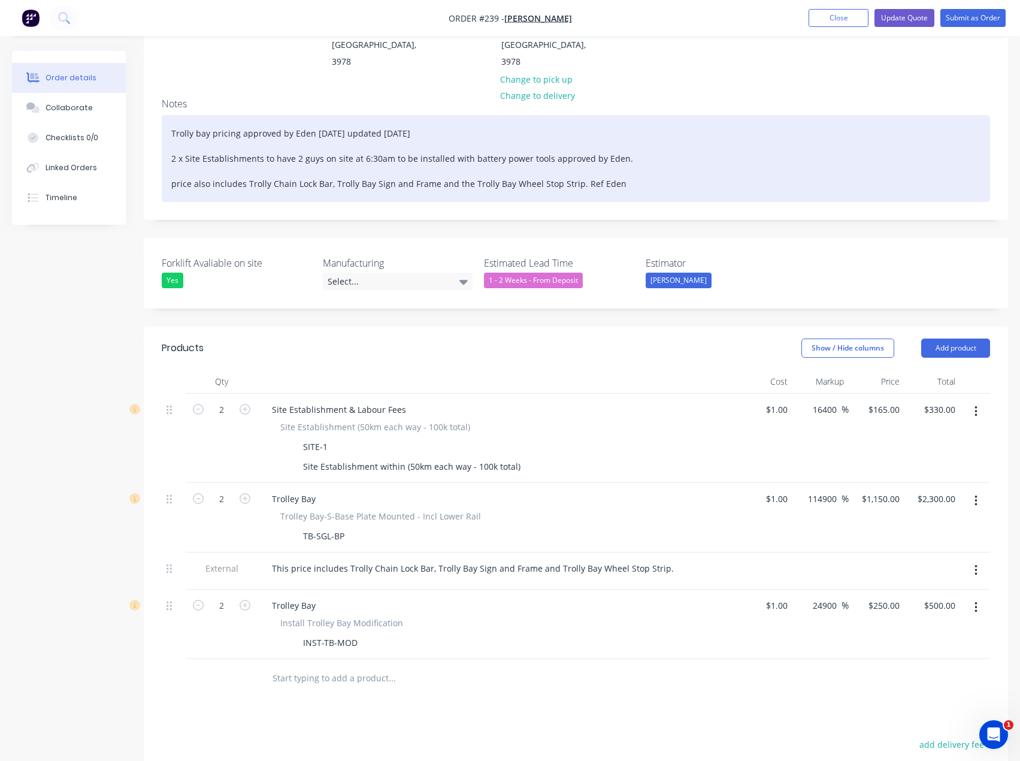
scroll to position [240, 0]
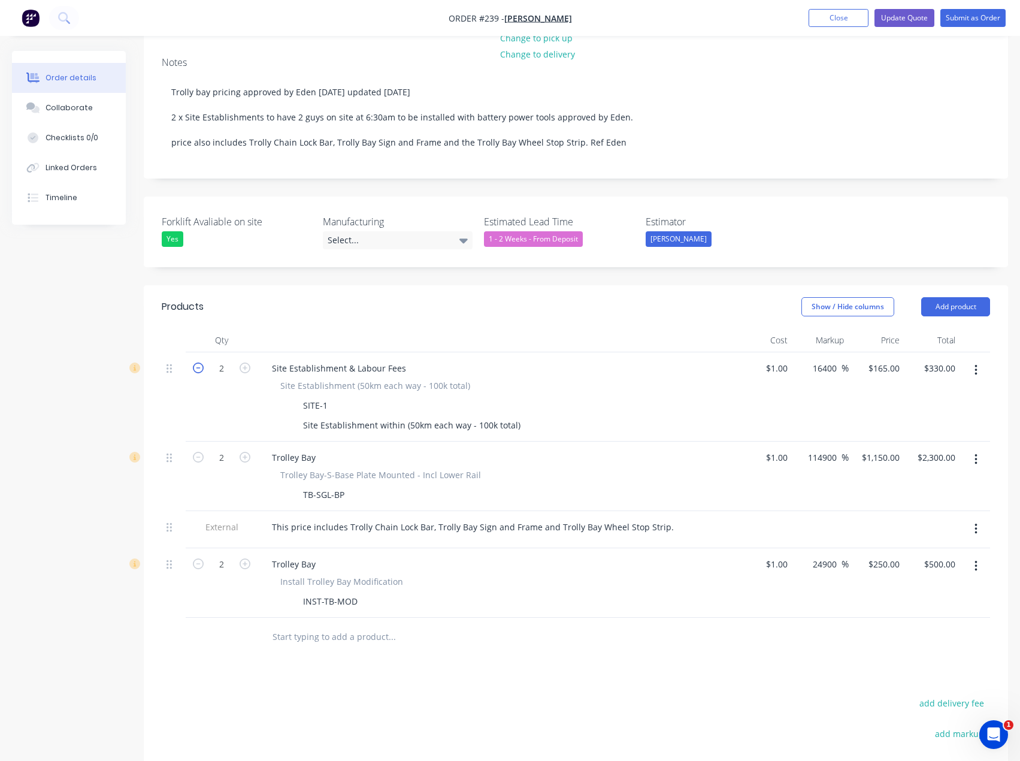
click at [199, 362] on icon "button" at bounding box center [198, 367] width 11 height 11
type input "1"
type input "$165.00"
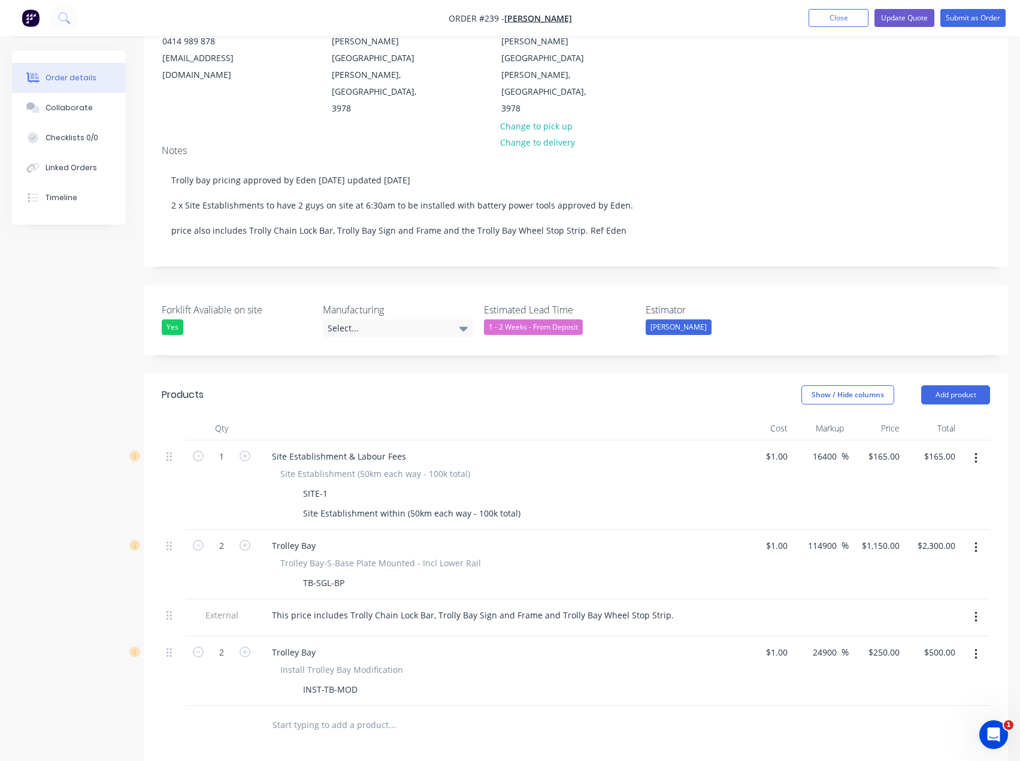
scroll to position [151, 0]
click at [900, 16] on button "Update Quote" at bounding box center [904, 18] width 60 height 18
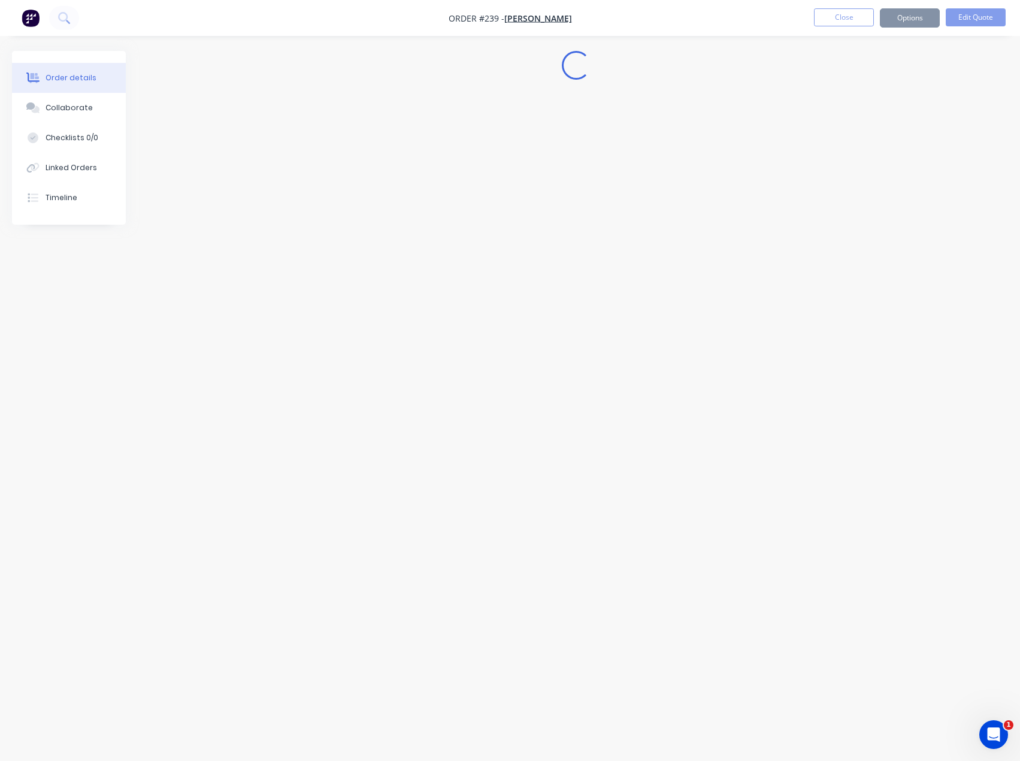
scroll to position [0, 0]
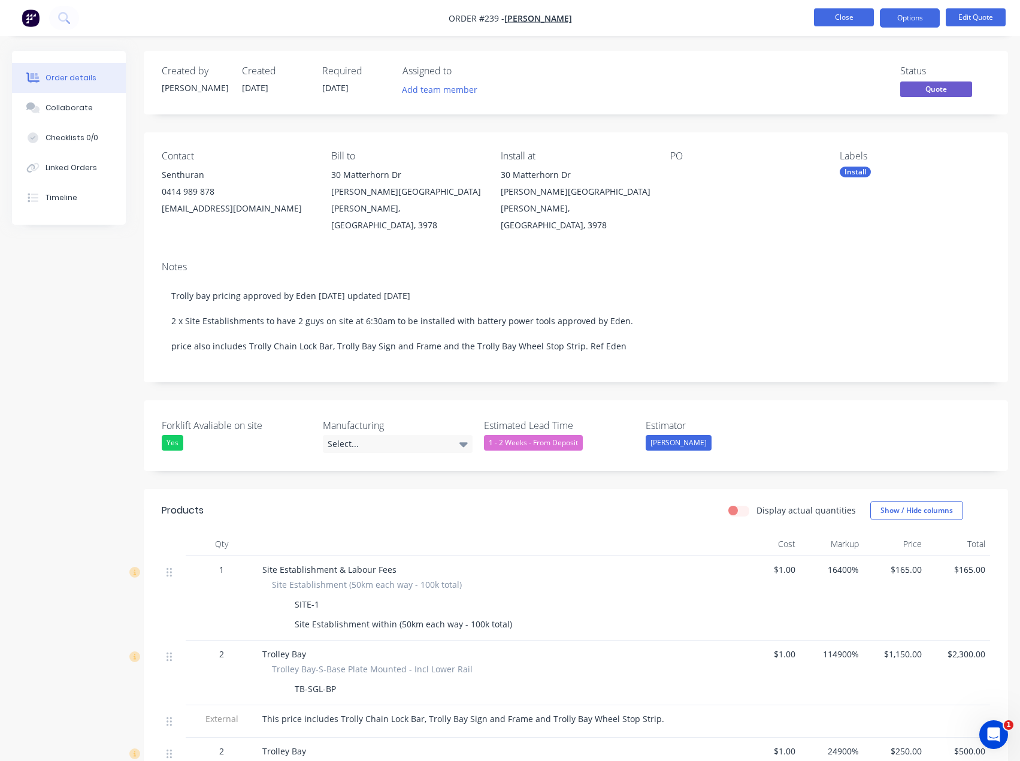
click at [850, 20] on button "Close" at bounding box center [844, 17] width 60 height 18
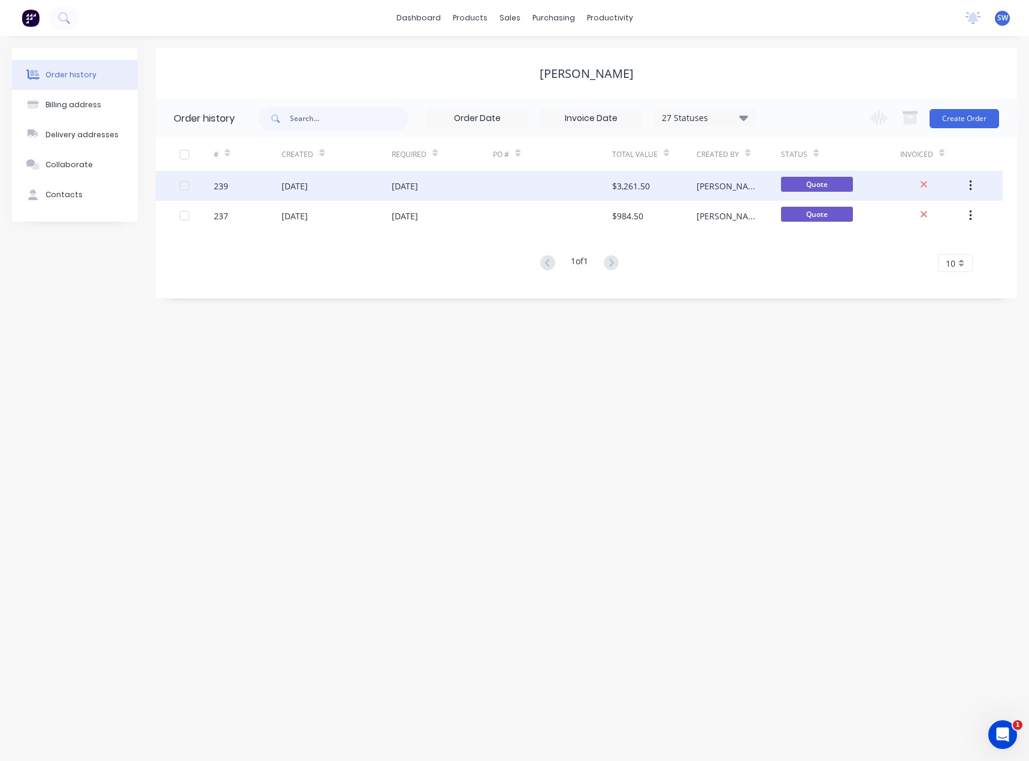
click at [656, 185] on div "$3,261.50" at bounding box center [654, 186] width 84 height 30
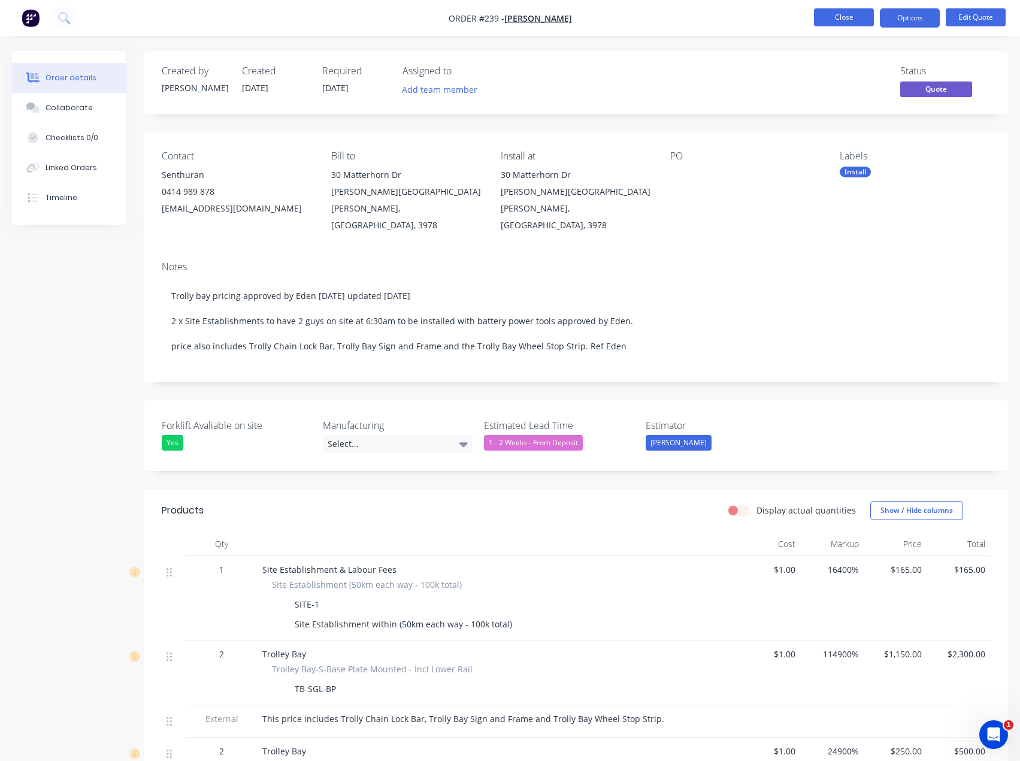
click at [840, 20] on button "Close" at bounding box center [844, 17] width 60 height 18
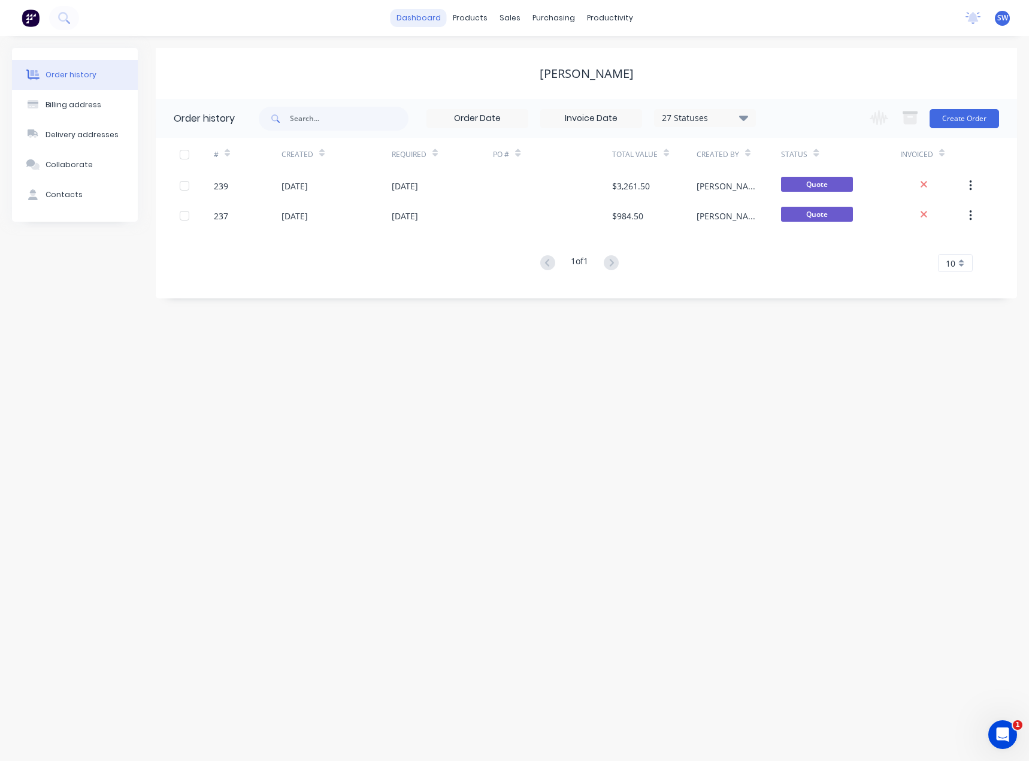
click at [431, 19] on link "dashboard" at bounding box center [419, 18] width 56 height 18
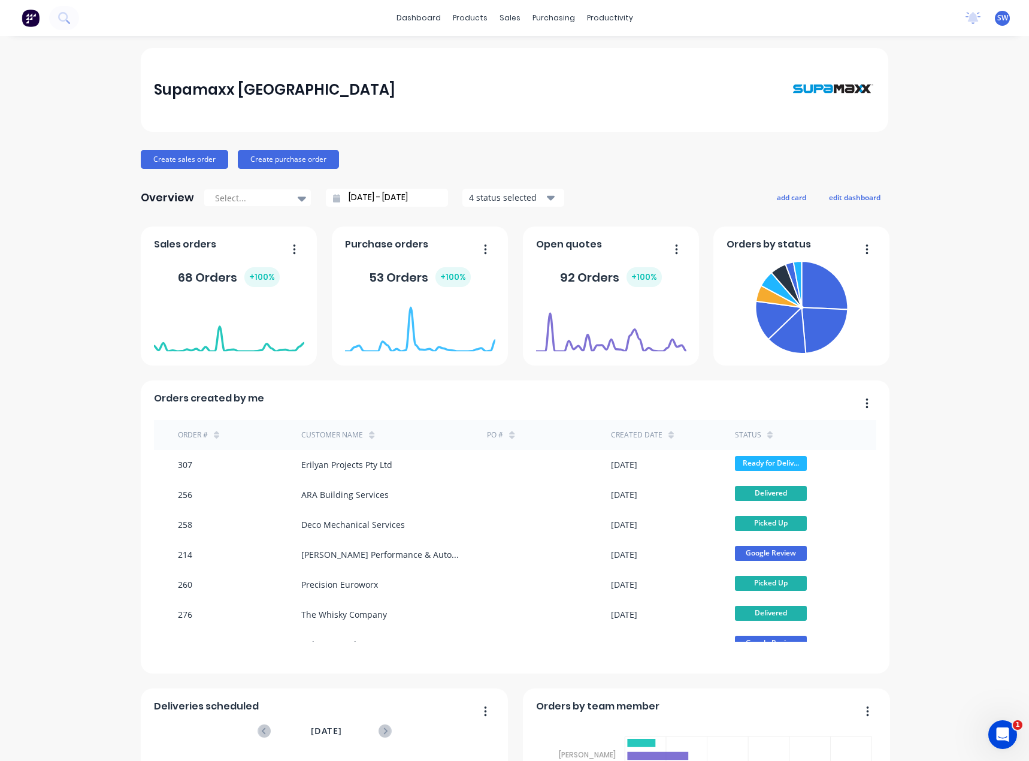
click at [997, 16] on span "SW" at bounding box center [1002, 18] width 11 height 11
click at [924, 66] on div "[PERSON_NAME]" at bounding box center [928, 71] width 57 height 11
click at [918, 83] on div "Standard User" at bounding box center [928, 84] width 55 height 11
click at [918, 50] on div "Supamaxx [GEOGRAPHIC_DATA]" at bounding box center [928, 51] width 116 height 11
click at [915, 68] on div "[PERSON_NAME]" at bounding box center [928, 71] width 57 height 11
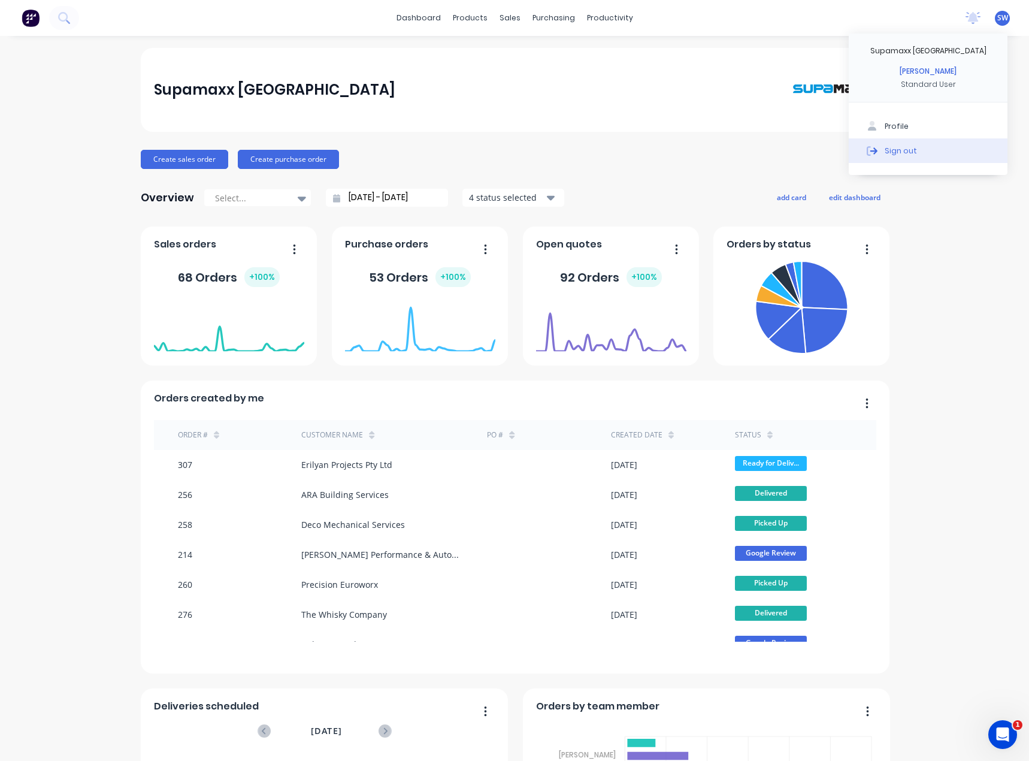
click at [876, 141] on button "Sign out" at bounding box center [928, 150] width 159 height 24
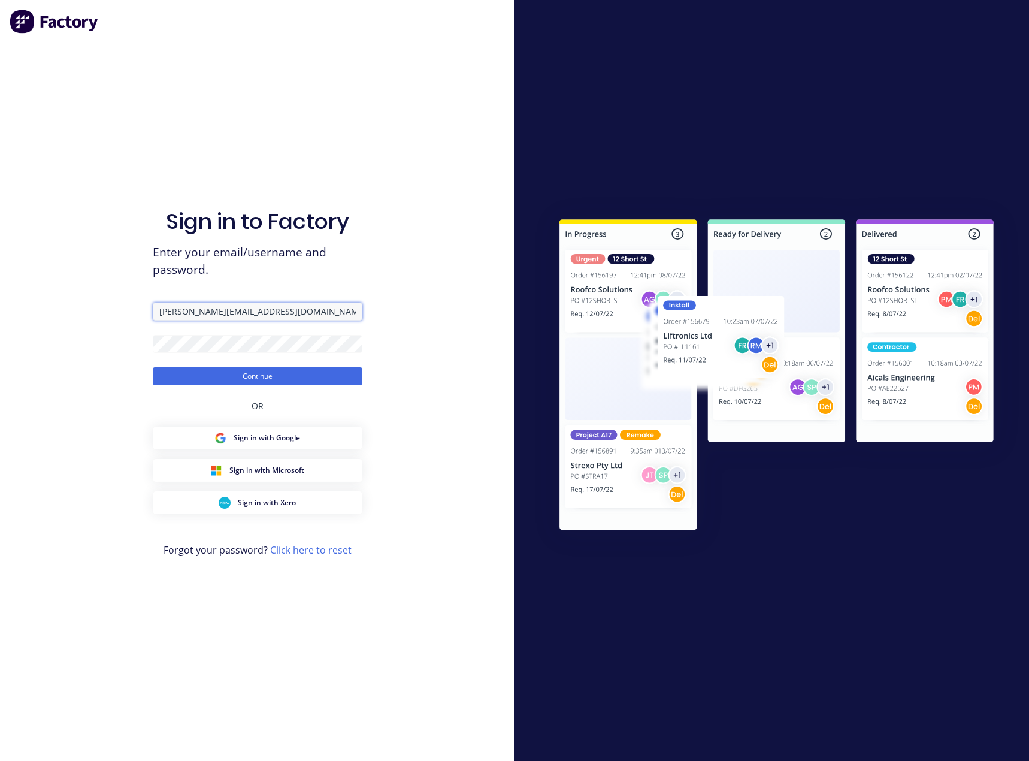
click at [217, 309] on input "[PERSON_NAME][EMAIL_ADDRESS][DOMAIN_NAME]" at bounding box center [258, 311] width 210 height 18
type input "[EMAIL_ADDRESS][DOMAIN_NAME]"
click at [261, 382] on button "Continue" at bounding box center [258, 376] width 210 height 18
